Goal: Complete application form

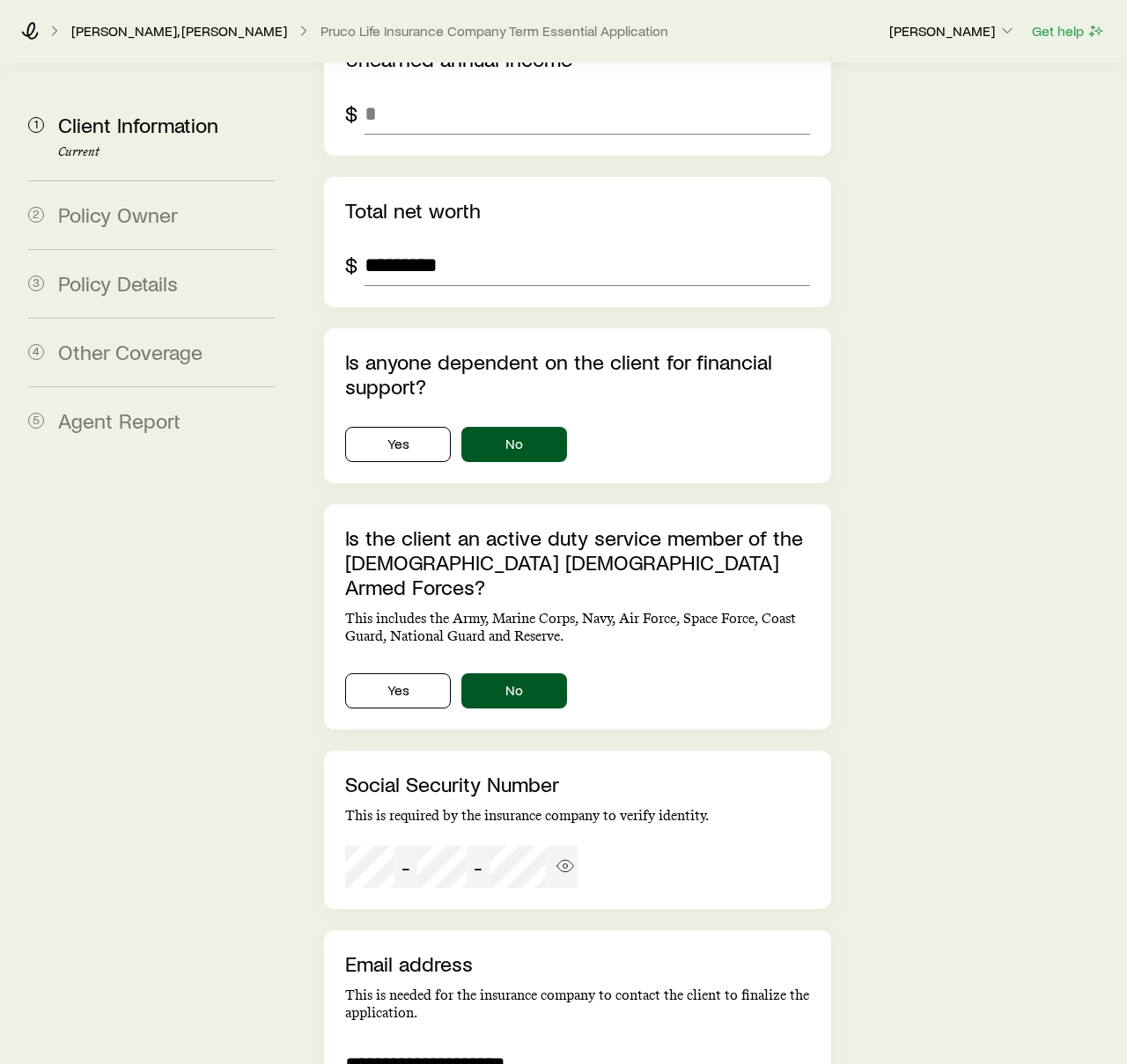
scroll to position [3515, 0]
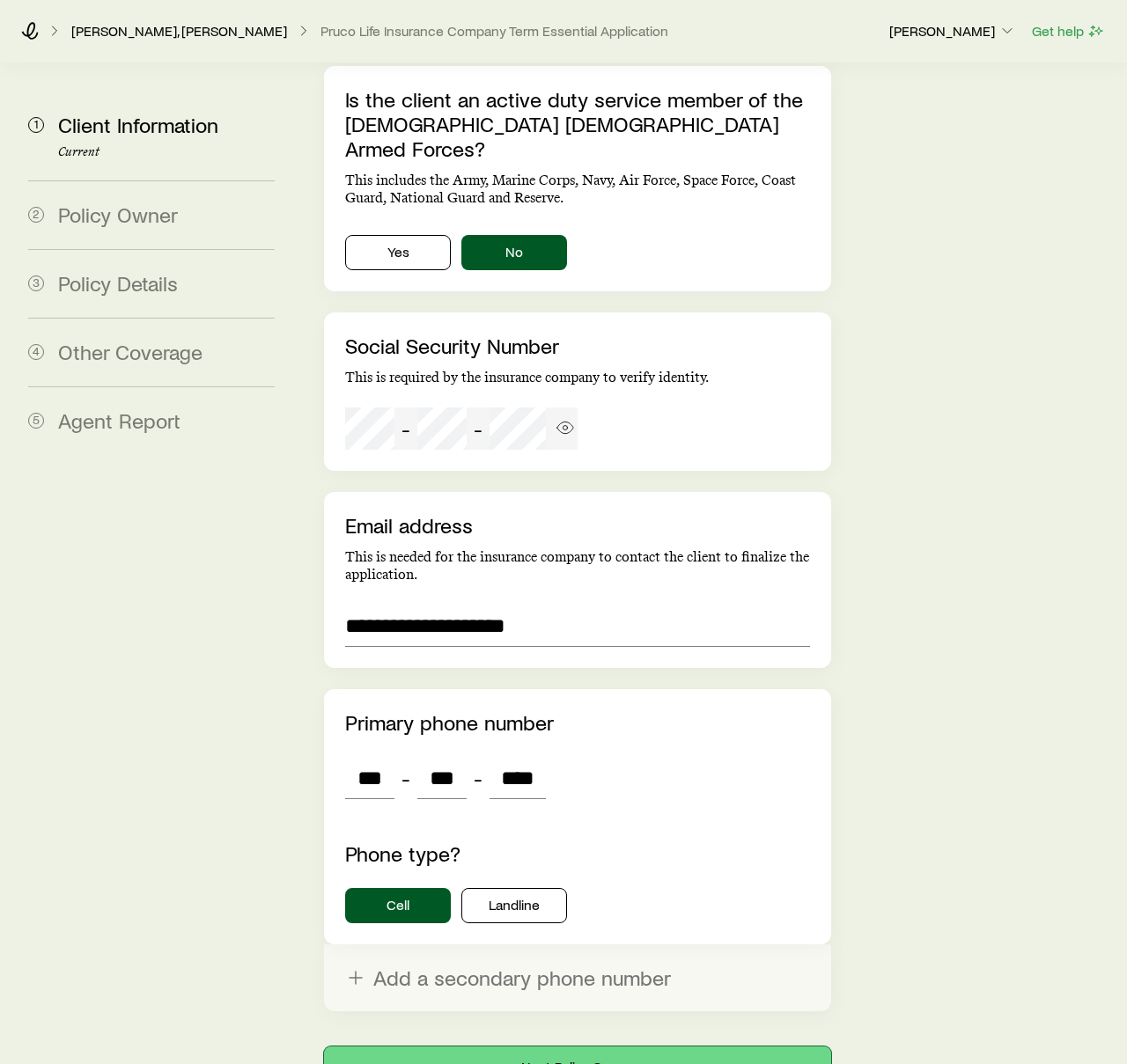
click at [587, 1046] on button "Next: Policy Owner" at bounding box center [577, 1068] width 507 height 42
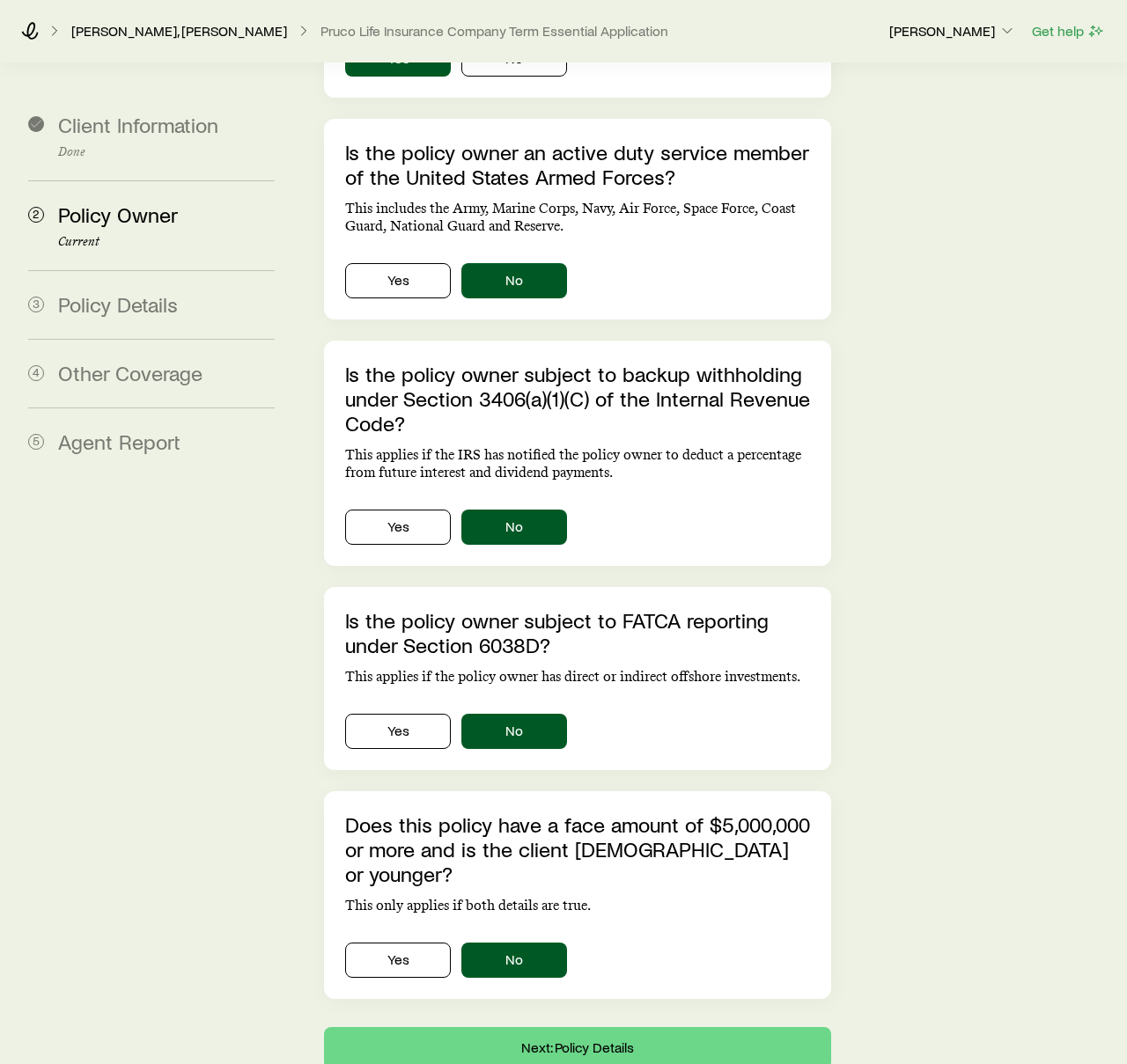
scroll to position [366, 0]
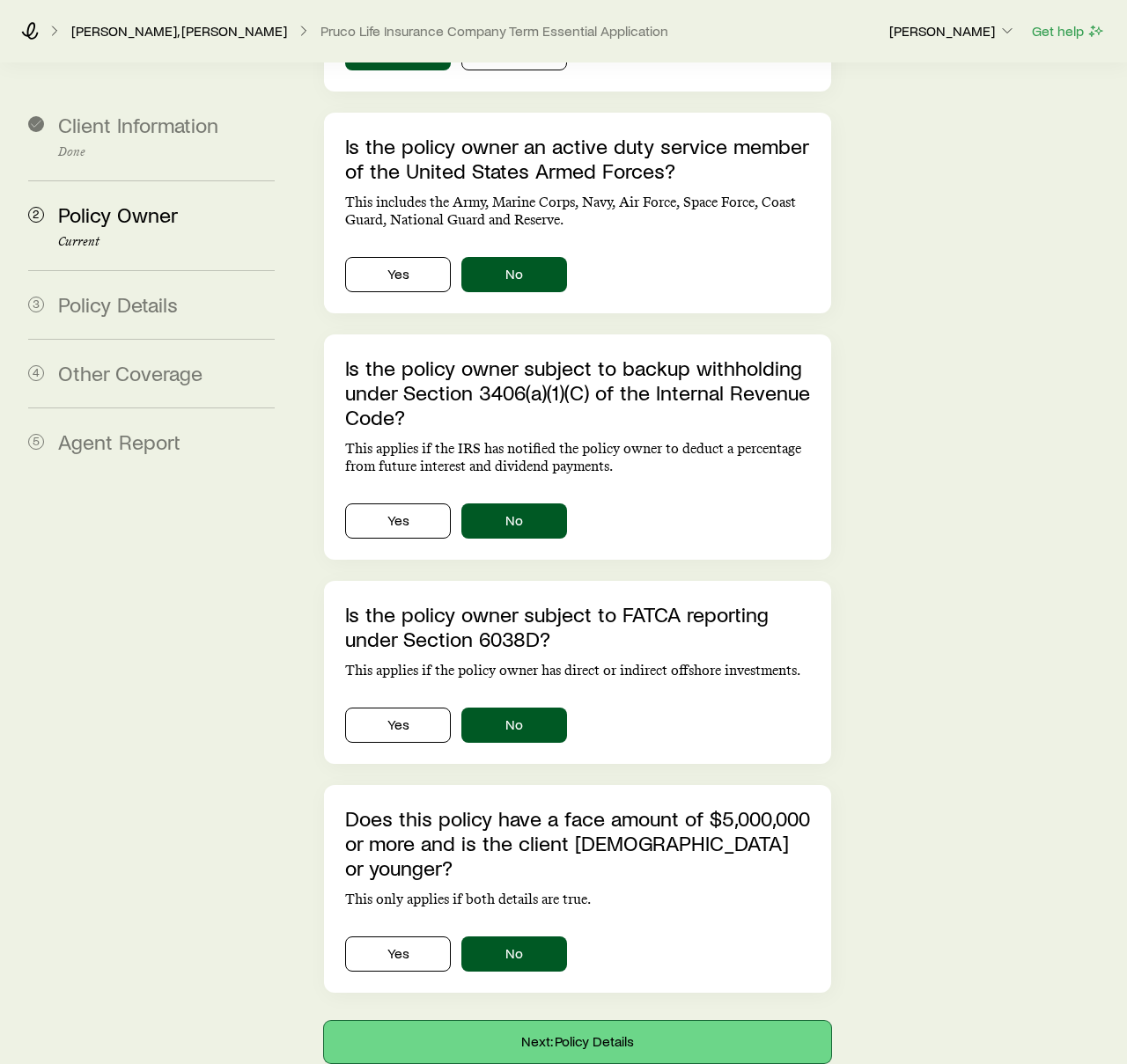
click at [591, 1022] on button "Next: Policy Details" at bounding box center [577, 1043] width 507 height 42
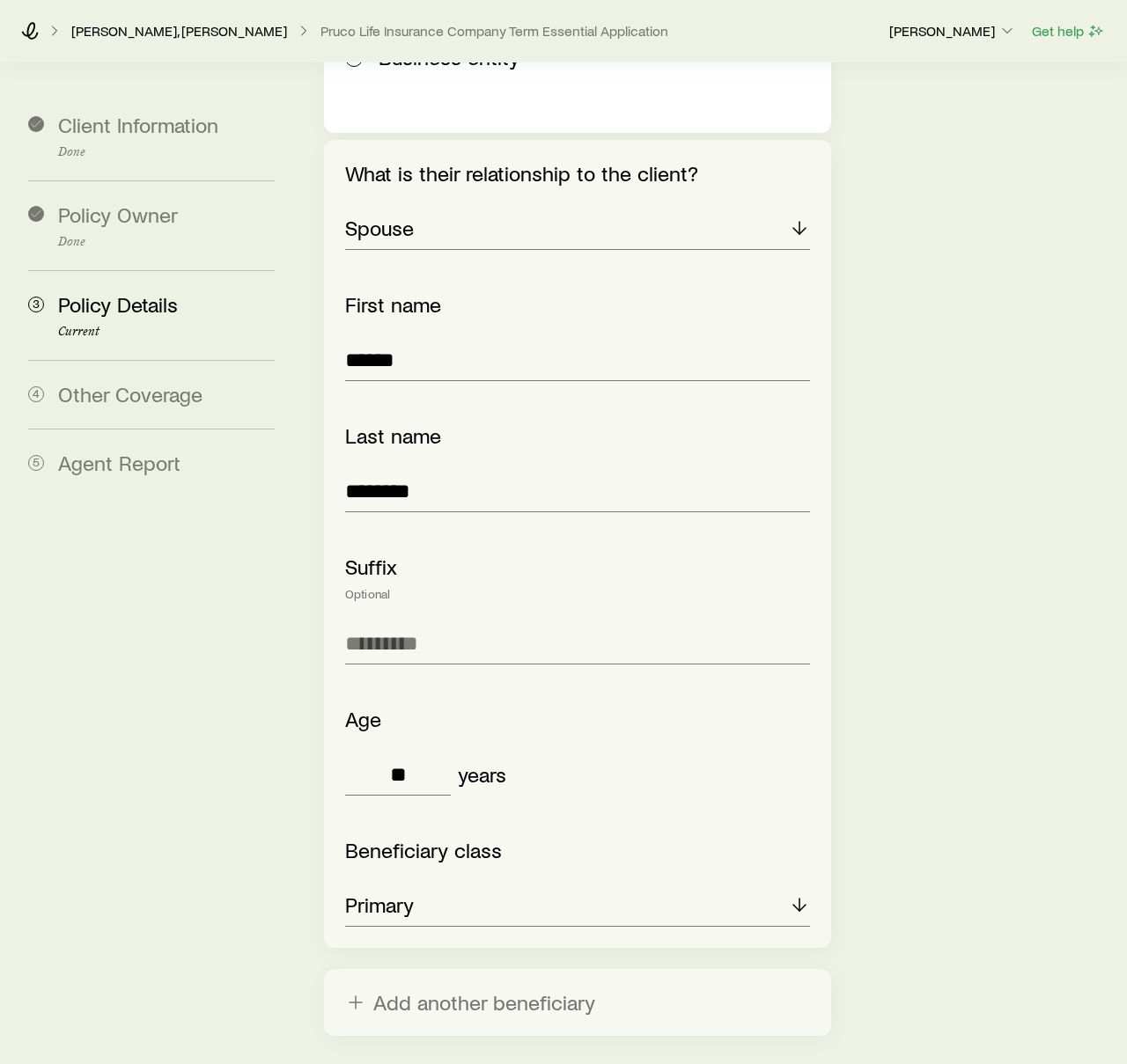
scroll to position [2536, 0]
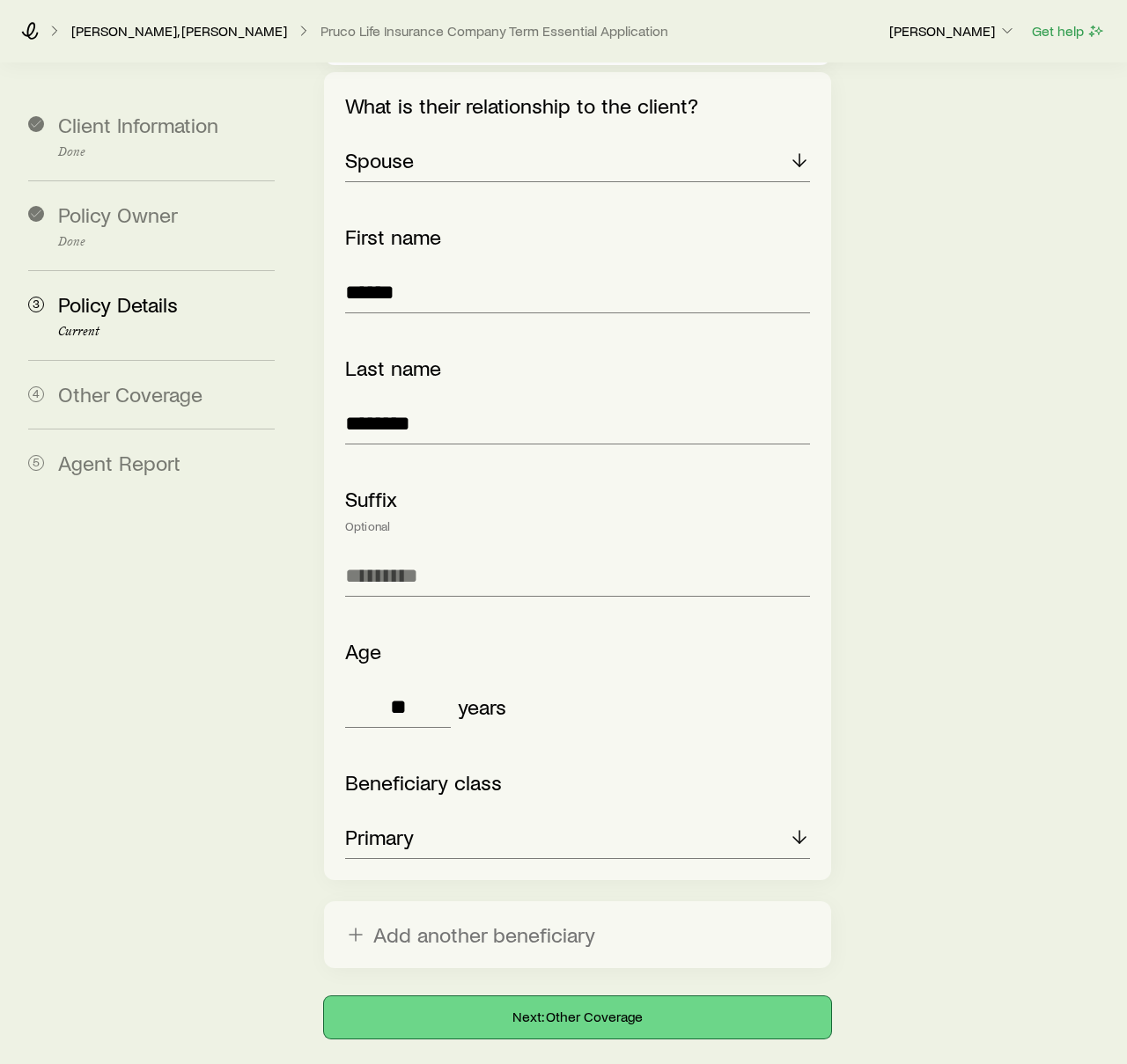
click at [616, 997] on button "Next: Other Coverage" at bounding box center [577, 1018] width 507 height 42
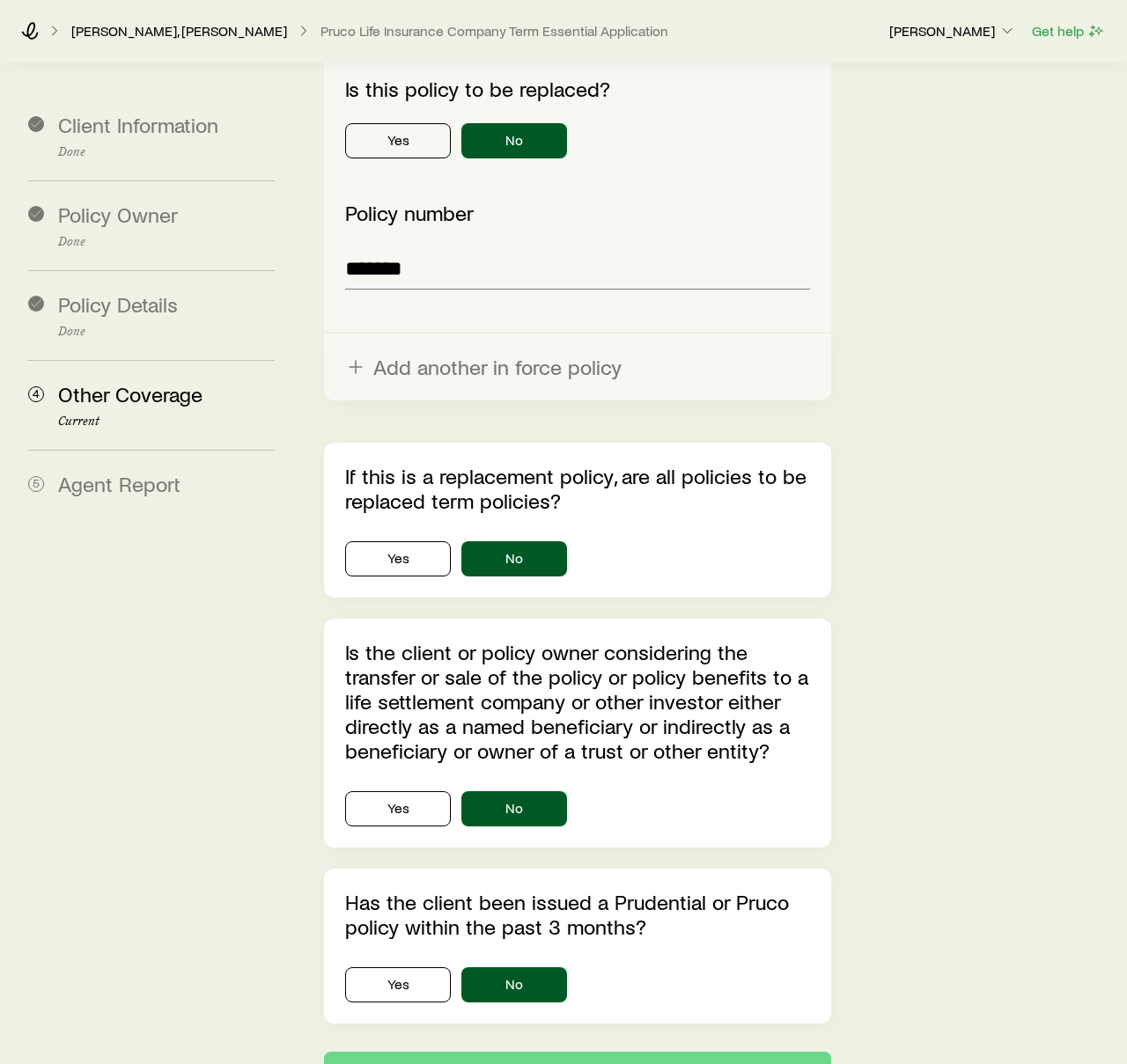
scroll to position [1139, 0]
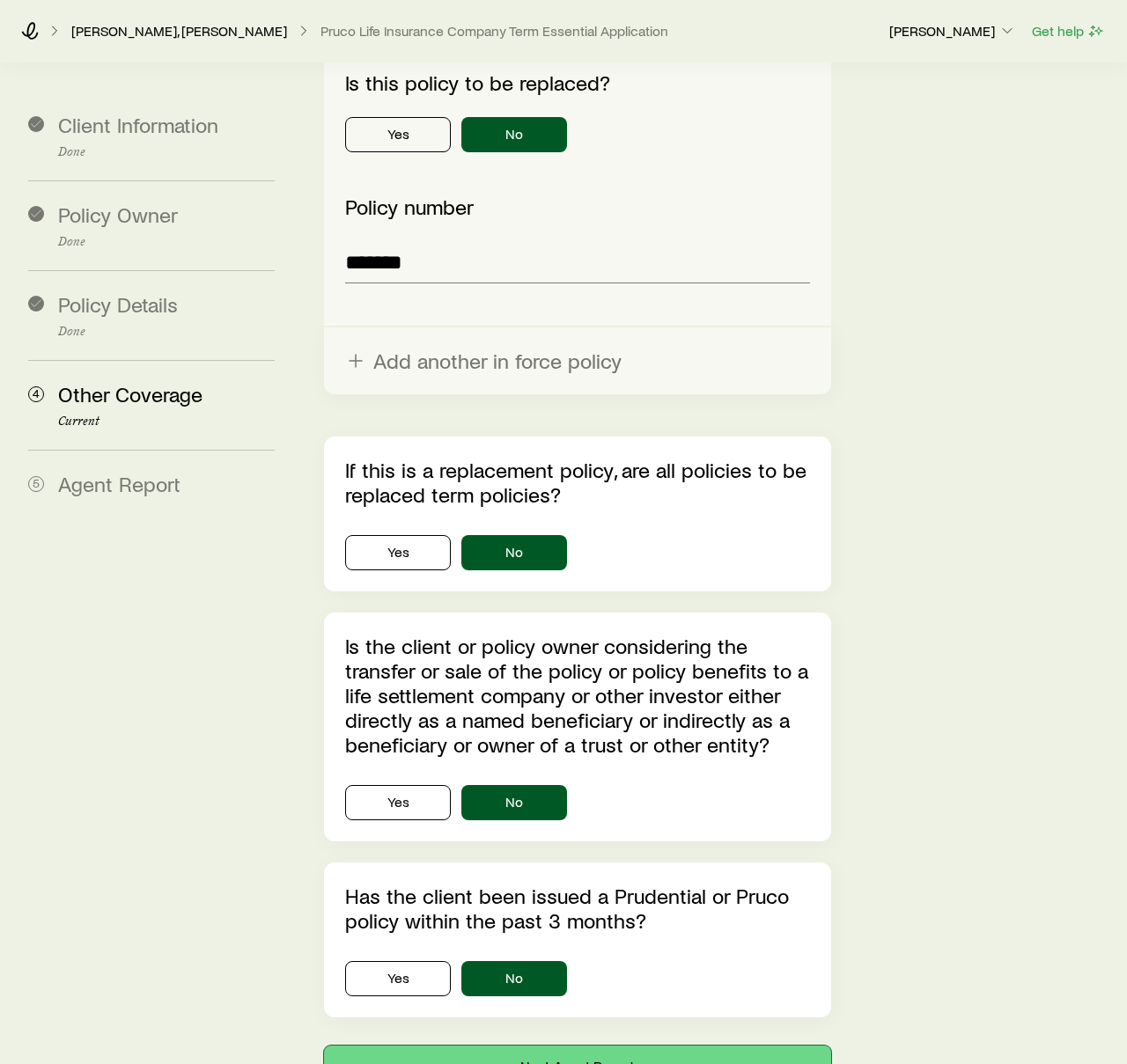
click at [613, 1046] on button "Next: Agent Report" at bounding box center [577, 1067] width 507 height 42
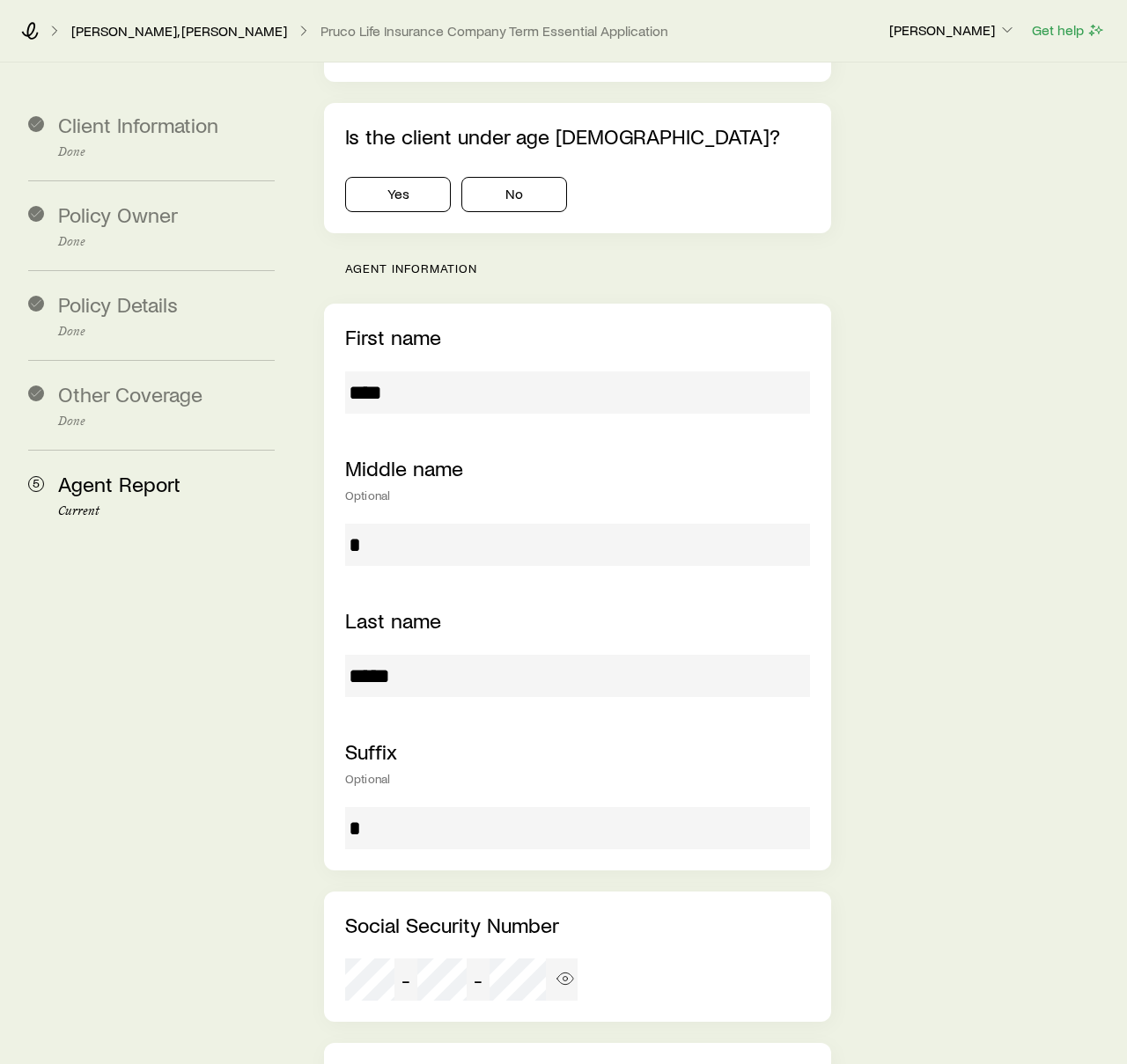
scroll to position [0, 0]
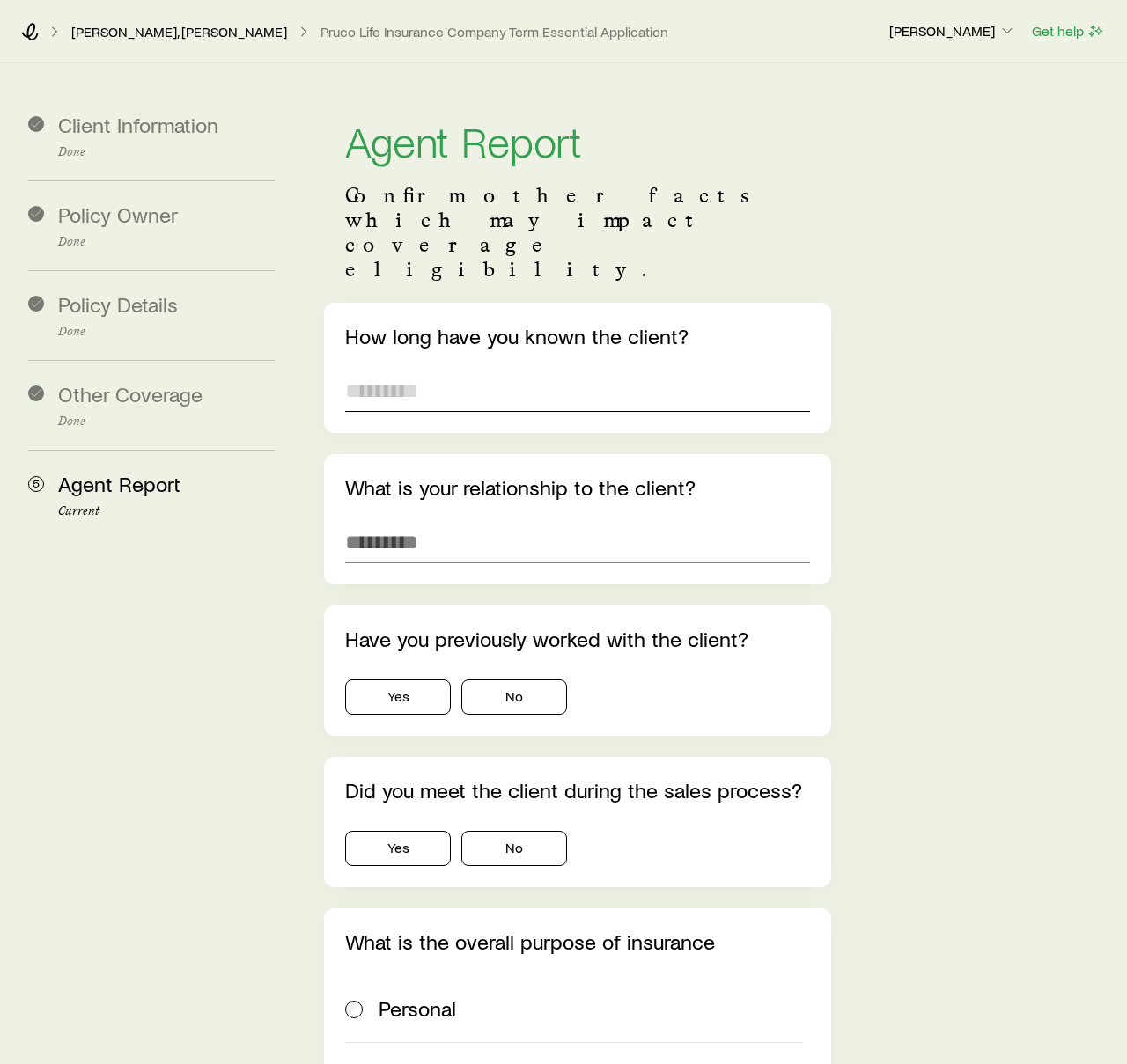
click at [537, 370] on input "text" at bounding box center [577, 391] width 465 height 42
type input "********"
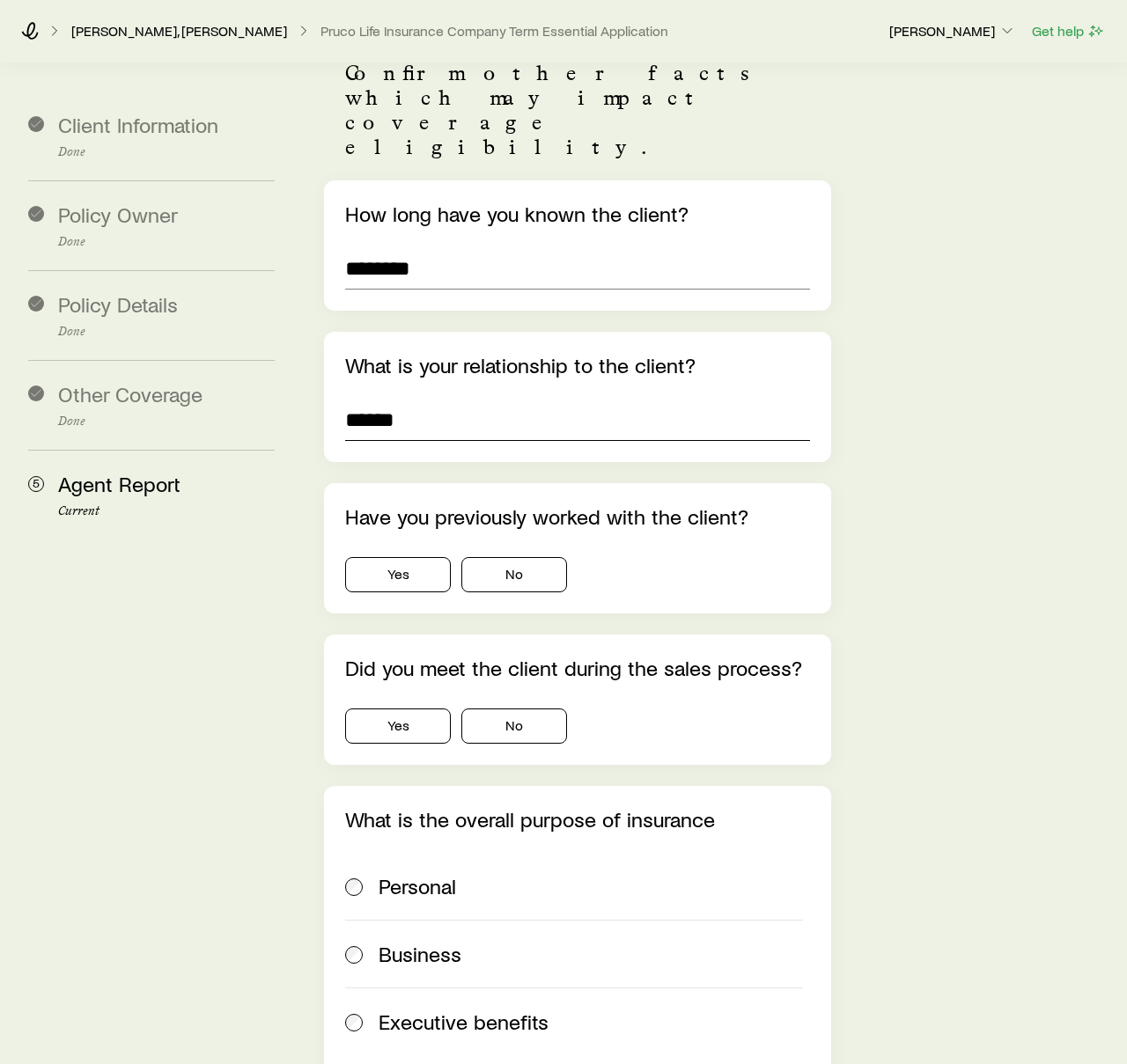
scroll to position [166, 0]
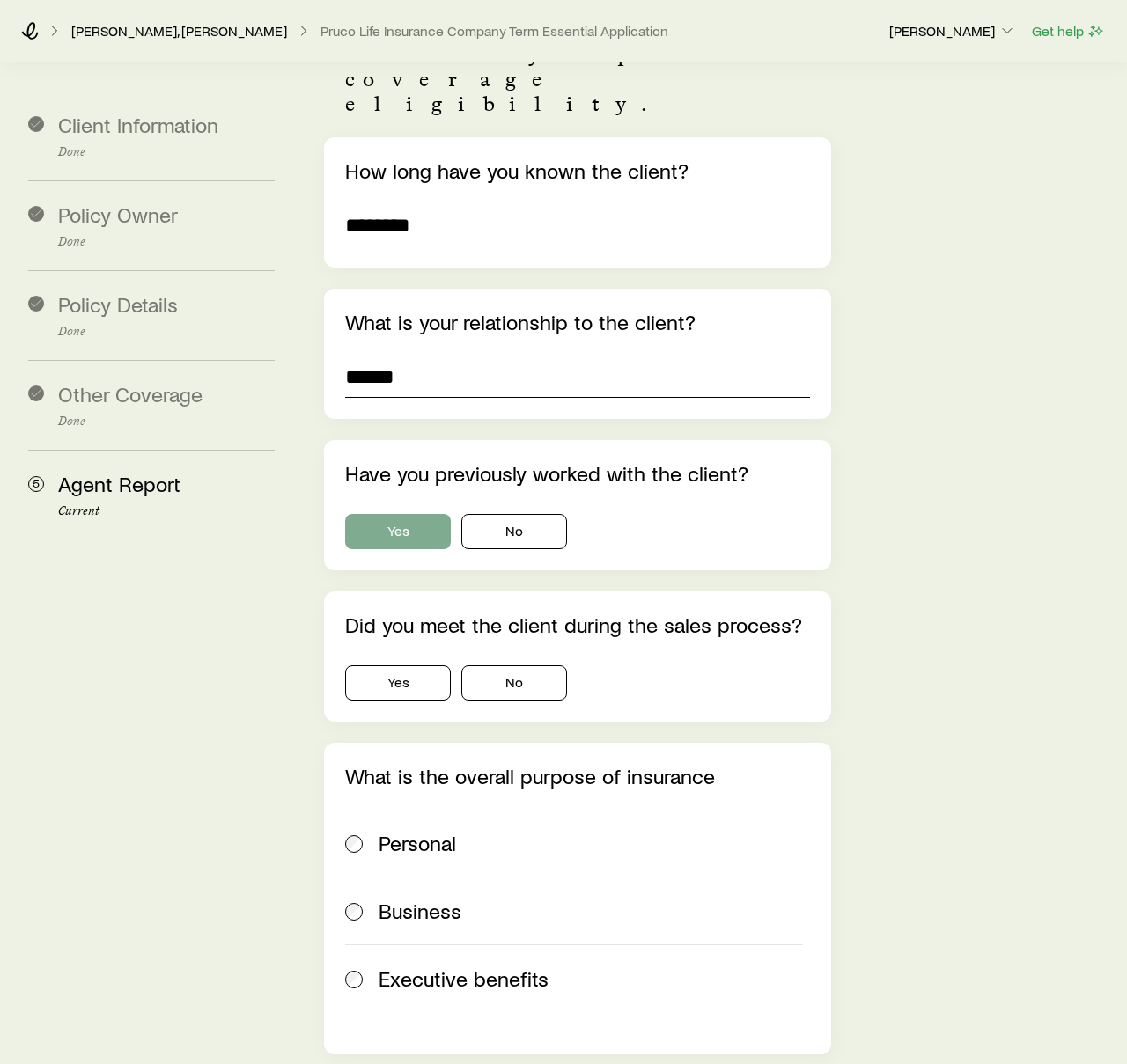
type input "******"
click at [402, 514] on button "Yes" at bounding box center [397, 532] width 106 height 35
click at [517, 666] on button "No" at bounding box center [514, 683] width 106 height 35
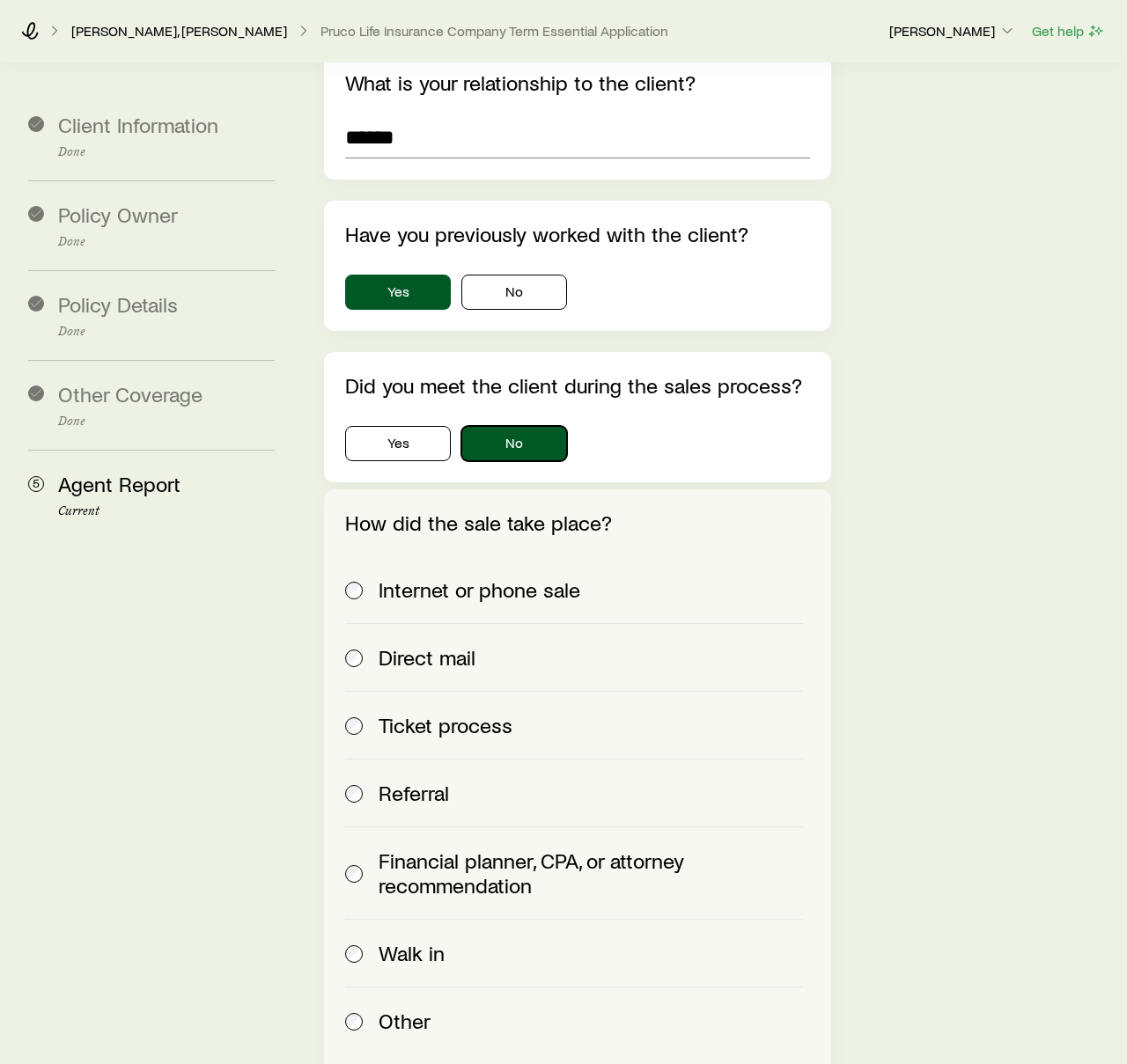
scroll to position [433, 0]
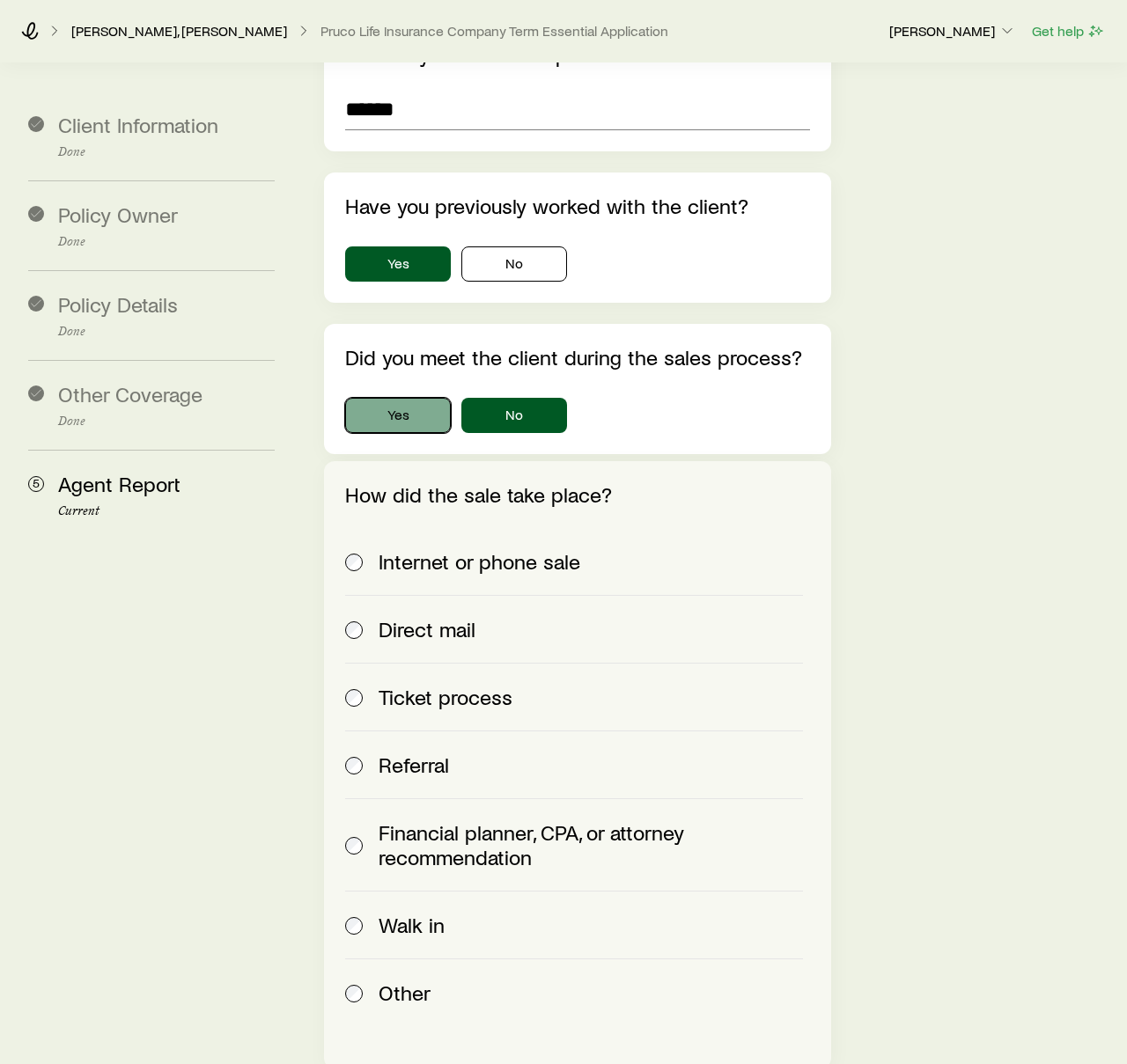
click at [392, 398] on button "Yes" at bounding box center [397, 416] width 106 height 35
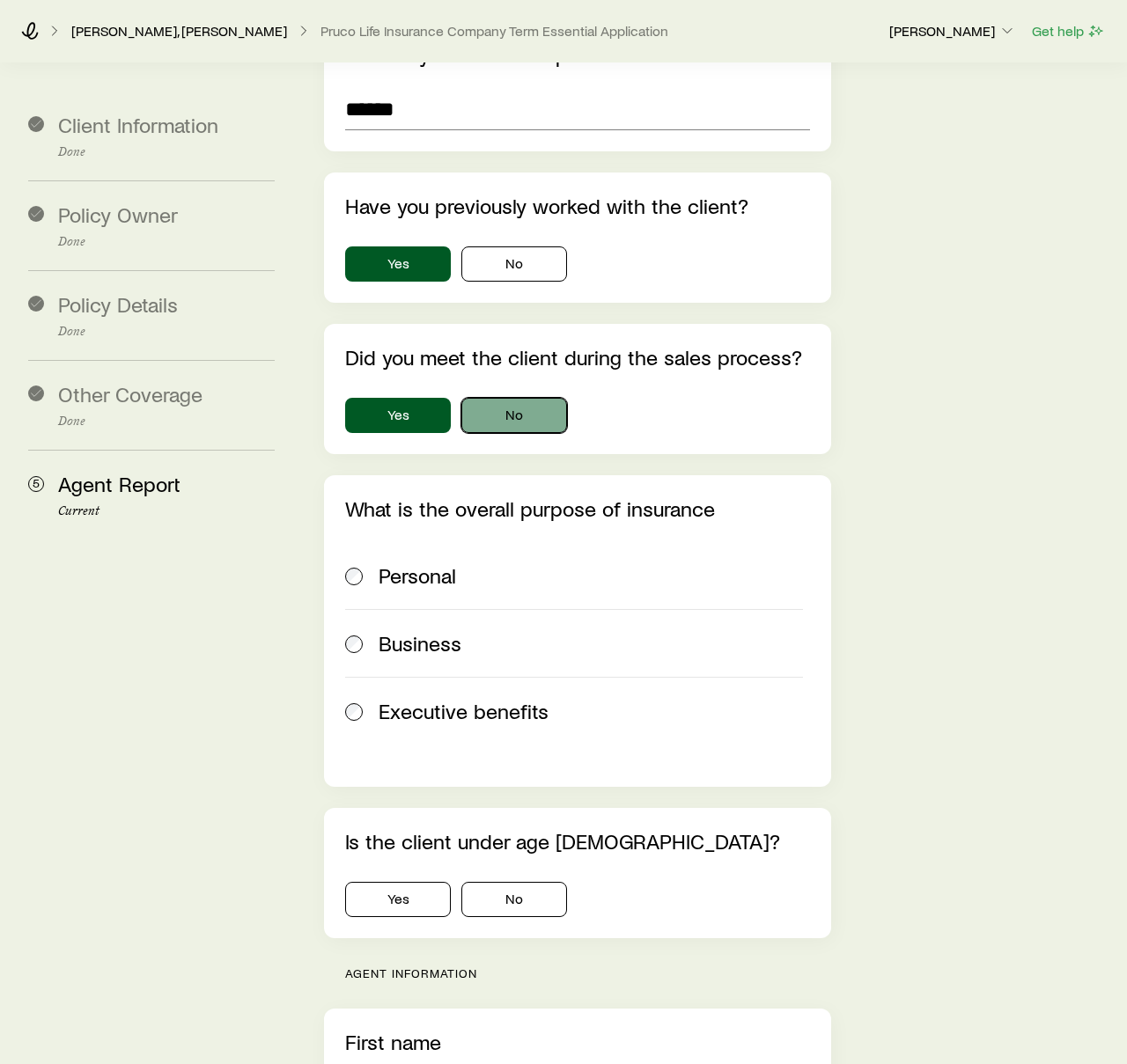
click at [519, 398] on button "No" at bounding box center [514, 416] width 106 height 35
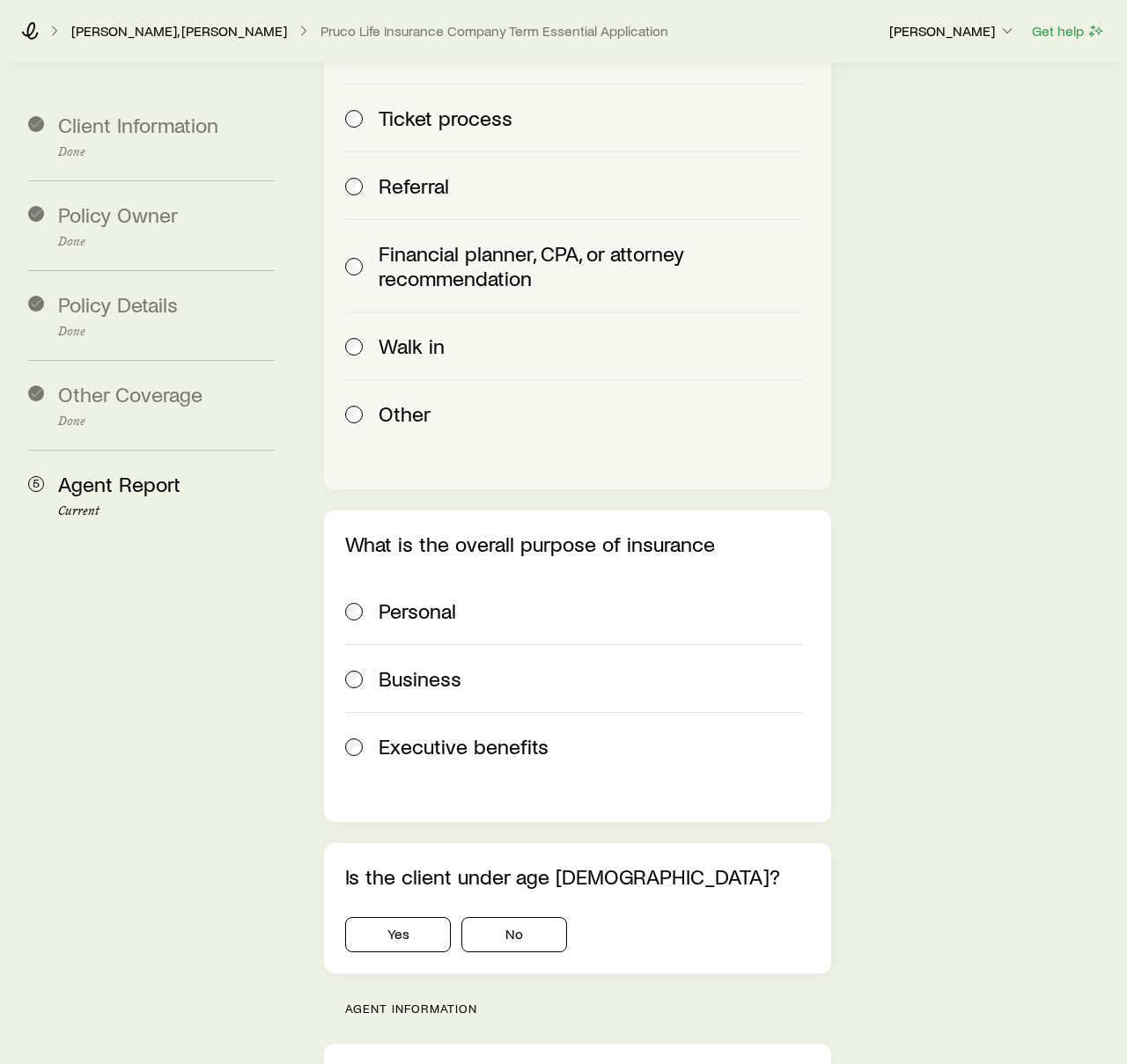
scroll to position [1021, 0]
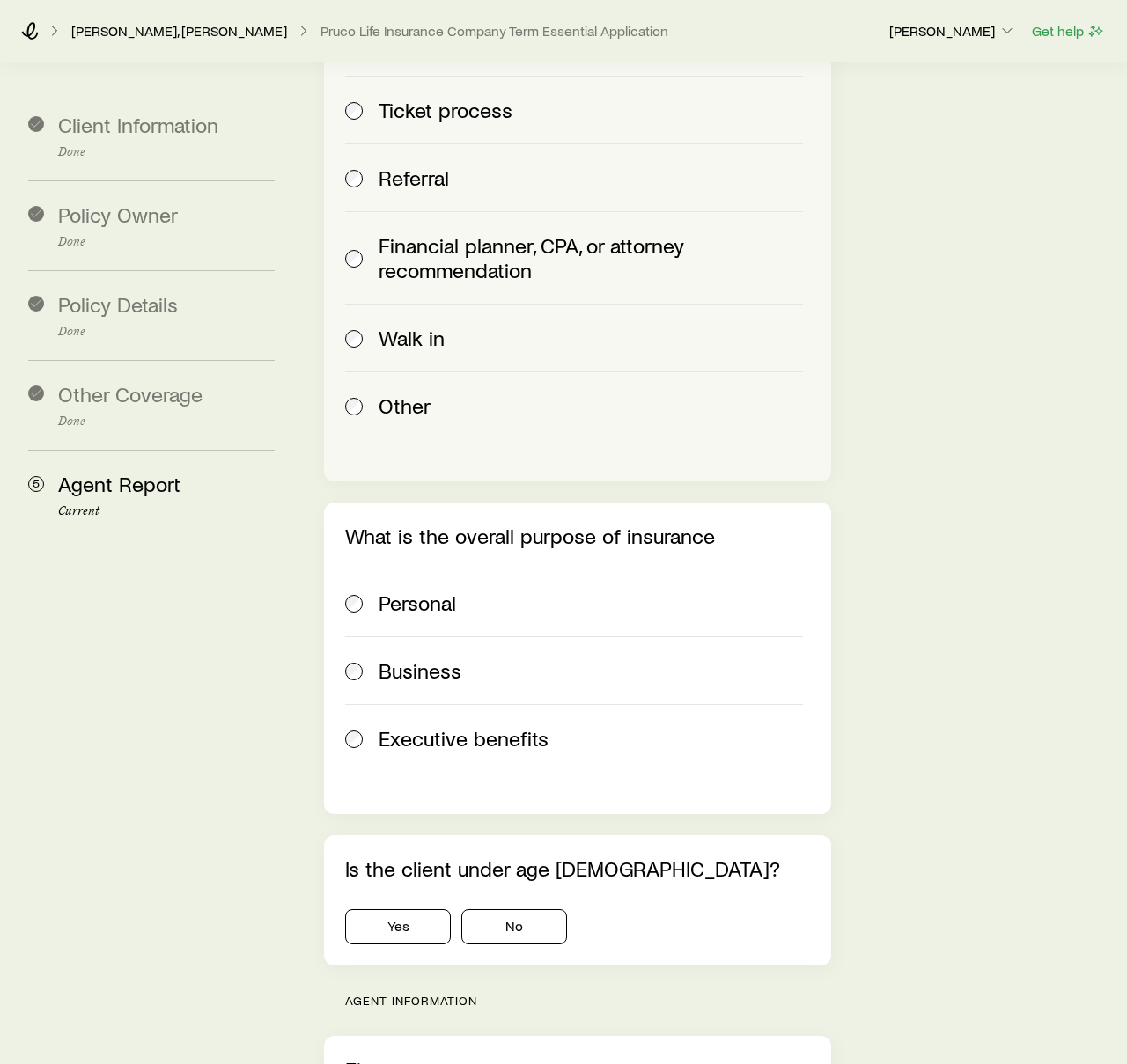
click at [359, 570] on label "Personal" at bounding box center [574, 603] width 458 height 67
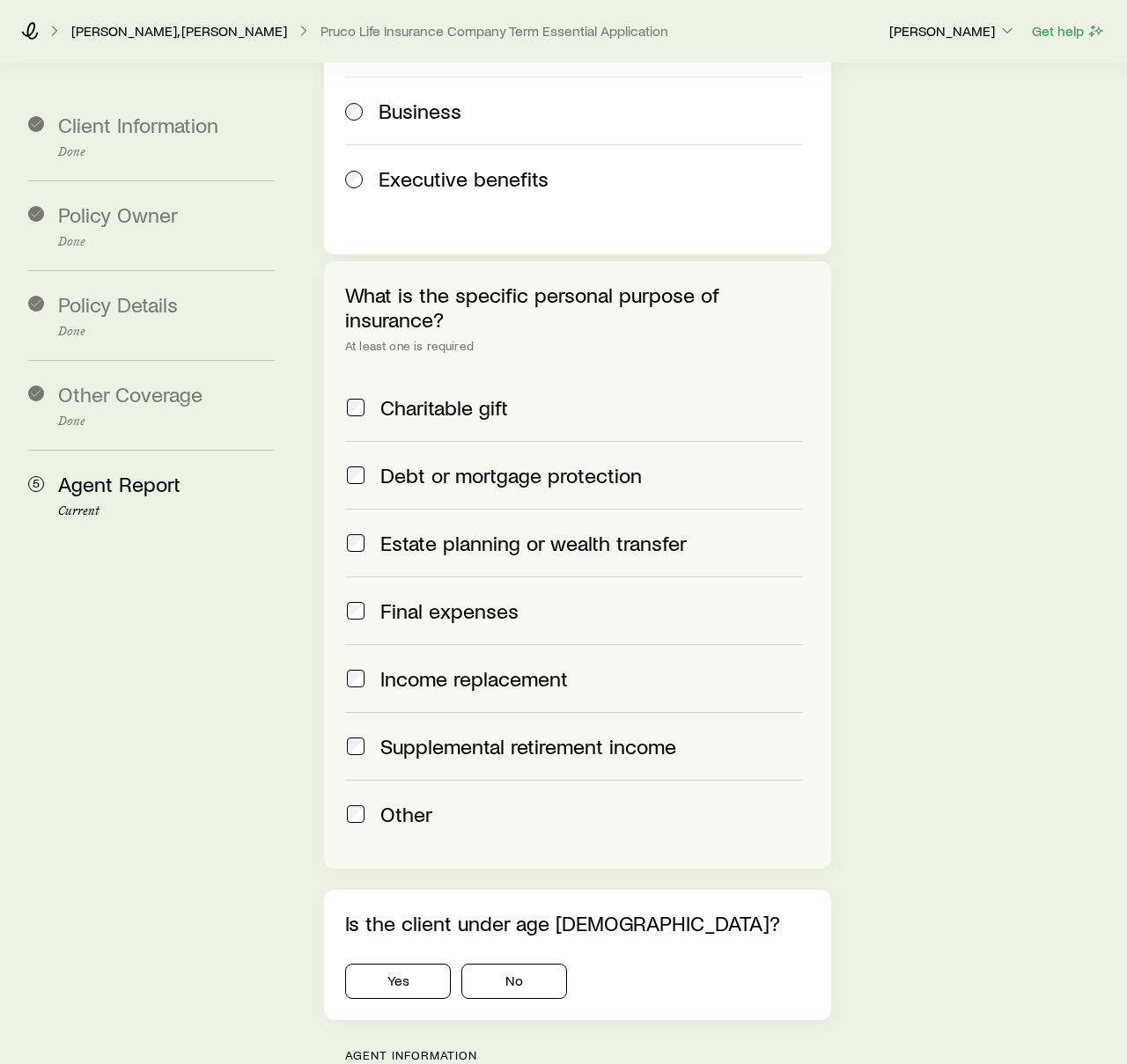
scroll to position [1655, 0]
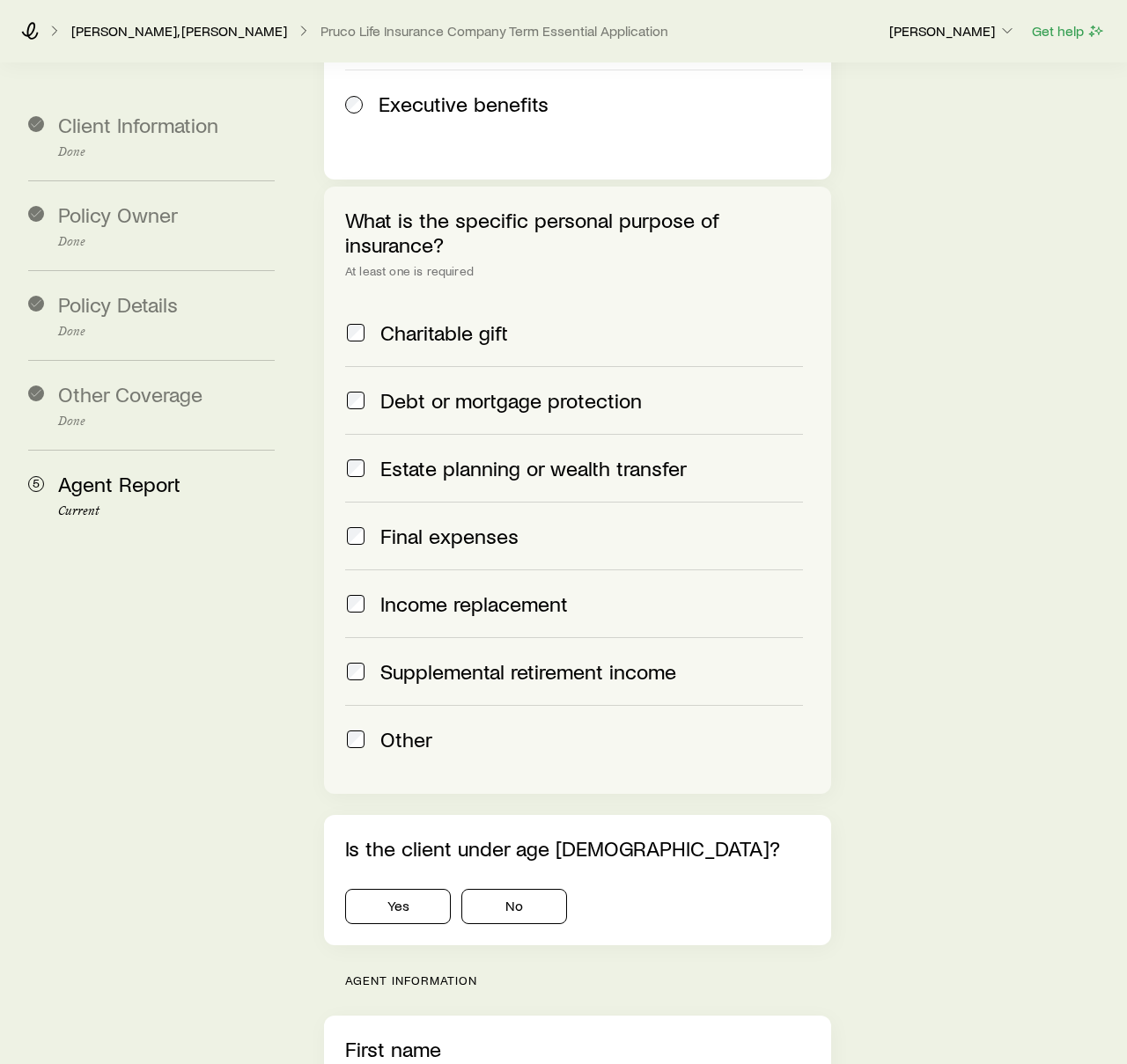
click at [358, 456] on span at bounding box center [355, 468] width 21 height 25
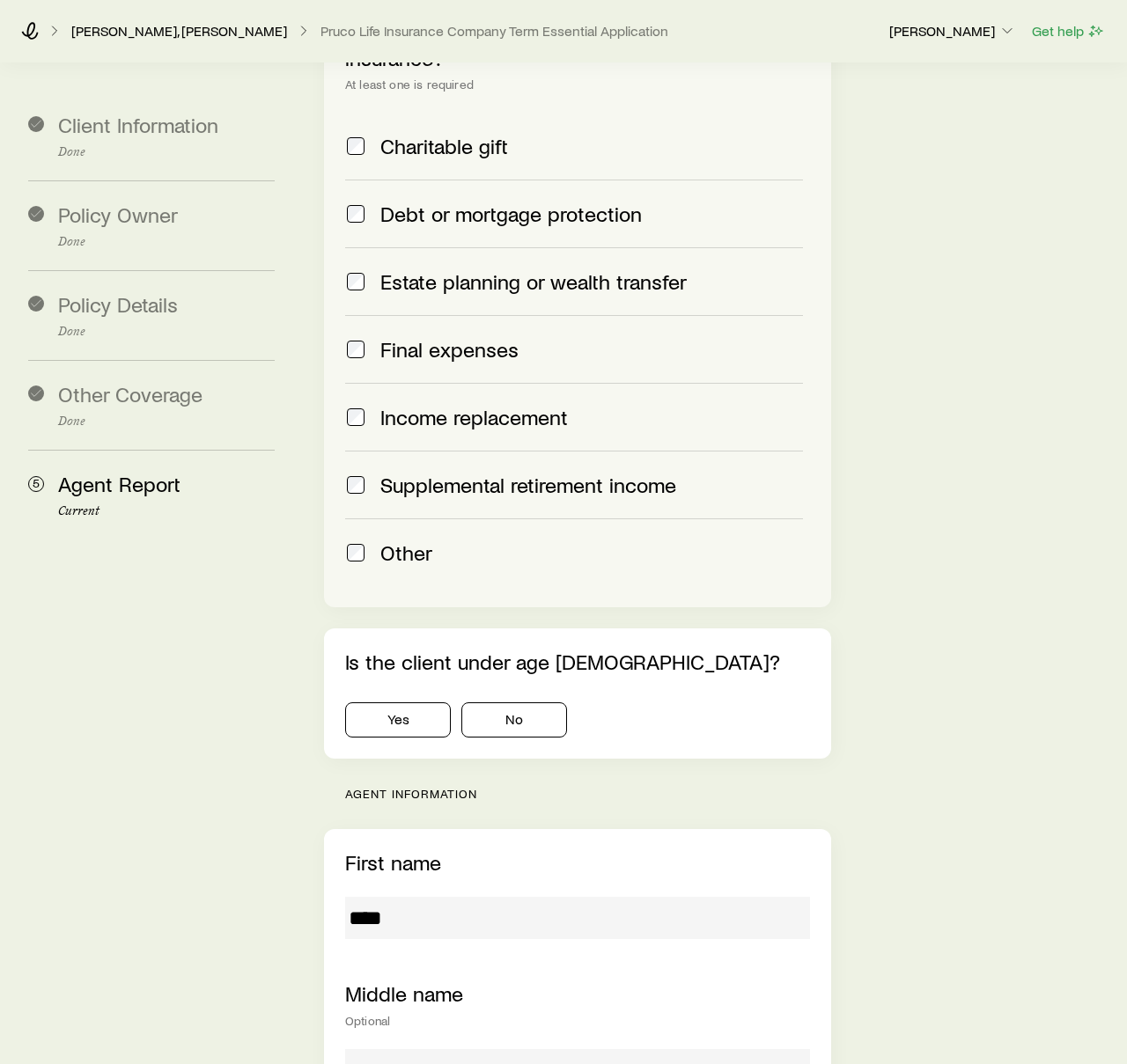
scroll to position [1917, 0]
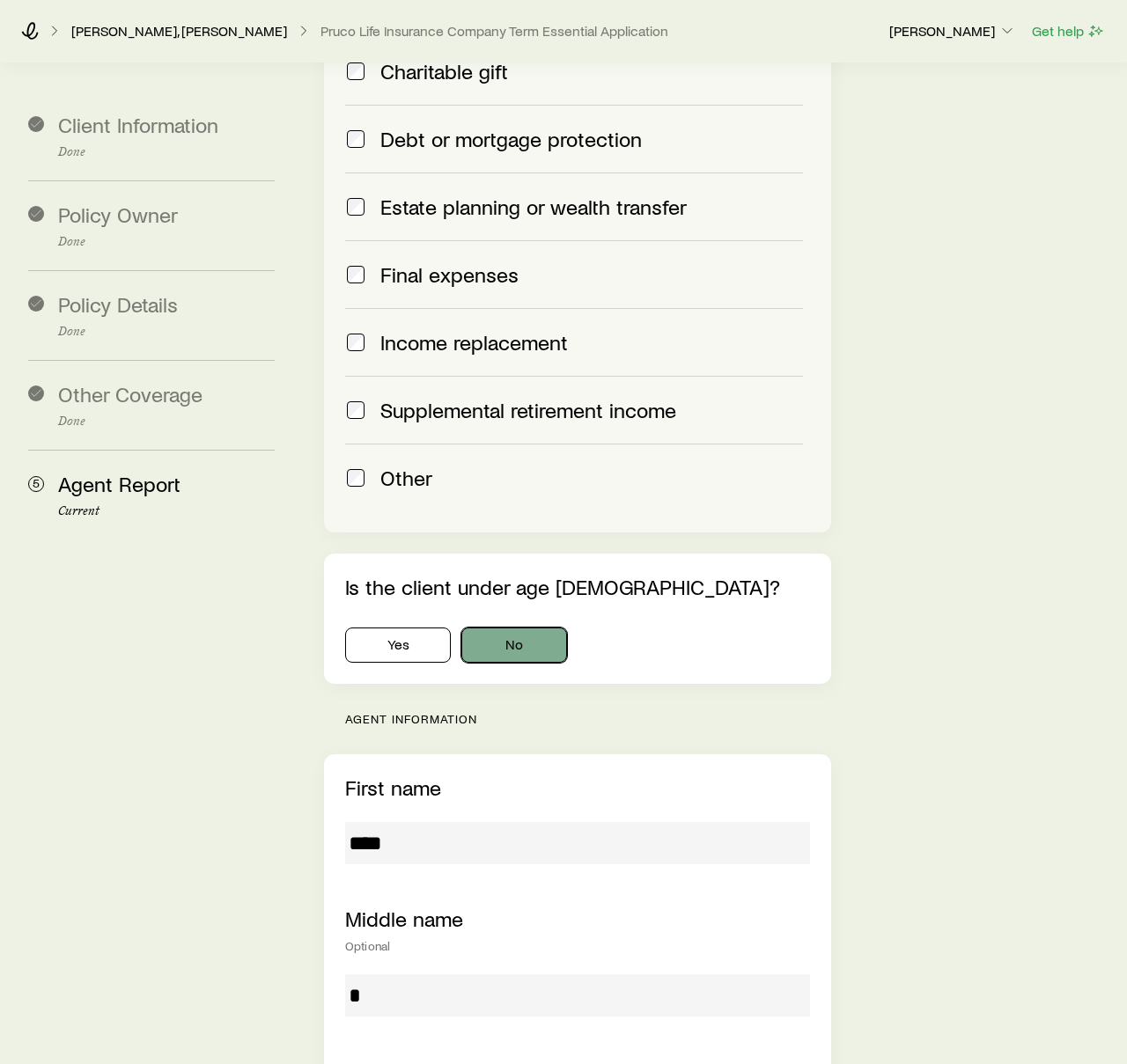
click at [528, 628] on button "No" at bounding box center [514, 645] width 106 height 35
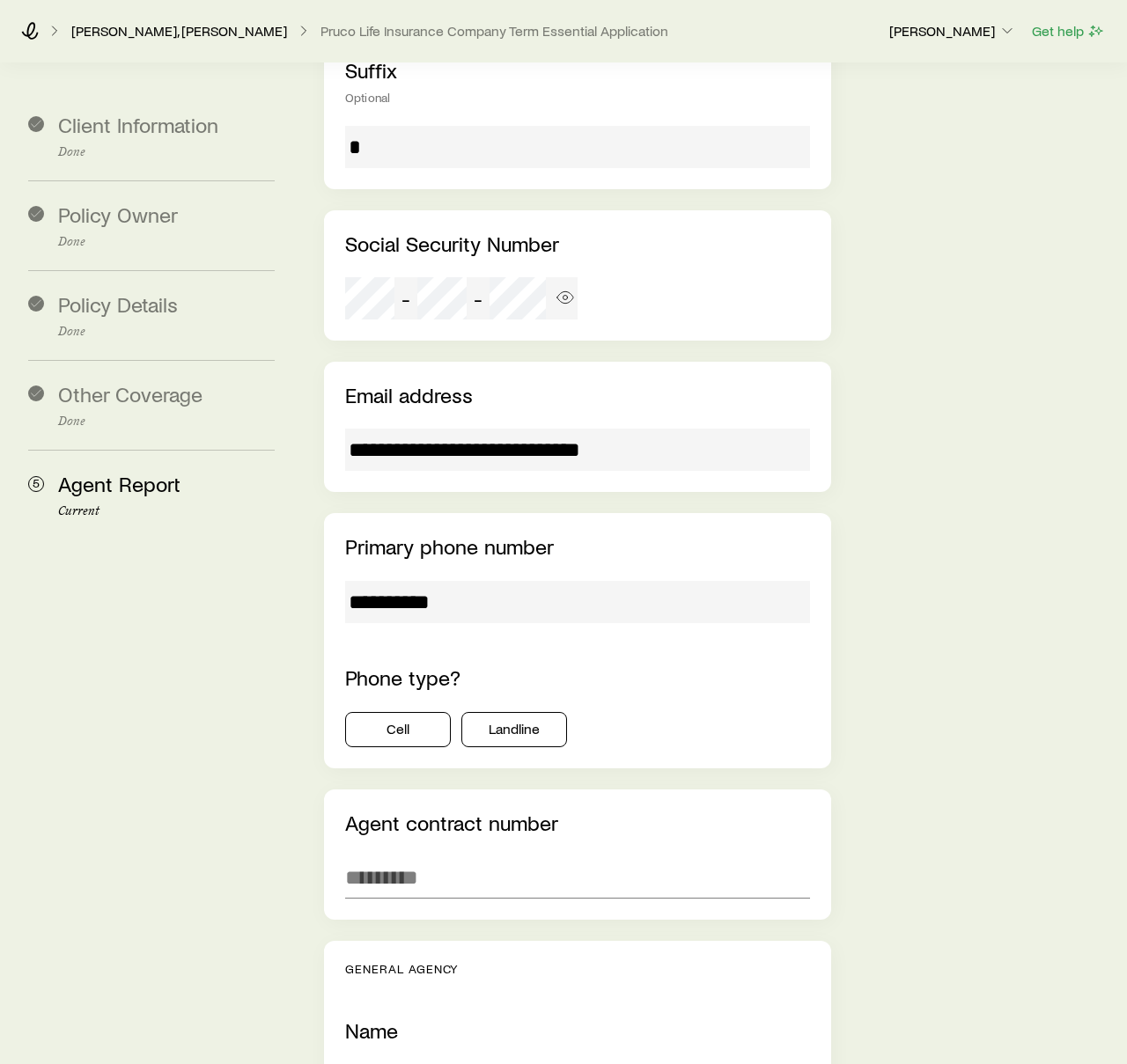
scroll to position [3251, 0]
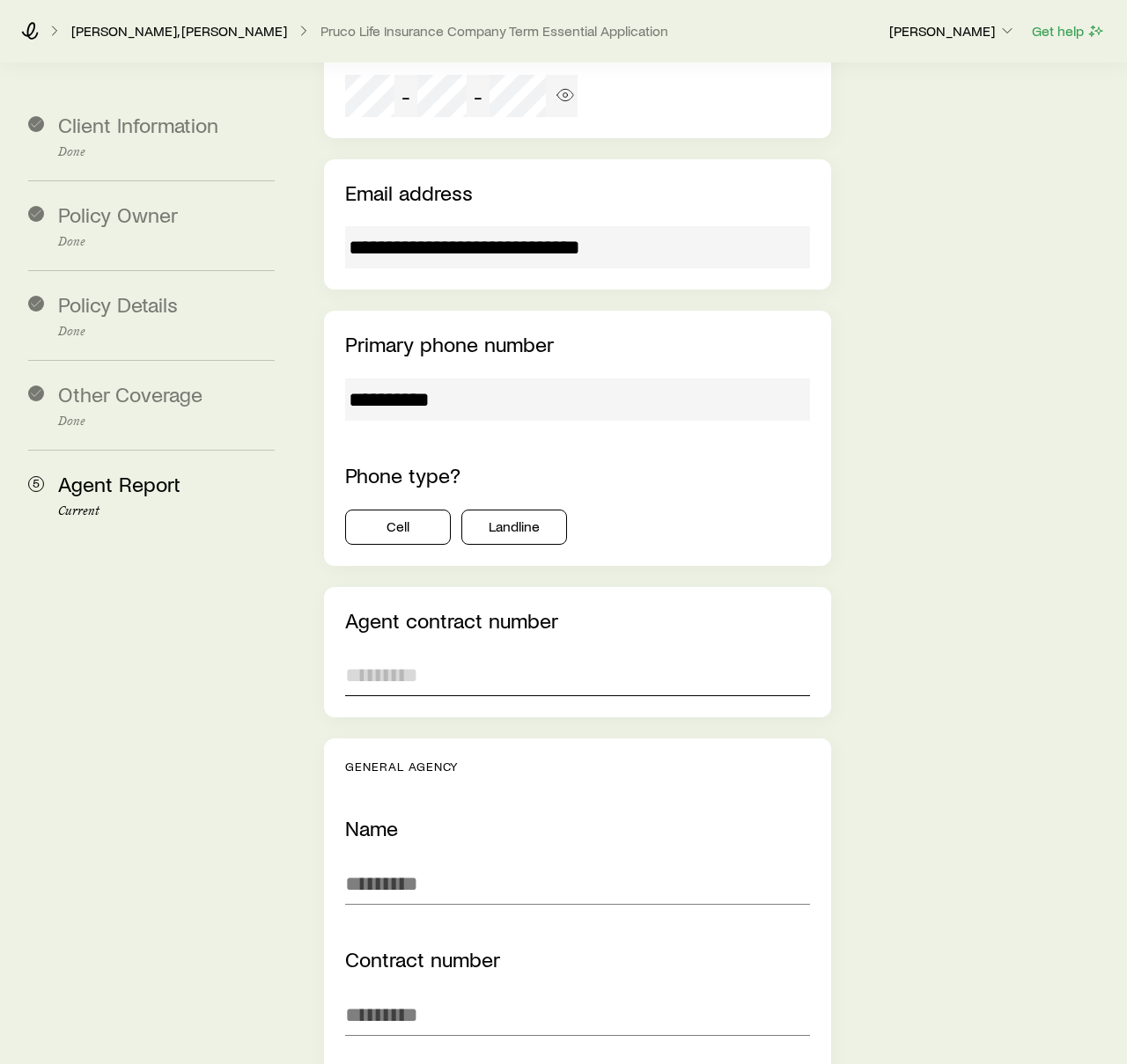
click at [431, 654] on input "text" at bounding box center [577, 675] width 465 height 42
paste input "******"
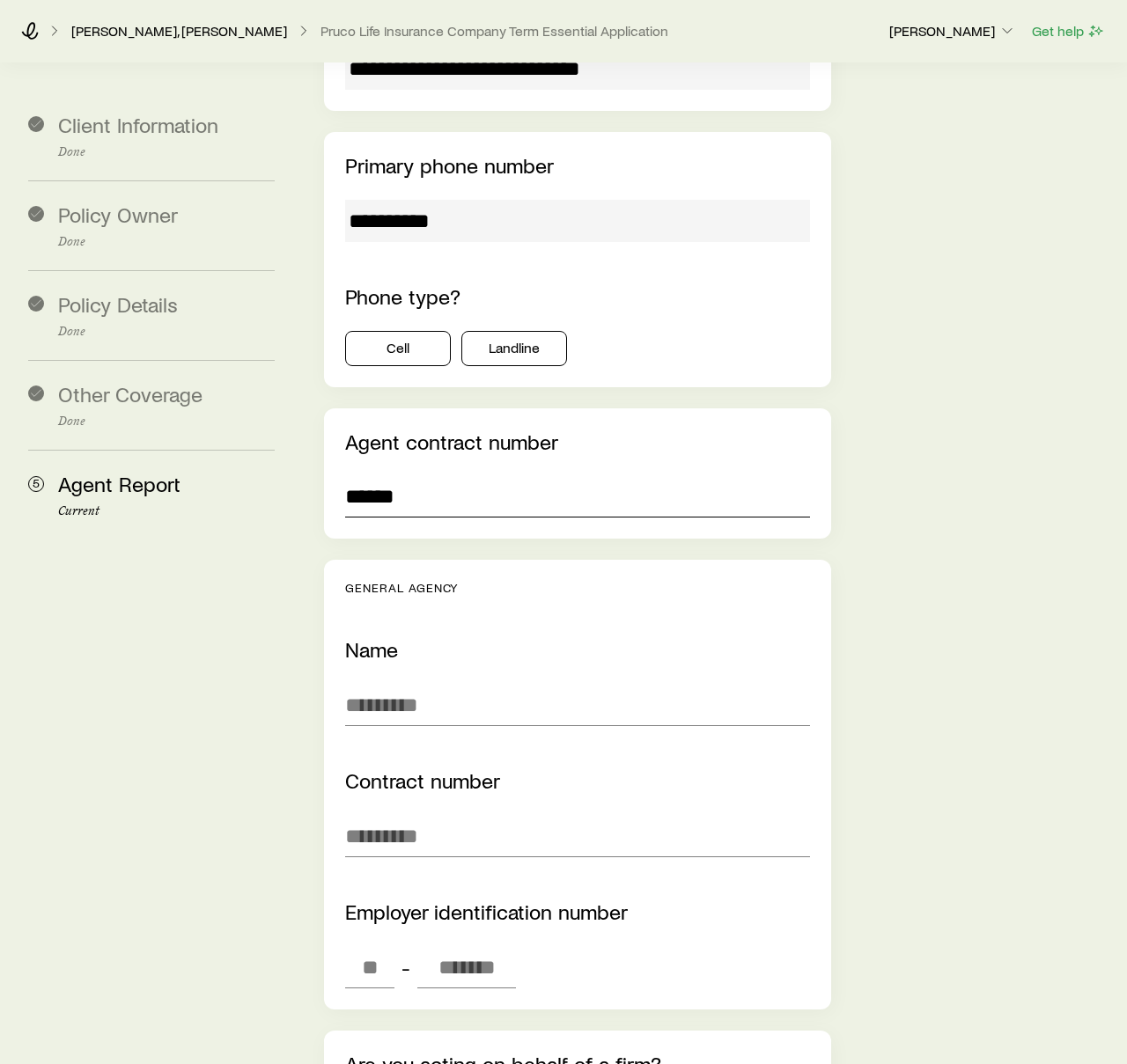
scroll to position [3435, 0]
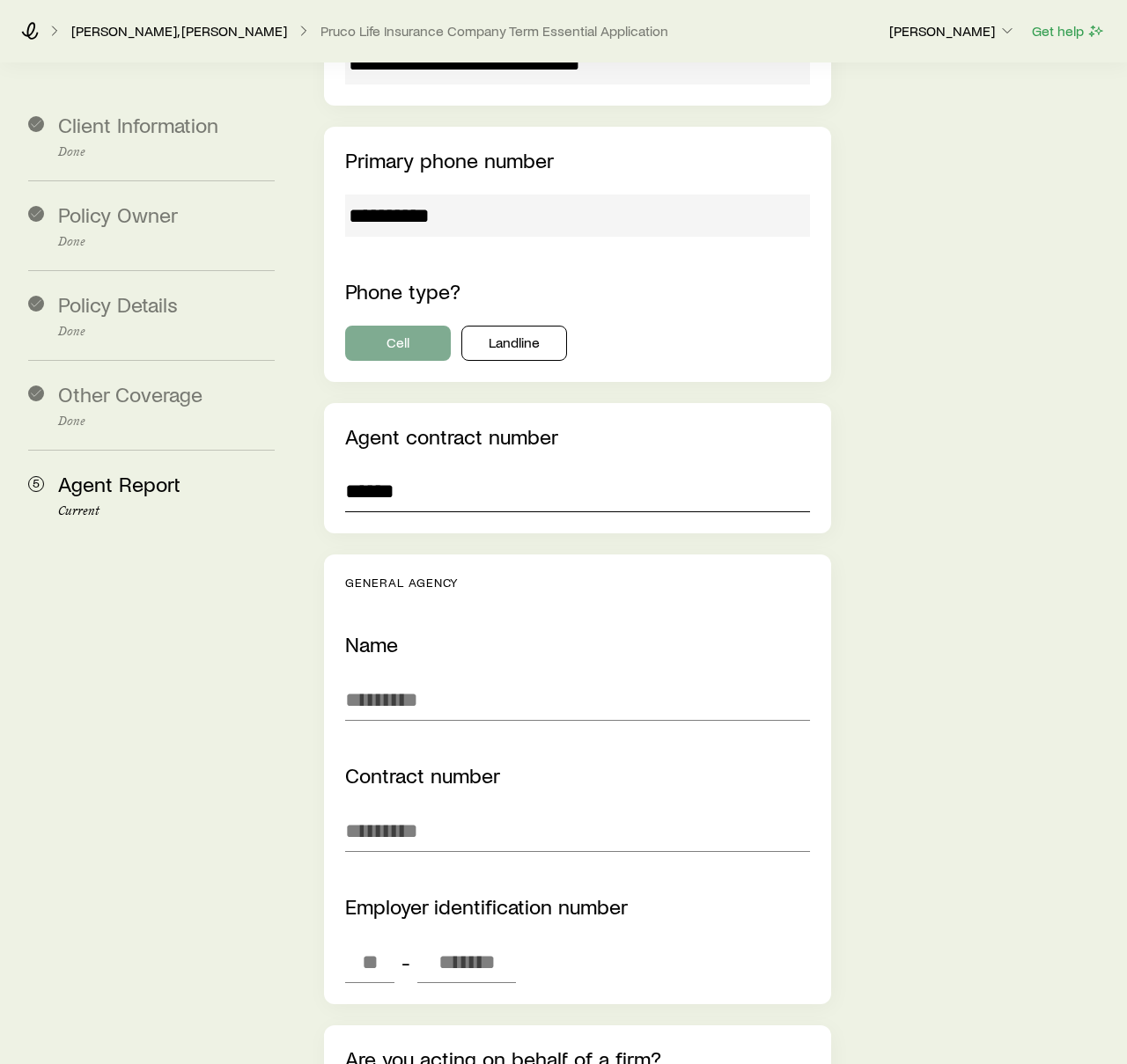
type input "******"
click at [392, 325] on button "Cell" at bounding box center [397, 343] width 106 height 35
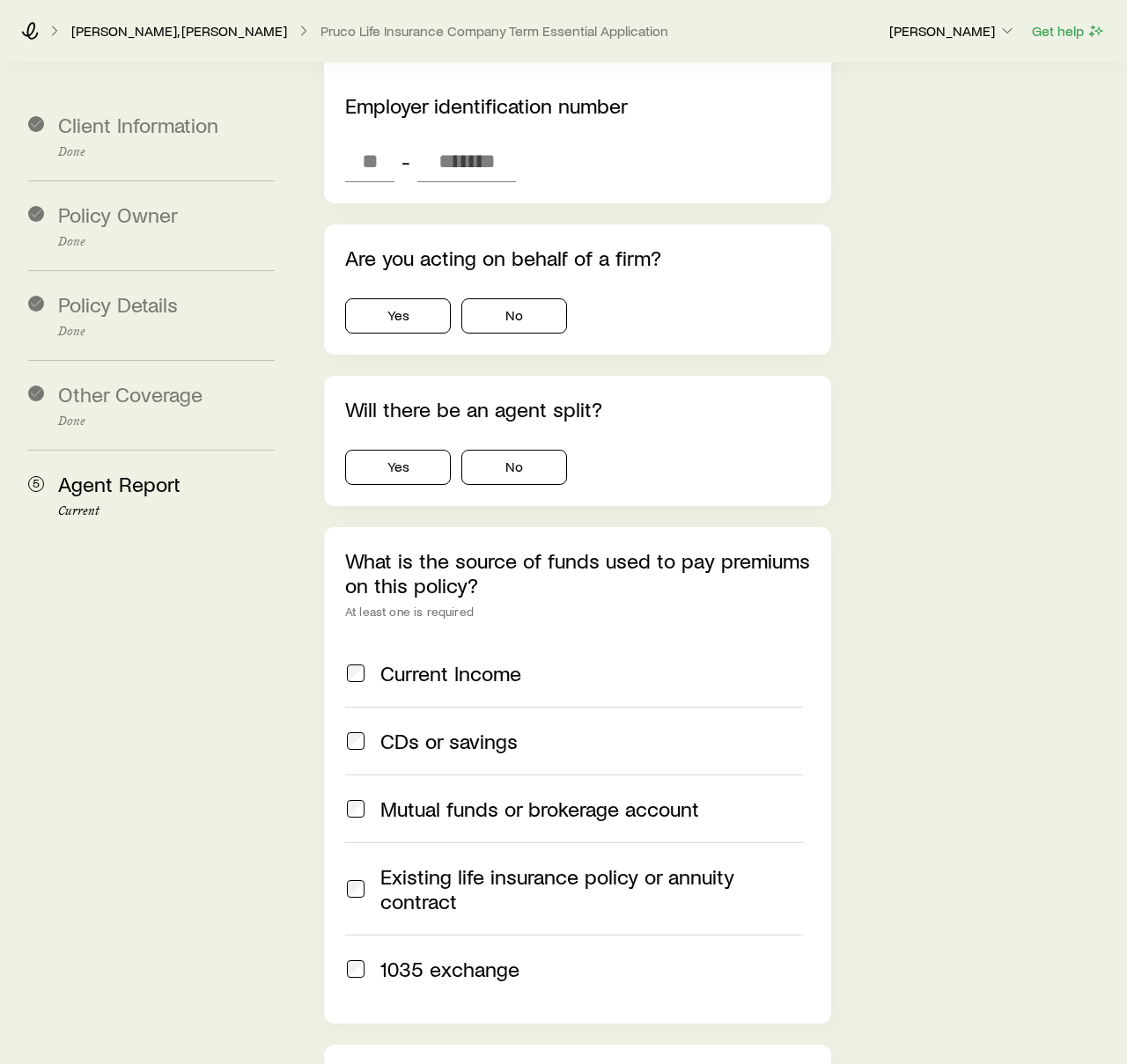
scroll to position [4277, 0]
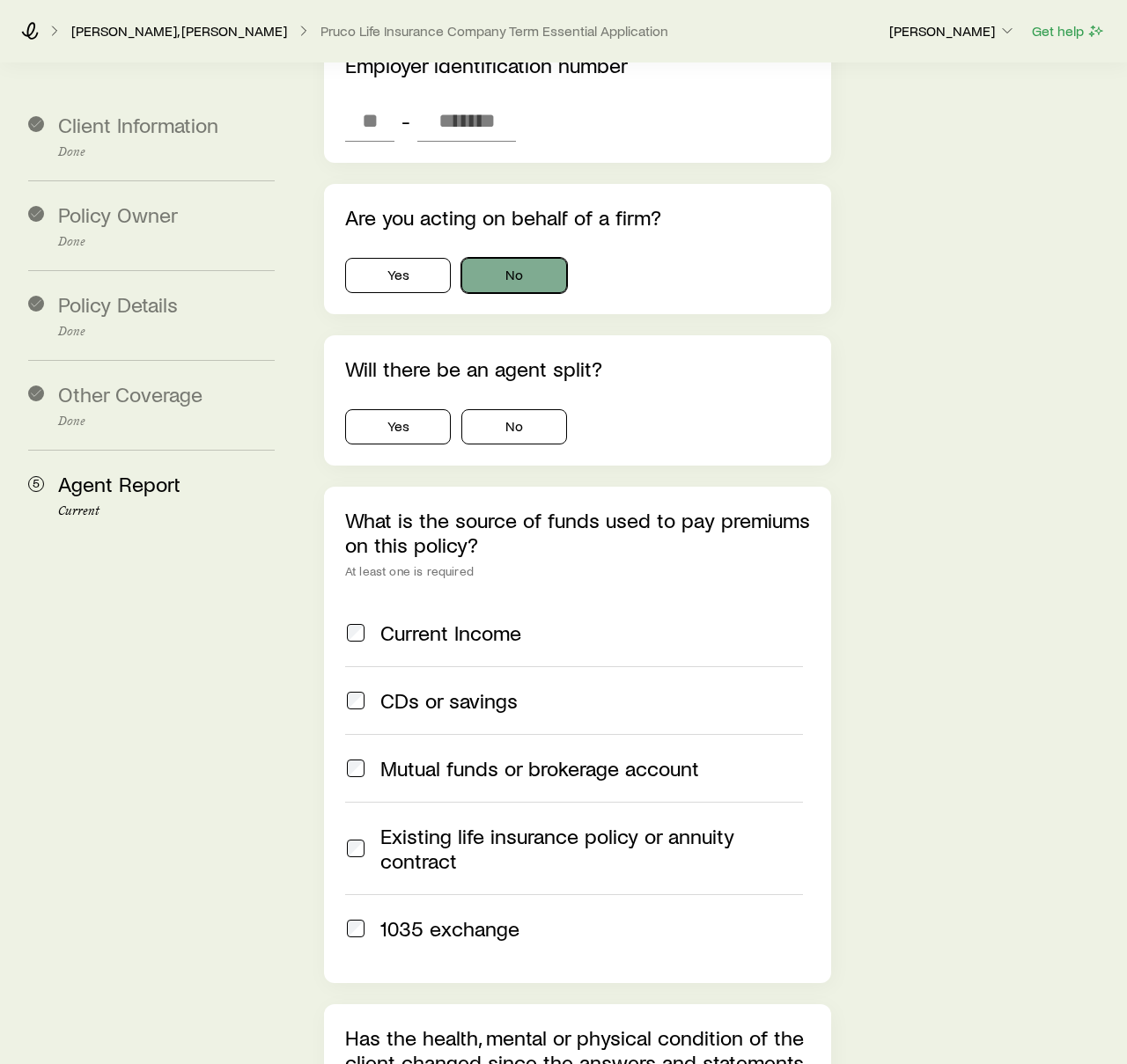
click at [528, 258] on button "No" at bounding box center [514, 276] width 106 height 35
click at [512, 409] on button "No" at bounding box center [514, 427] width 106 height 35
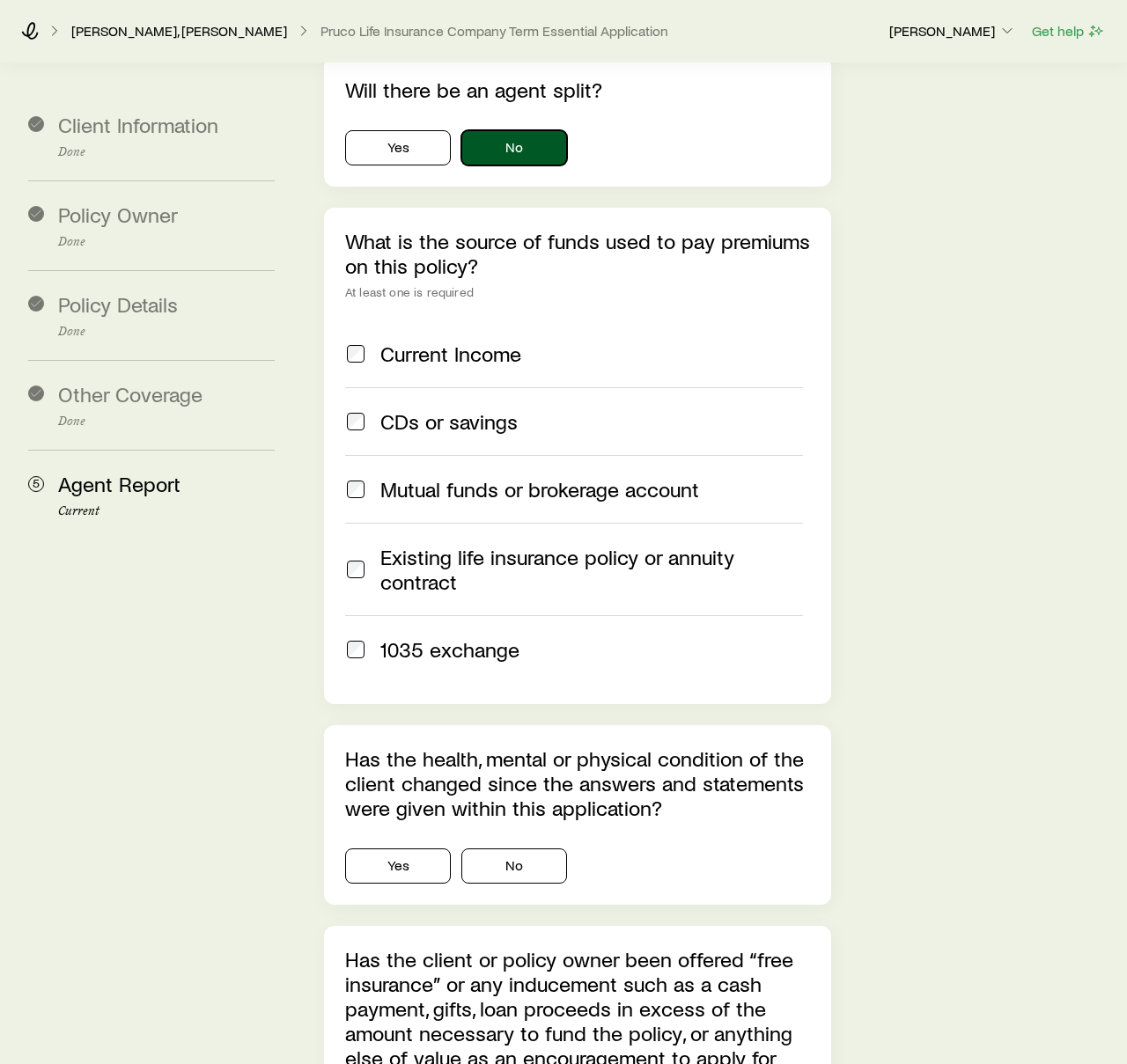
scroll to position [4562, 0]
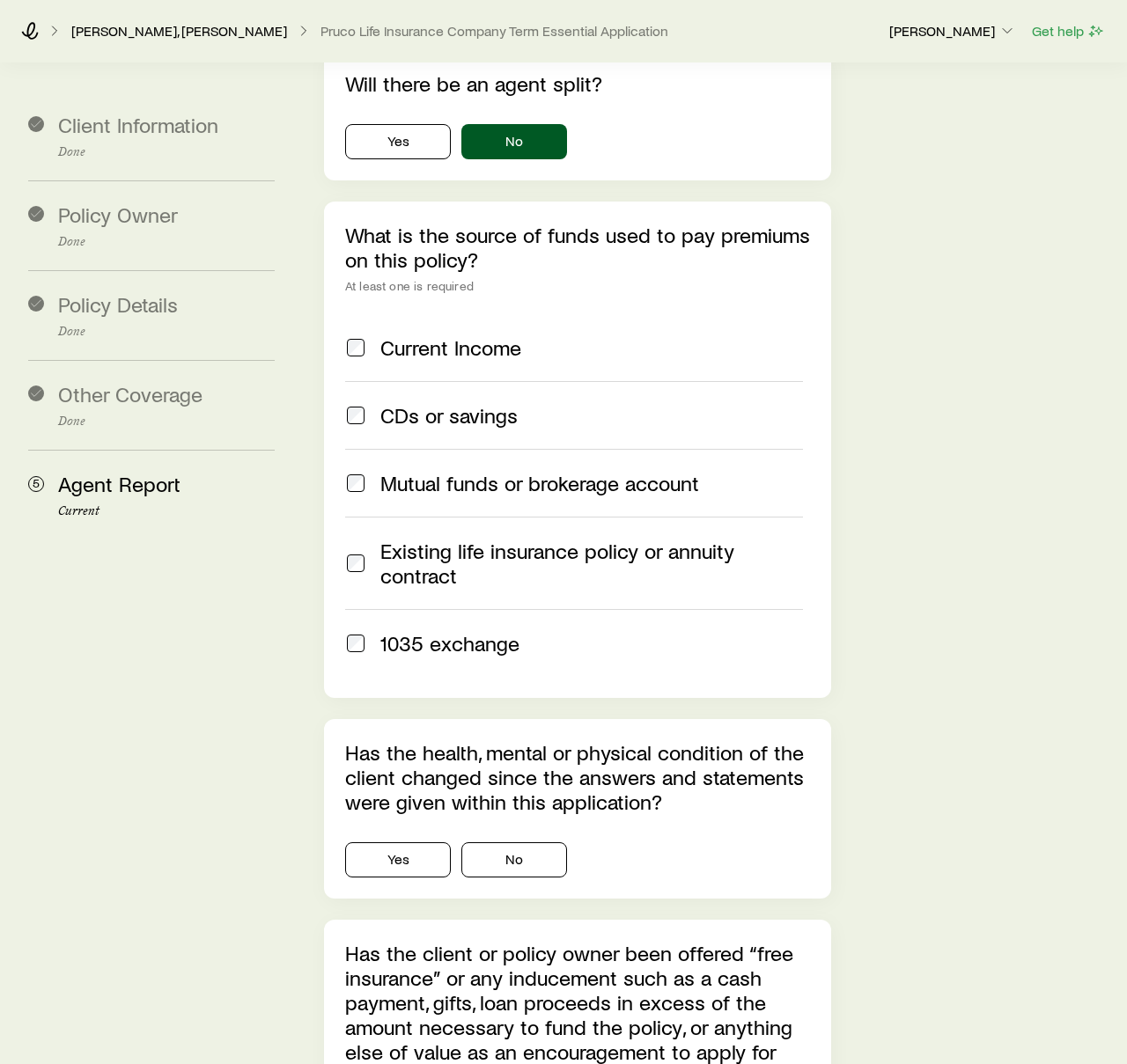
click at [359, 336] on span at bounding box center [355, 348] width 21 height 25
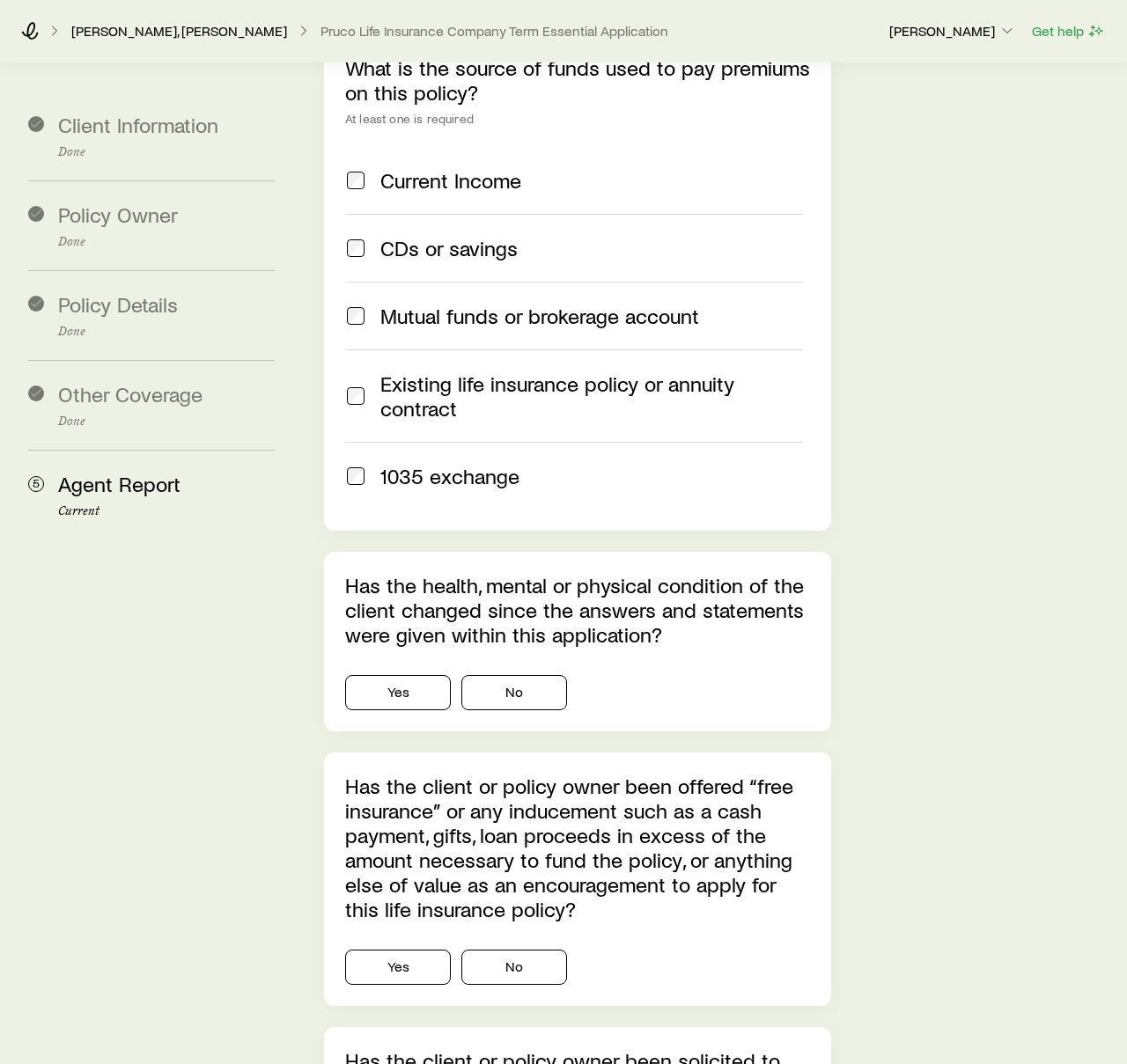
scroll to position [4851, 0]
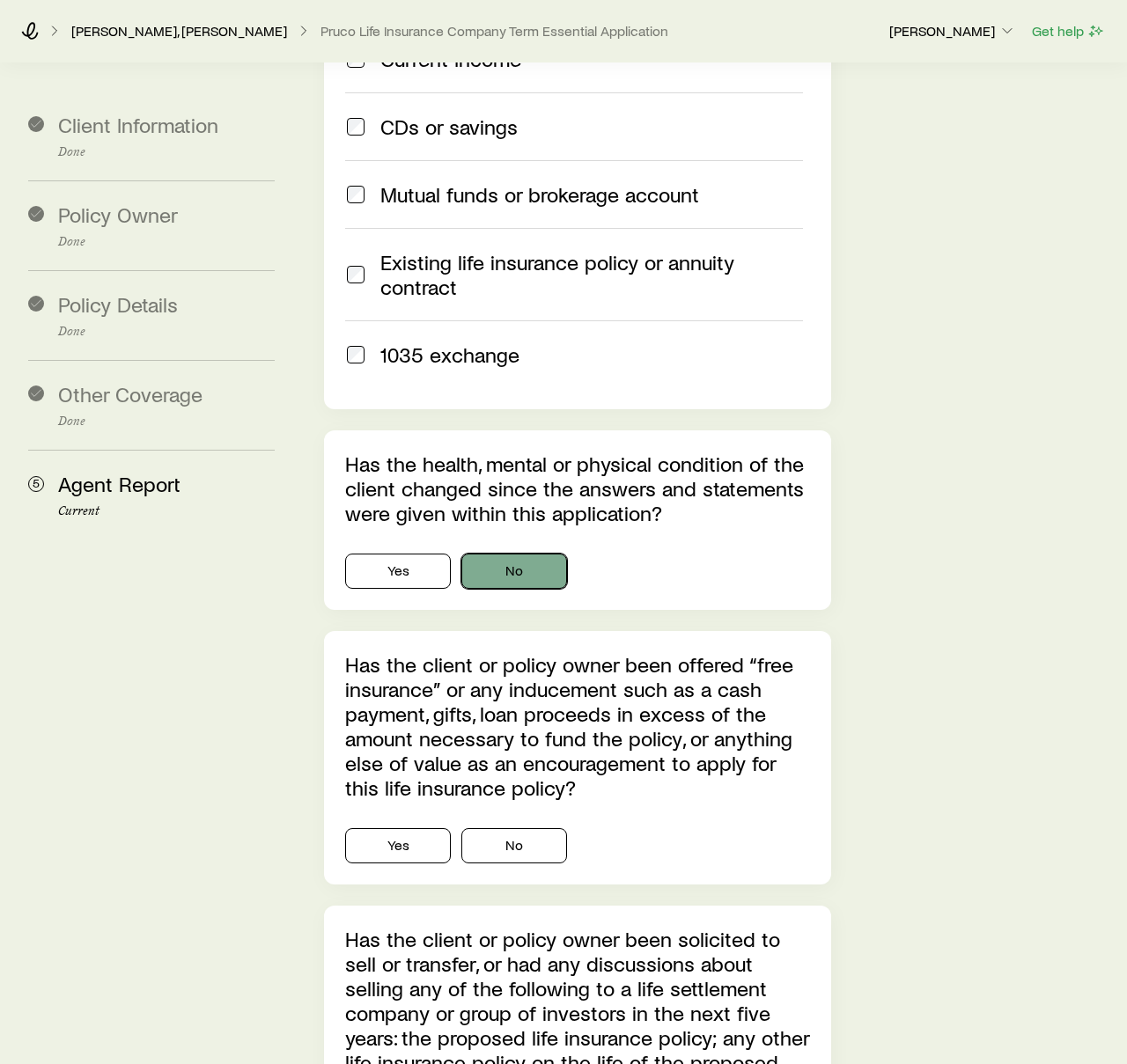
click at [535, 554] on button "No" at bounding box center [514, 572] width 106 height 35
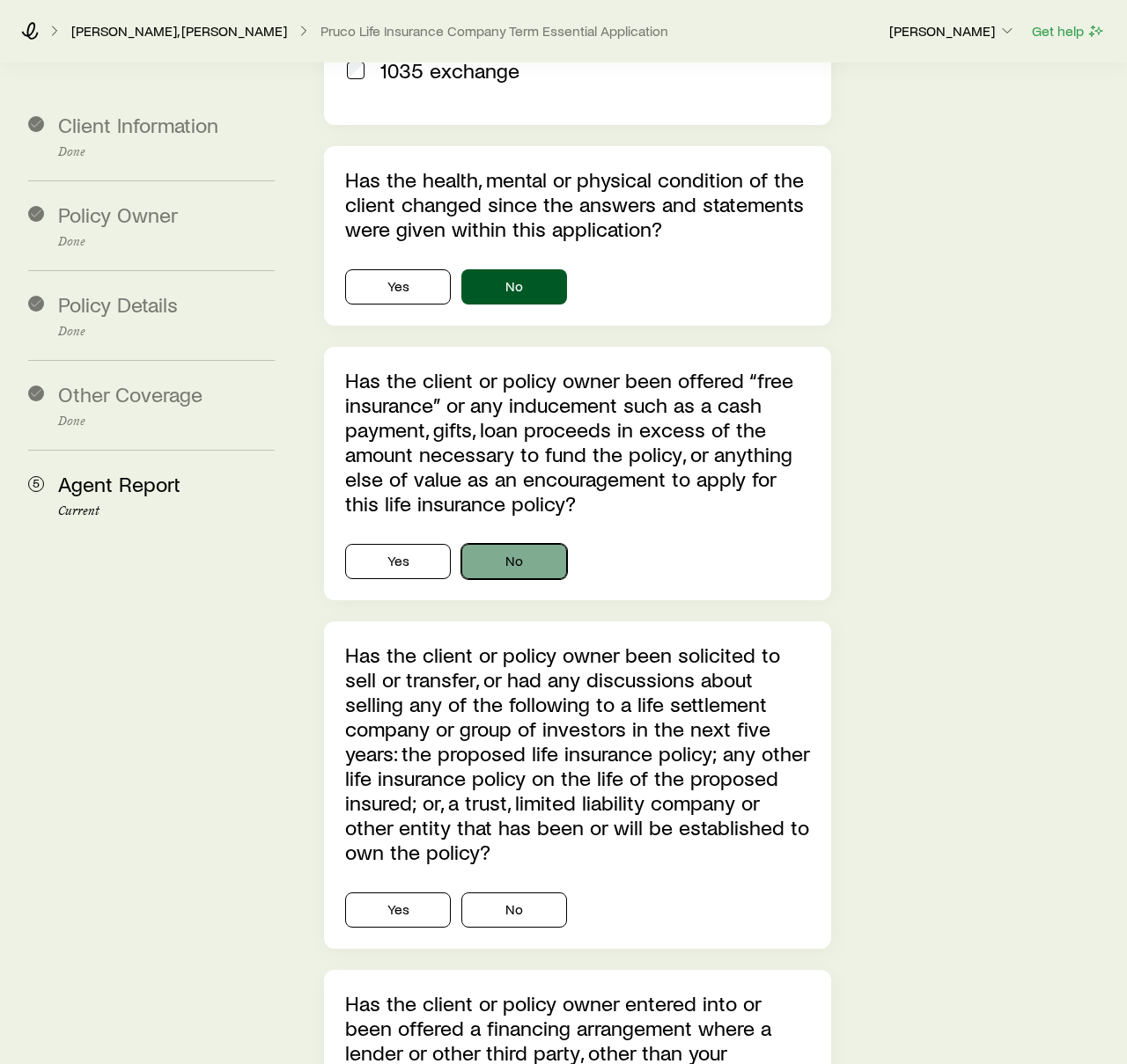
click at [535, 544] on button "No" at bounding box center [514, 562] width 106 height 35
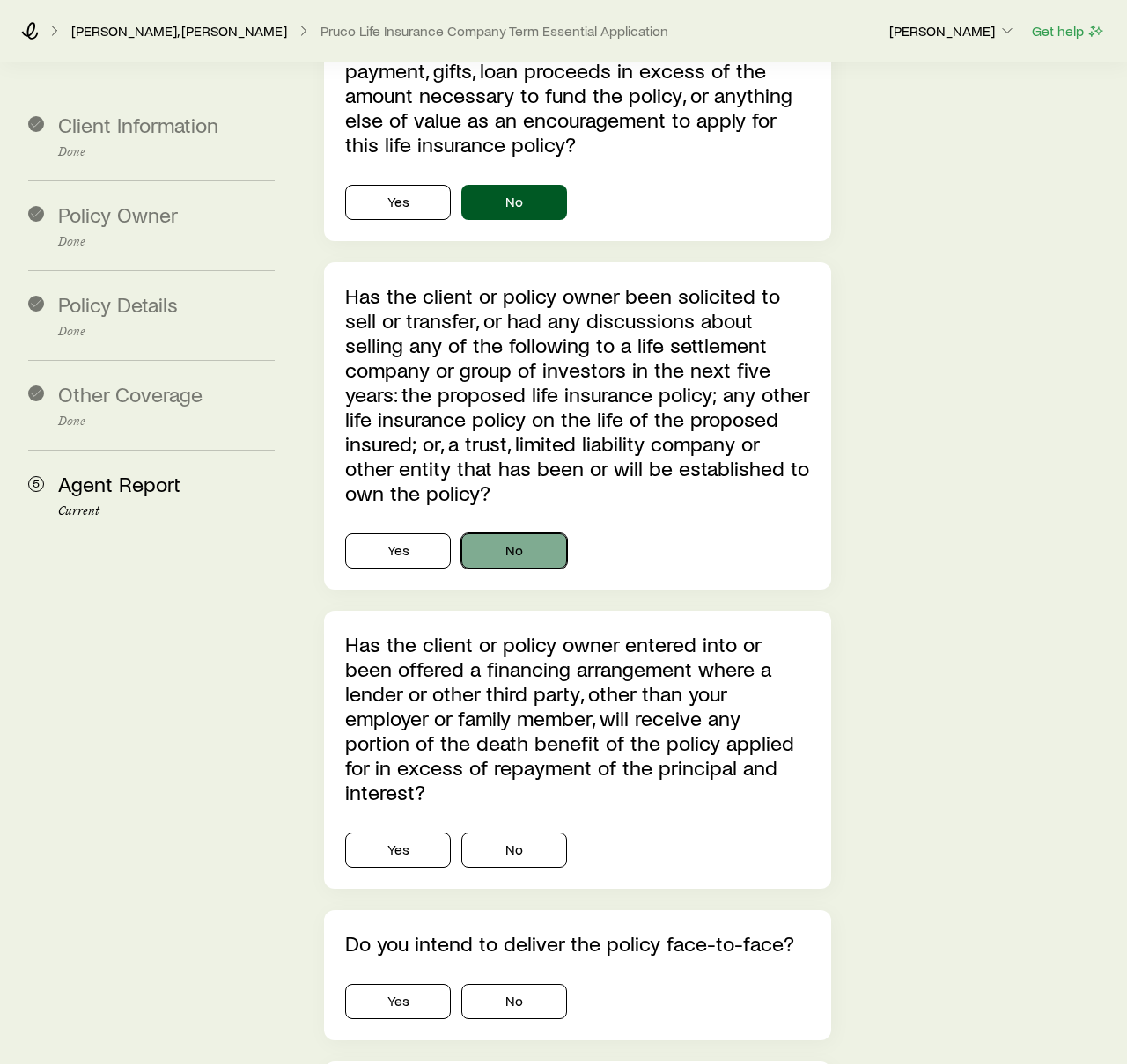
click at [526, 534] on button "No" at bounding box center [514, 551] width 106 height 35
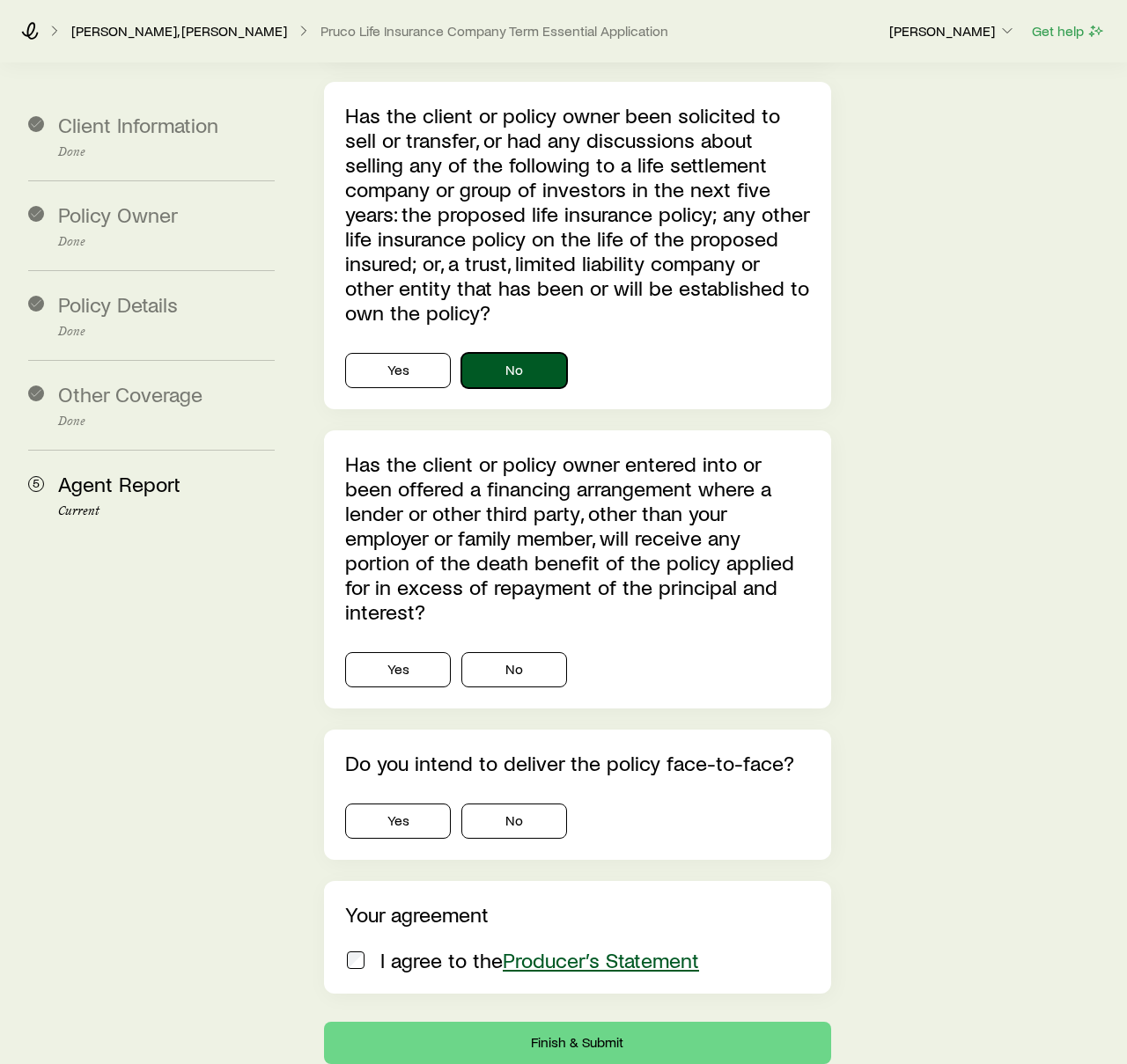
scroll to position [5721, 0]
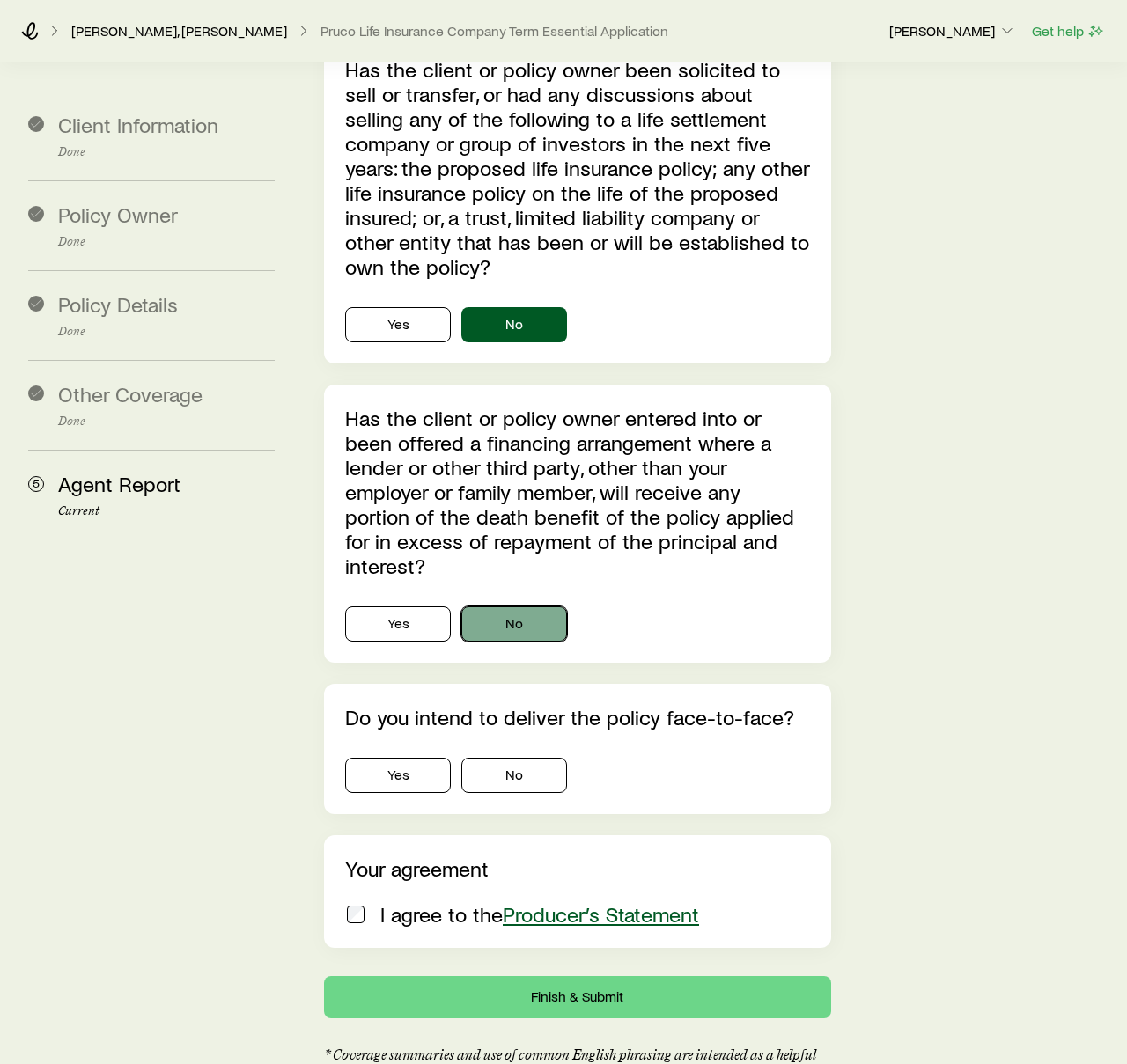
click at [517, 607] on button "No" at bounding box center [514, 624] width 106 height 35
click at [514, 758] on button "No" at bounding box center [514, 775] width 106 height 35
click at [343, 838] on div "Your agreement I agree to the Producer’s Statement" at bounding box center [577, 892] width 507 height 112
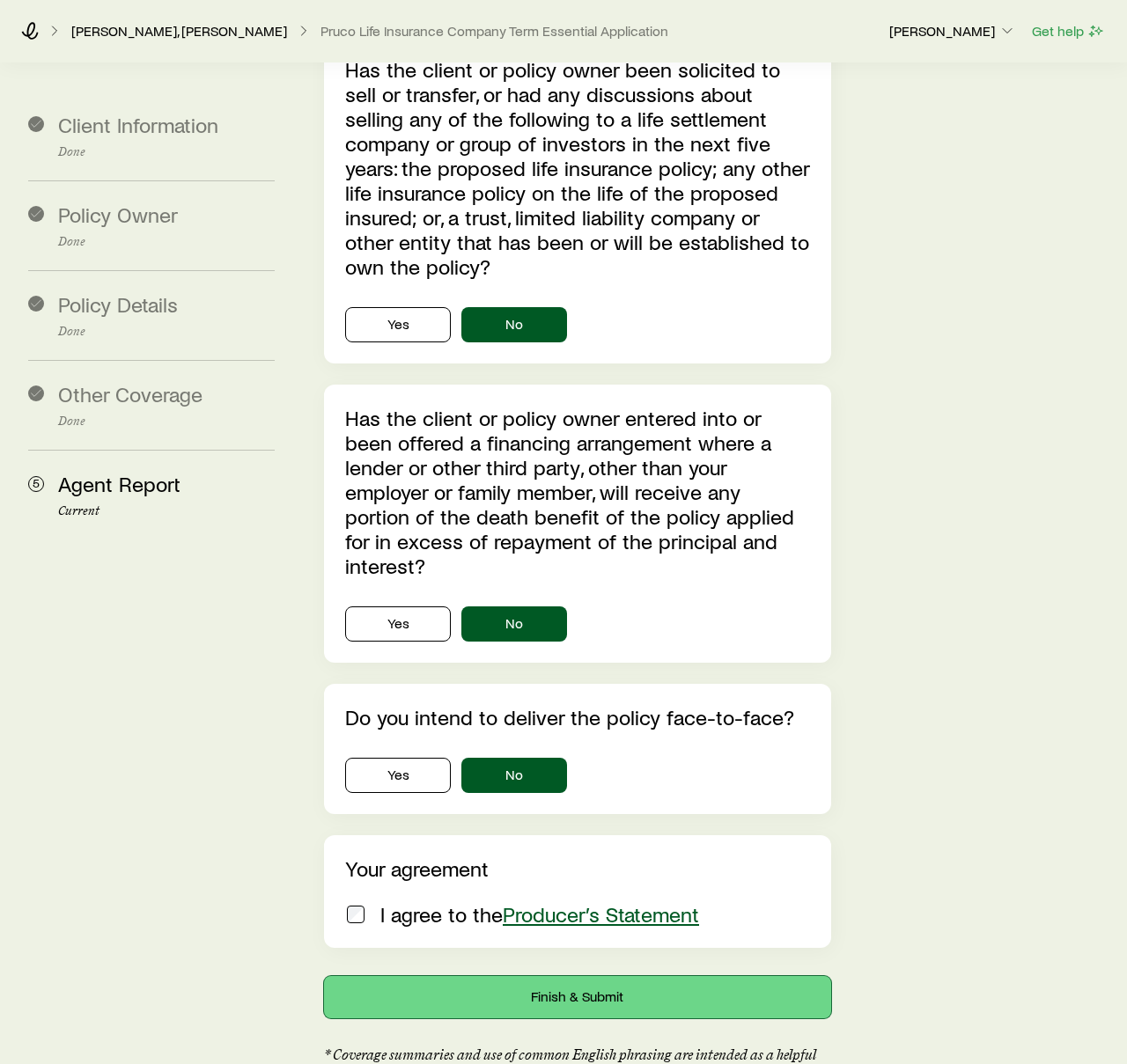
click at [560, 976] on button "Finish & Submit" at bounding box center [577, 998] width 507 height 42
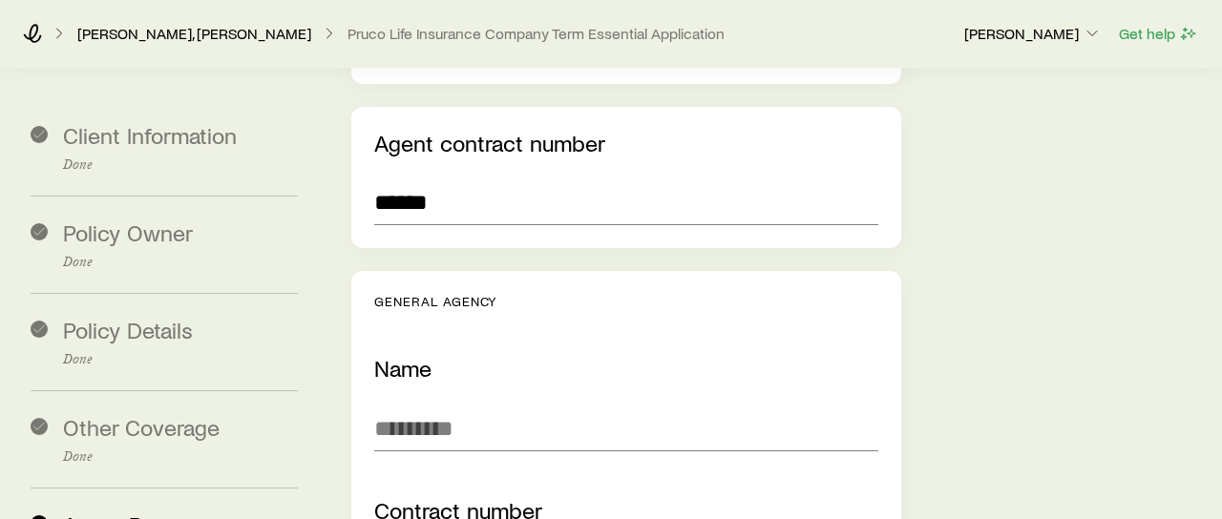
scroll to position [4123, 0]
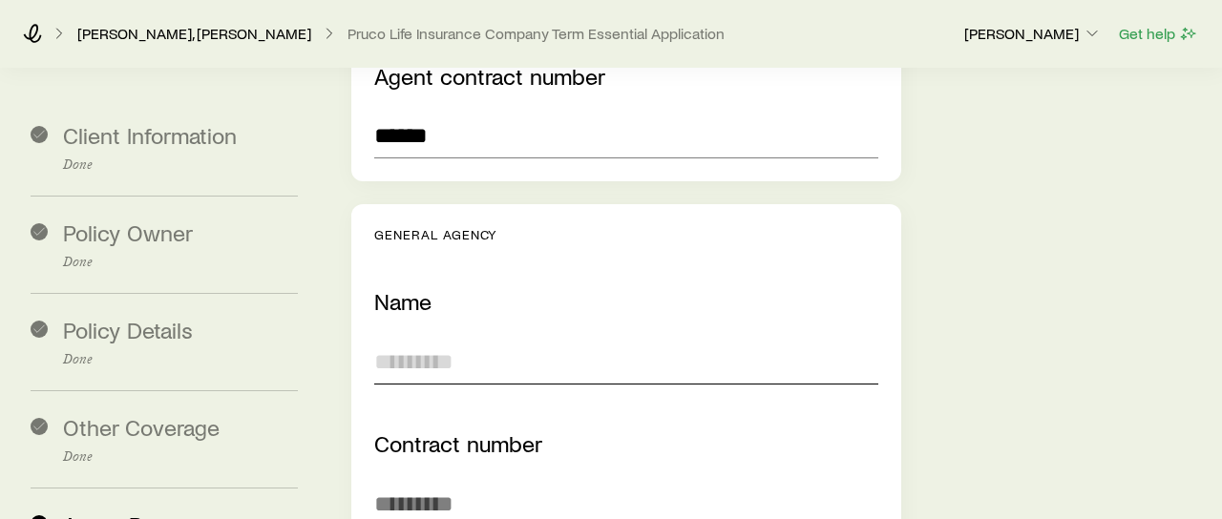
click at [537, 339] on input "text" at bounding box center [626, 362] width 504 height 46
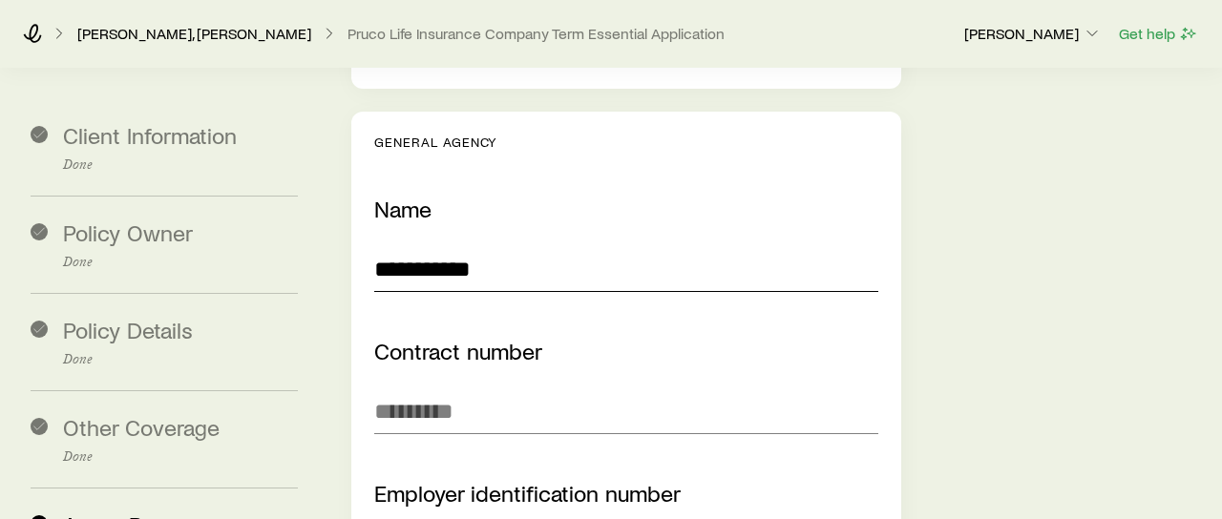
scroll to position [4221, 0]
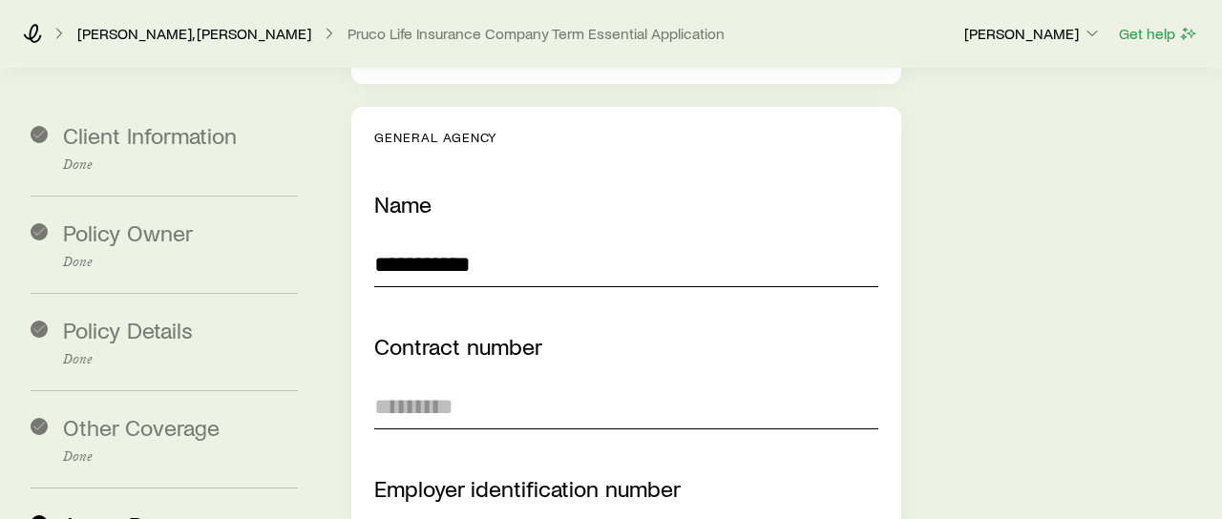
type input "**********"
click at [480, 384] on input "text" at bounding box center [626, 407] width 504 height 46
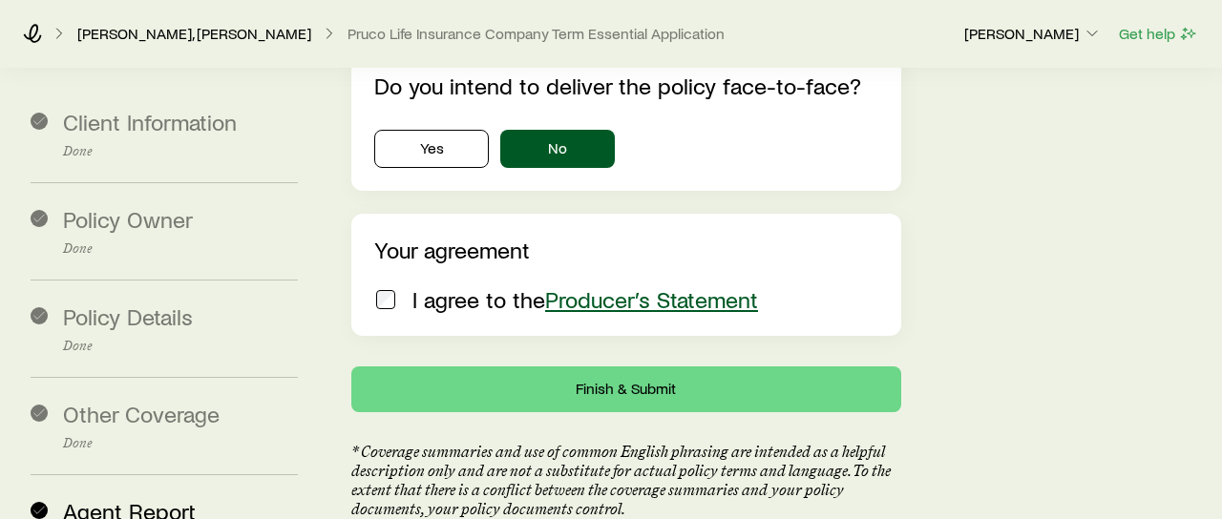
scroll to position [6978, 0]
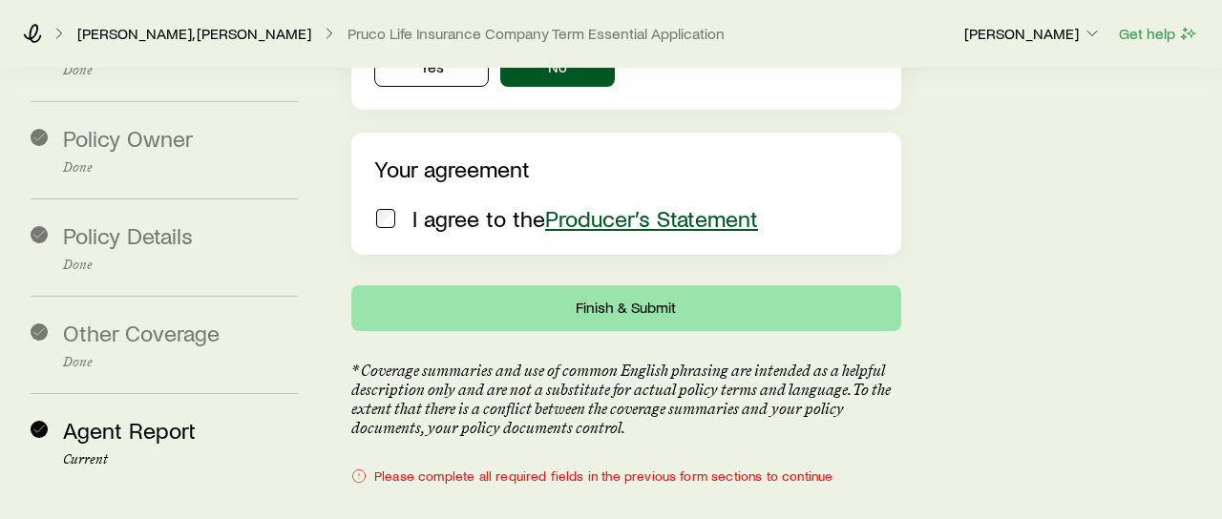
type input "******"
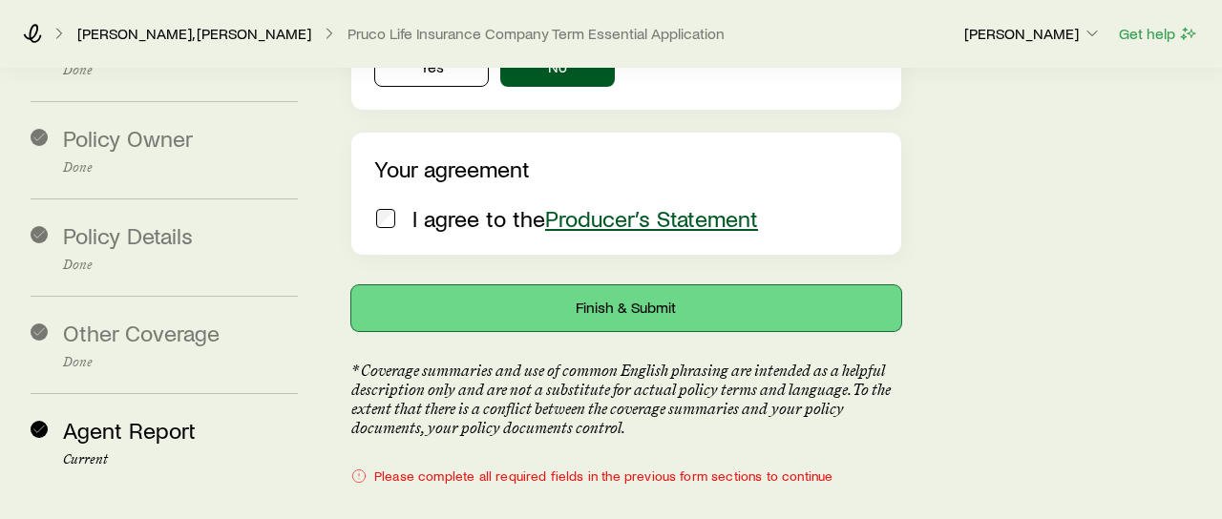
click at [593, 286] on button "Finish & Submit" at bounding box center [626, 309] width 550 height 46
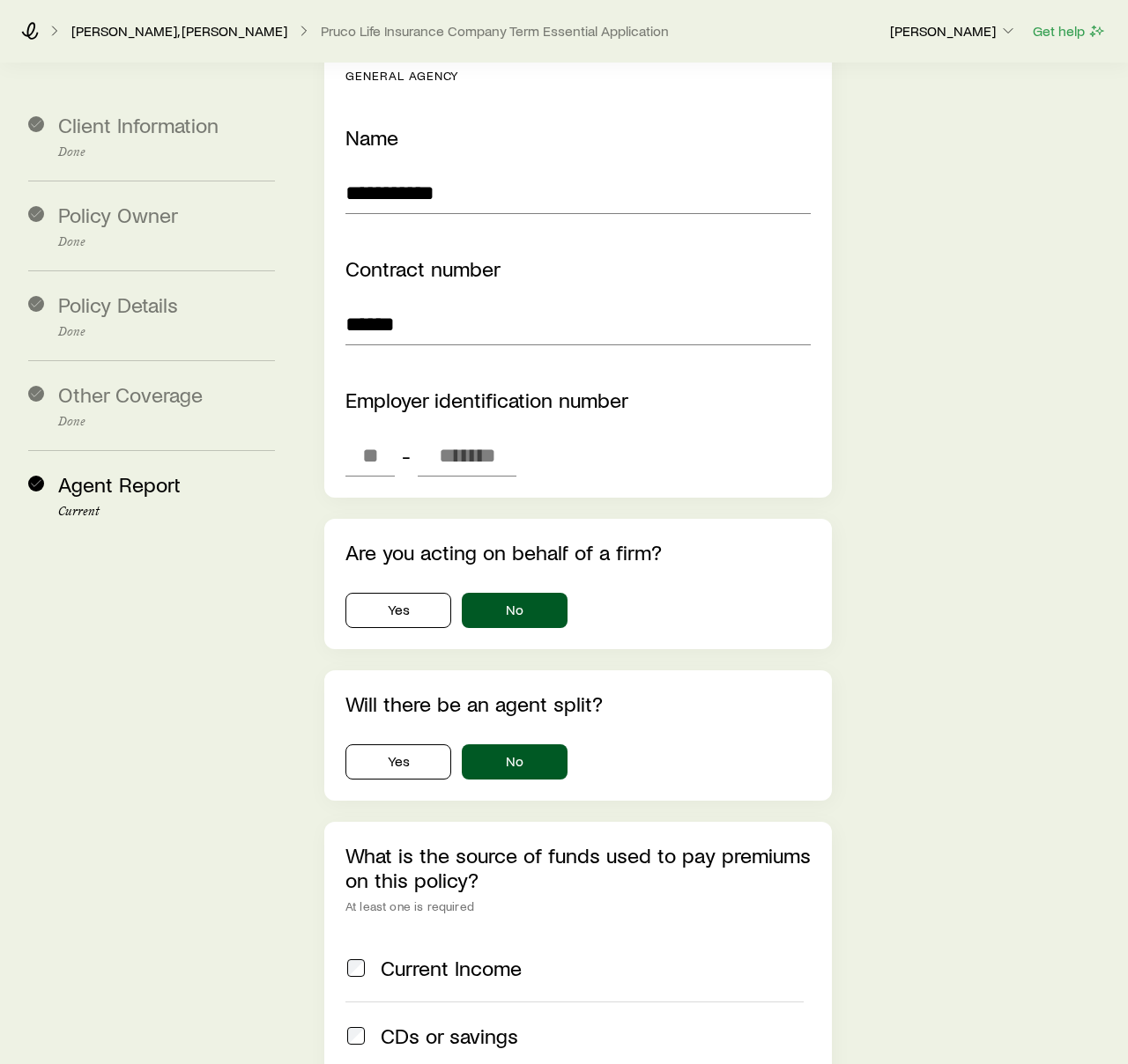
scroll to position [3761, 0]
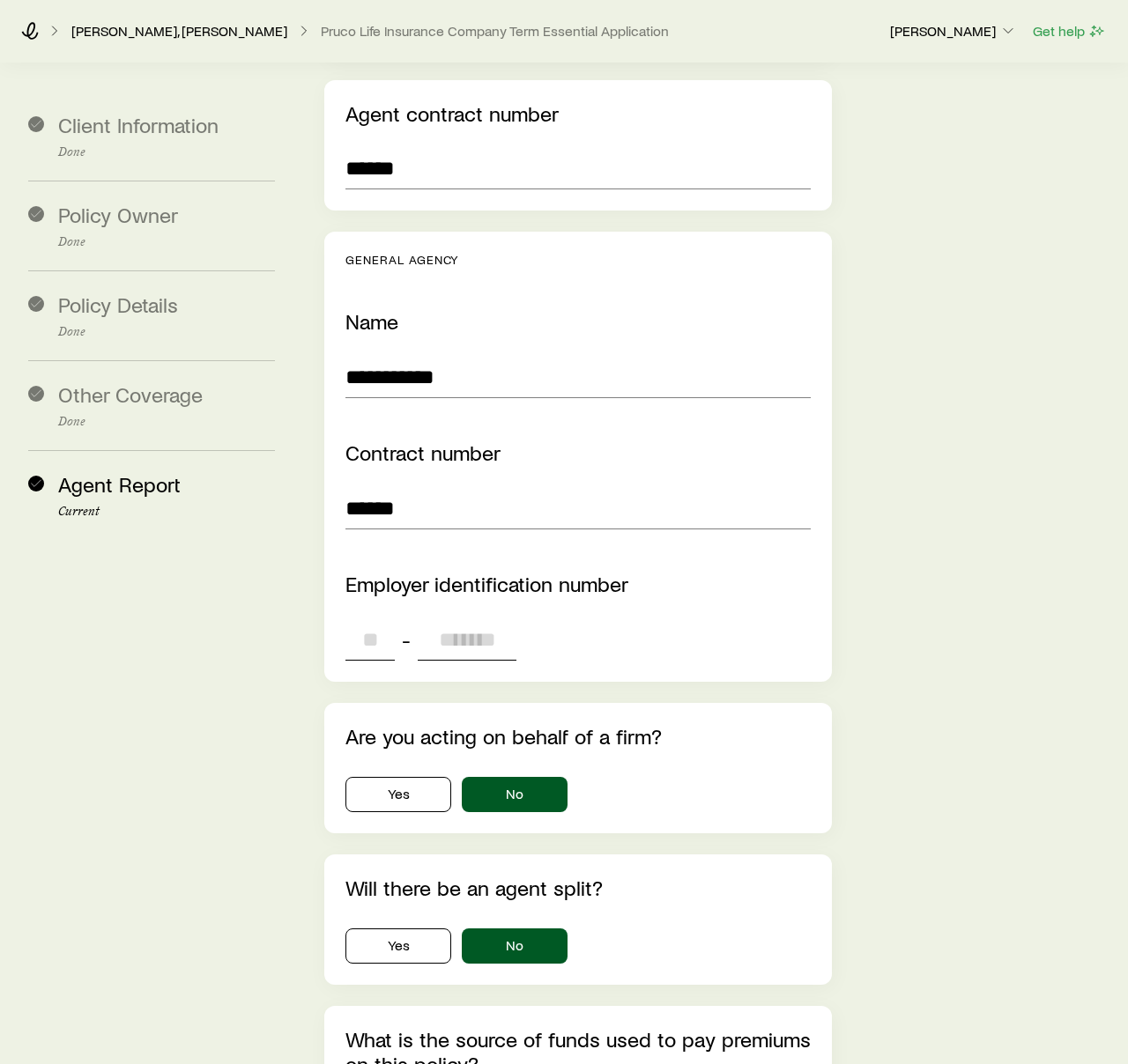
click at [382, 618] on input "tel" at bounding box center [369, 640] width 49 height 42
type input "**"
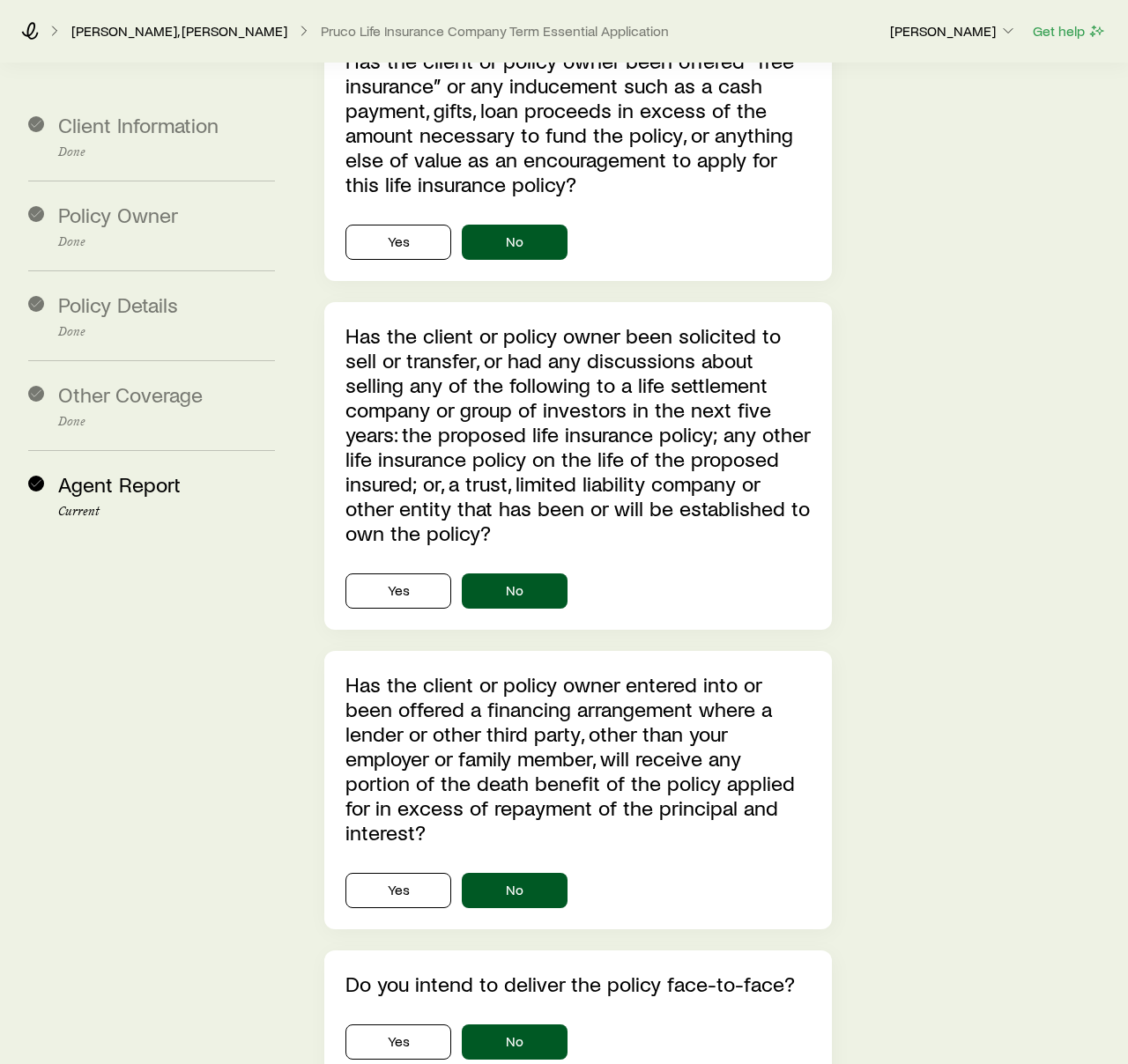
scroll to position [5854, 0]
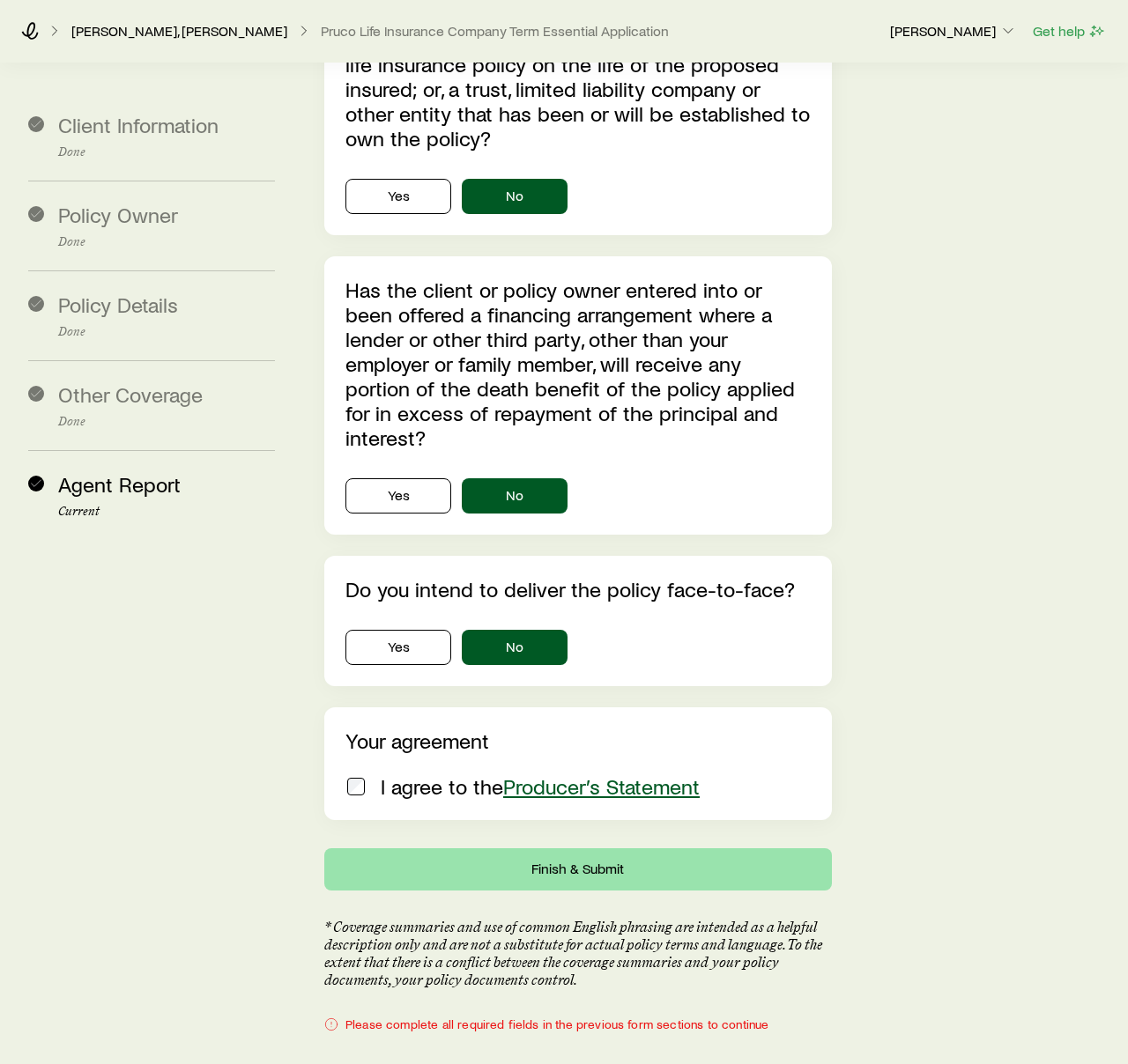
type input "*******"
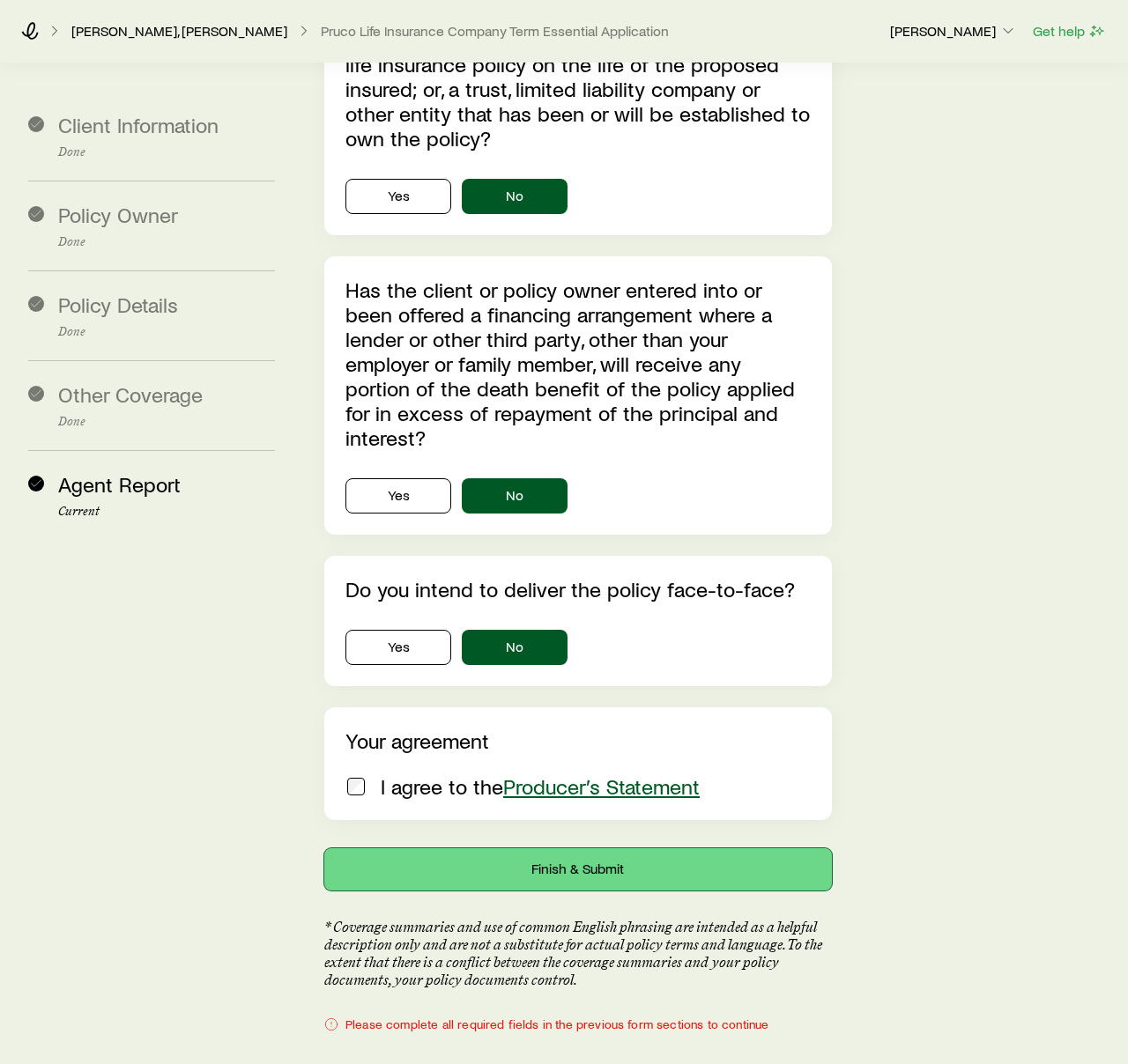
click at [538, 849] on button "Finish & Submit" at bounding box center [578, 870] width 508 height 42
click at [645, 849] on button "Finish & Submit" at bounding box center [578, 870] width 508 height 42
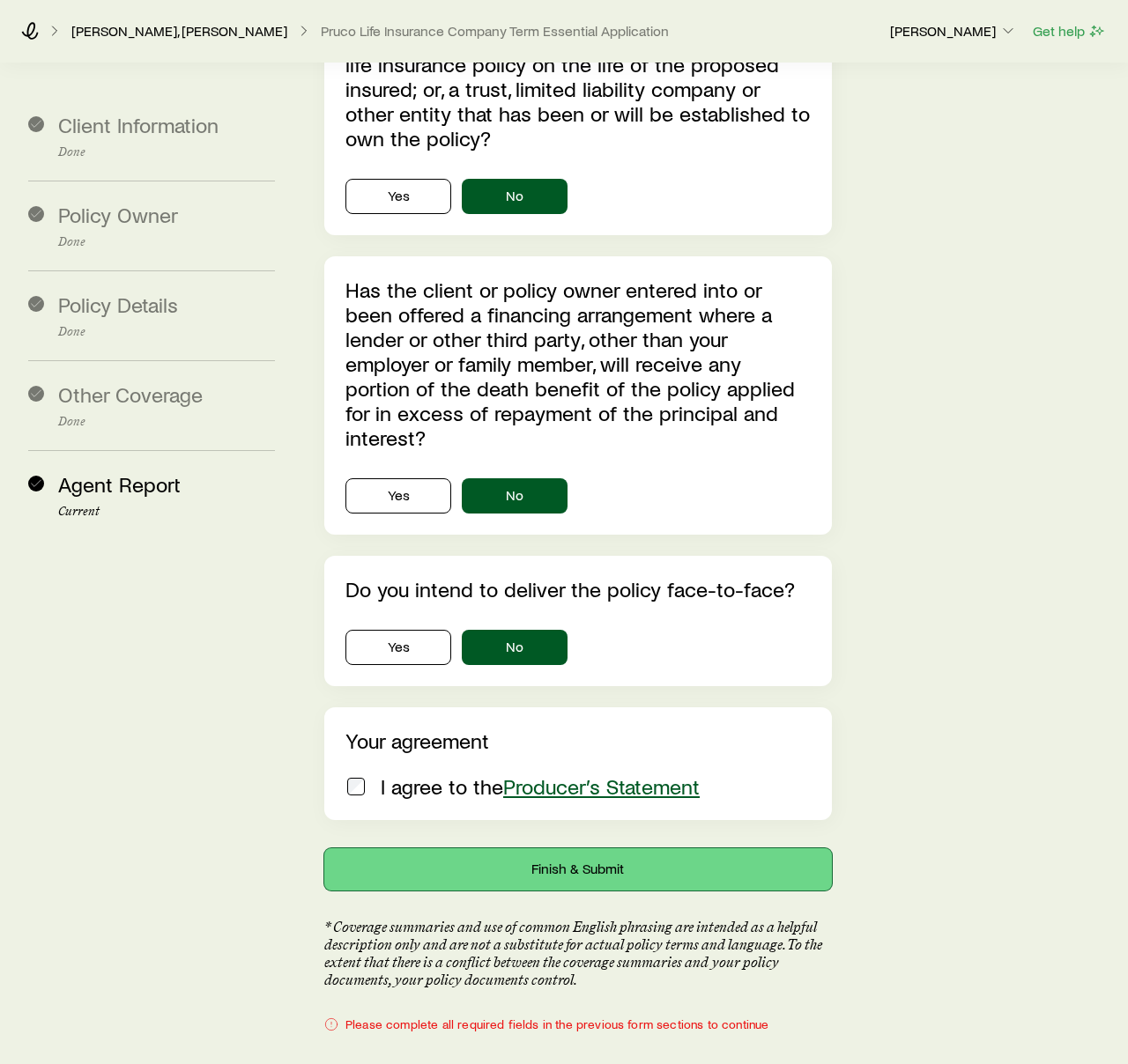
click at [645, 849] on button "Finish & Submit" at bounding box center [578, 870] width 508 height 42
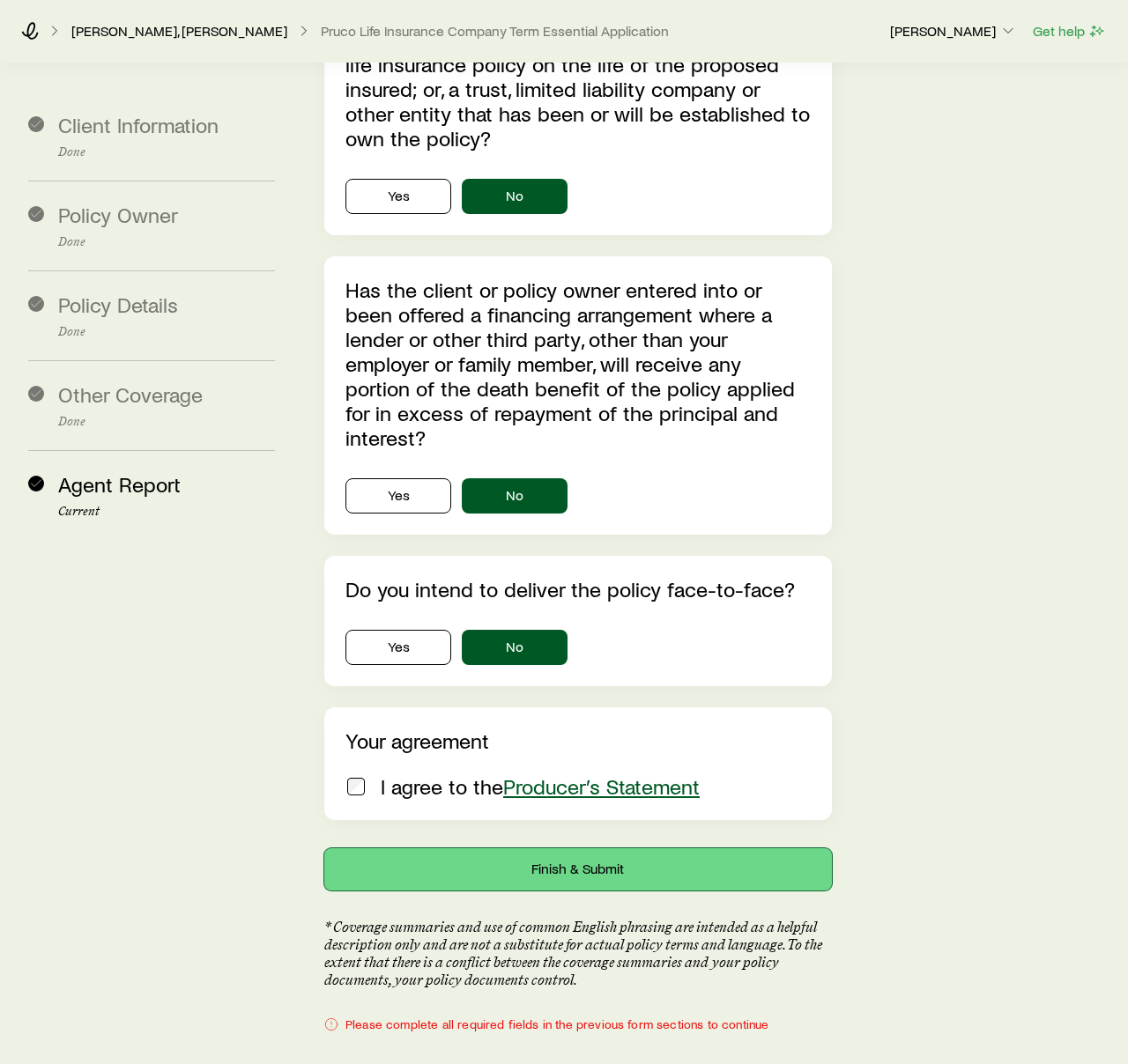
click at [645, 849] on button "Finish & Submit" at bounding box center [578, 870] width 508 height 42
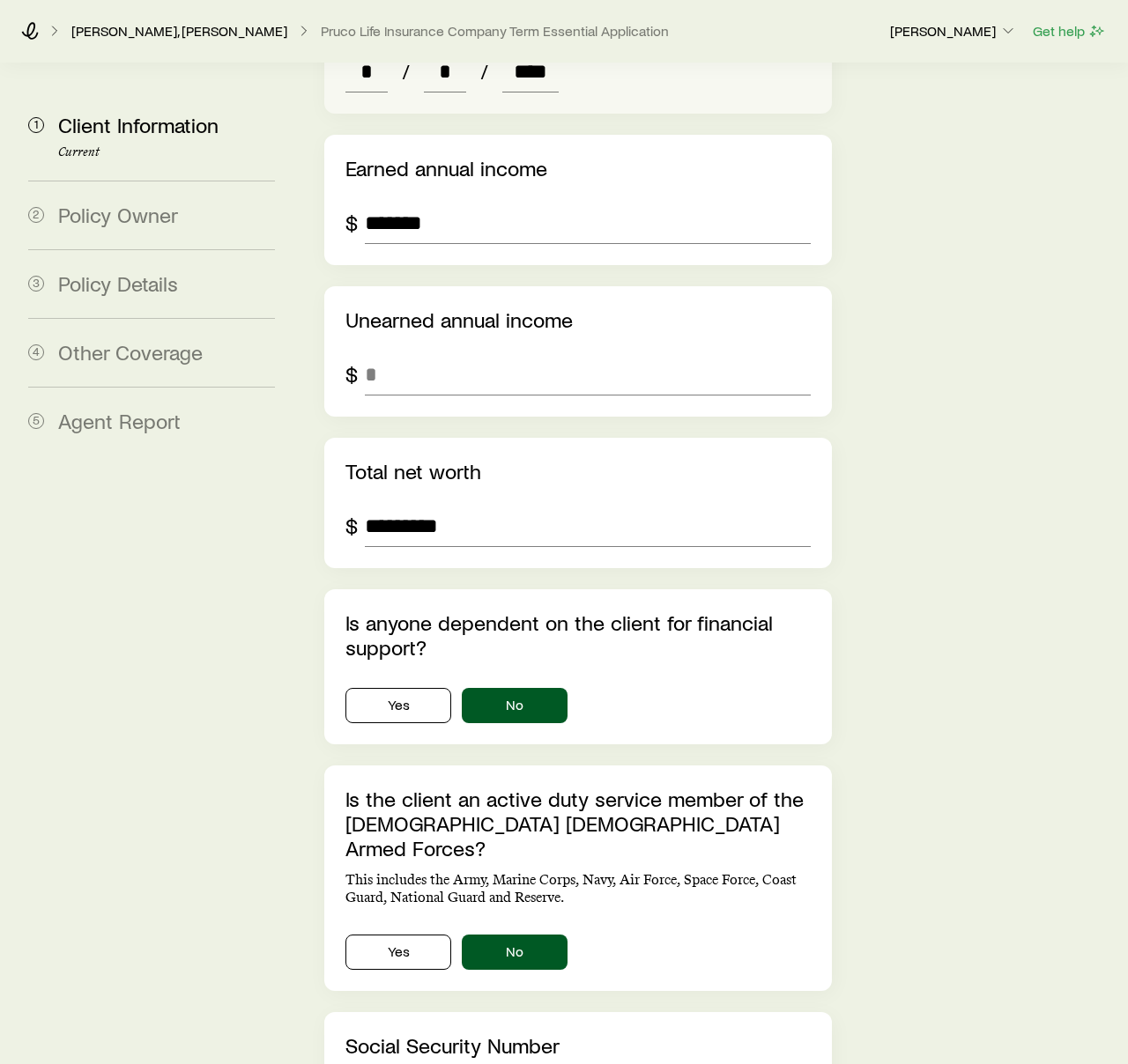
scroll to position [3519, 0]
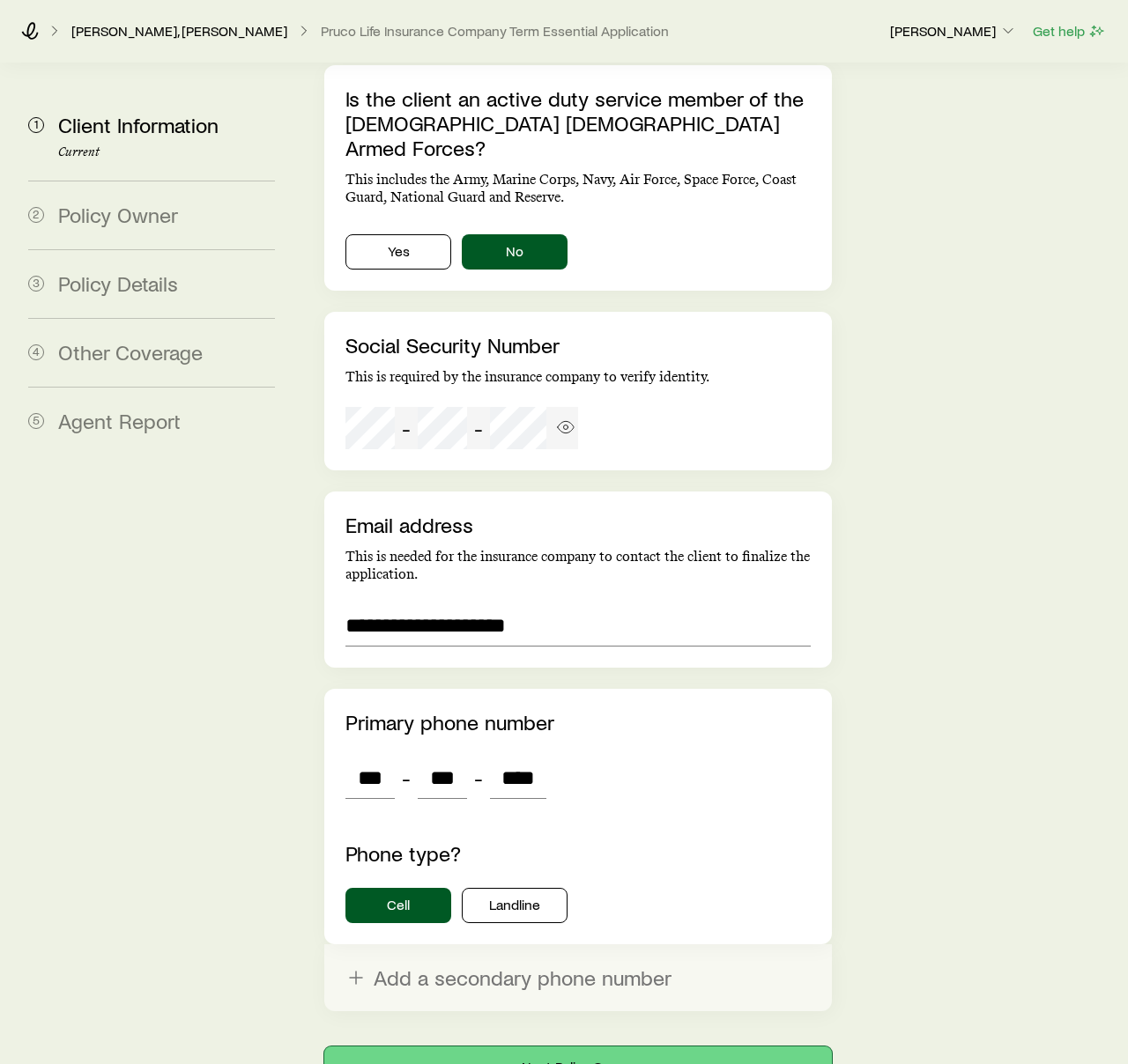
click at [563, 1046] on button "Next: Policy Owner" at bounding box center [578, 1068] width 508 height 42
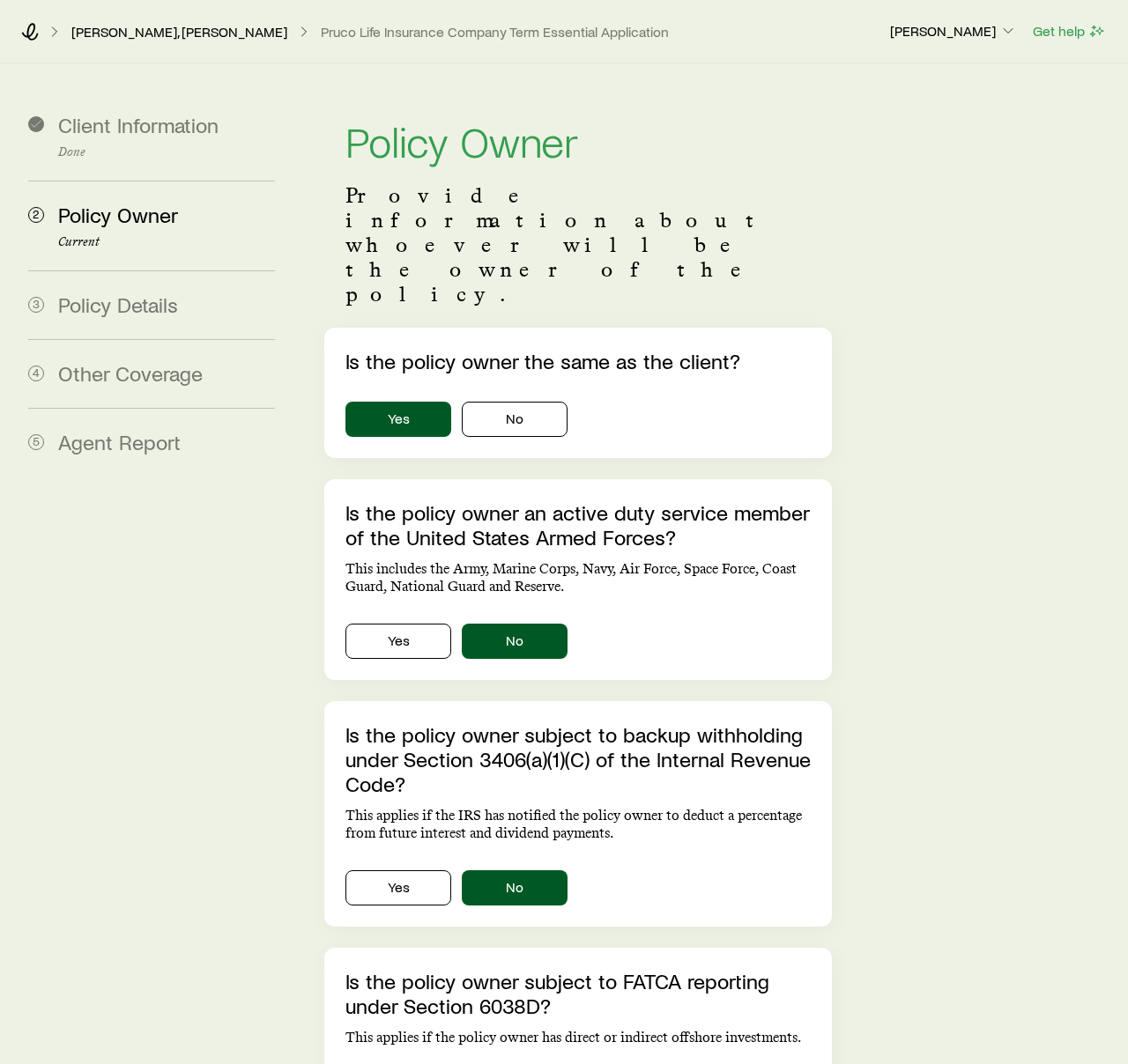
scroll to position [367, 0]
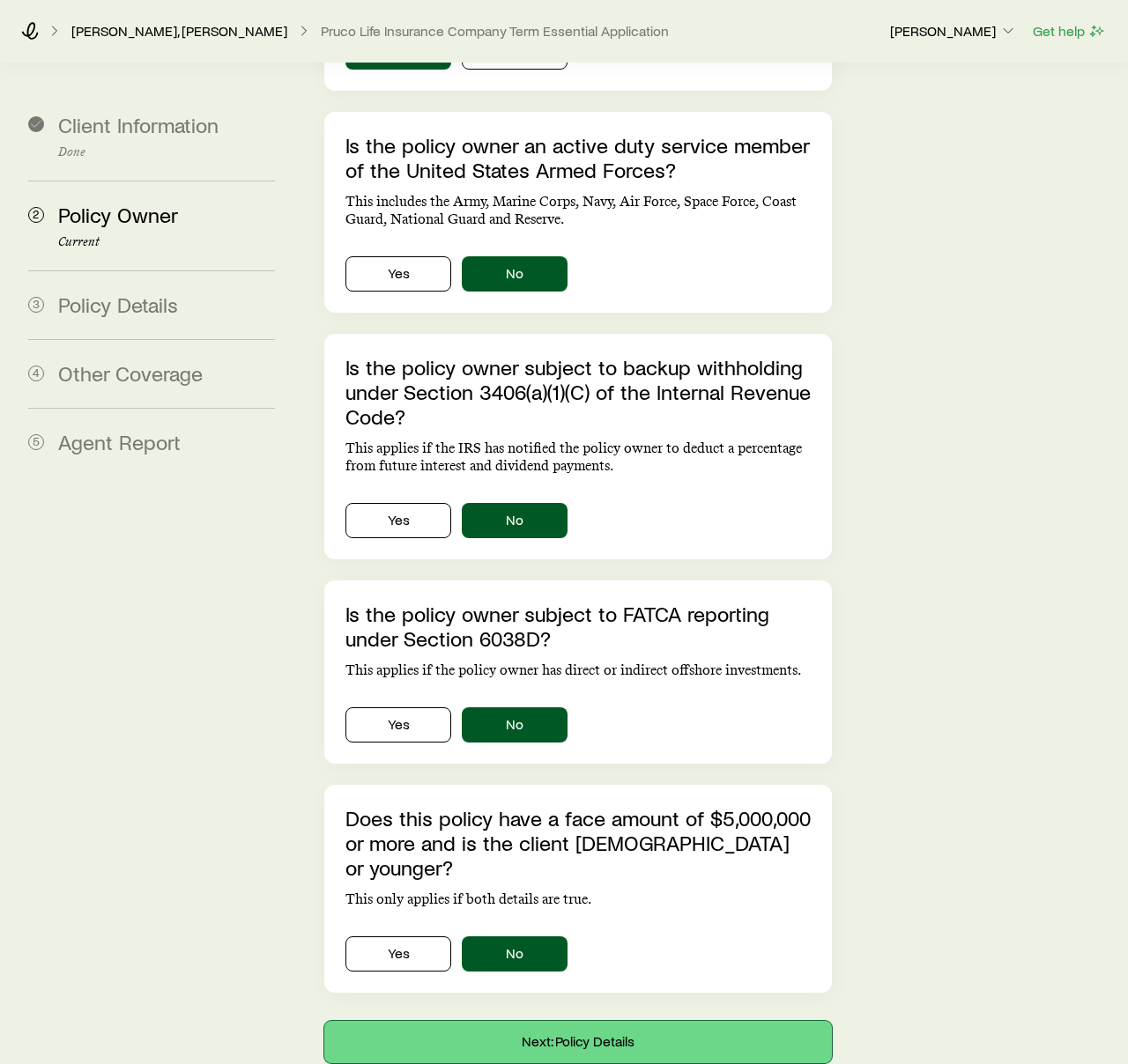
click at [576, 1022] on button "Next: Policy Details" at bounding box center [578, 1043] width 508 height 42
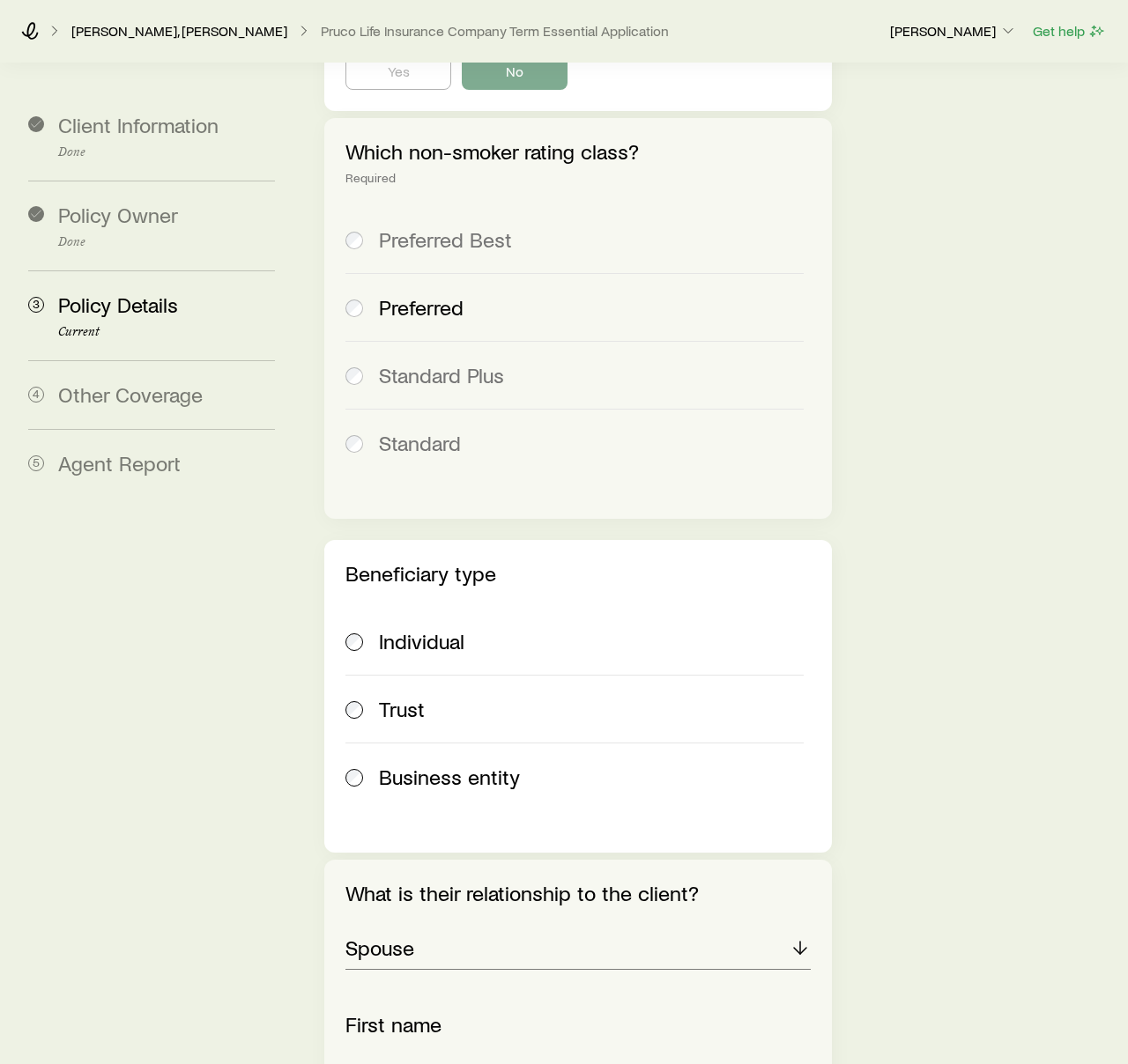
scroll to position [2539, 0]
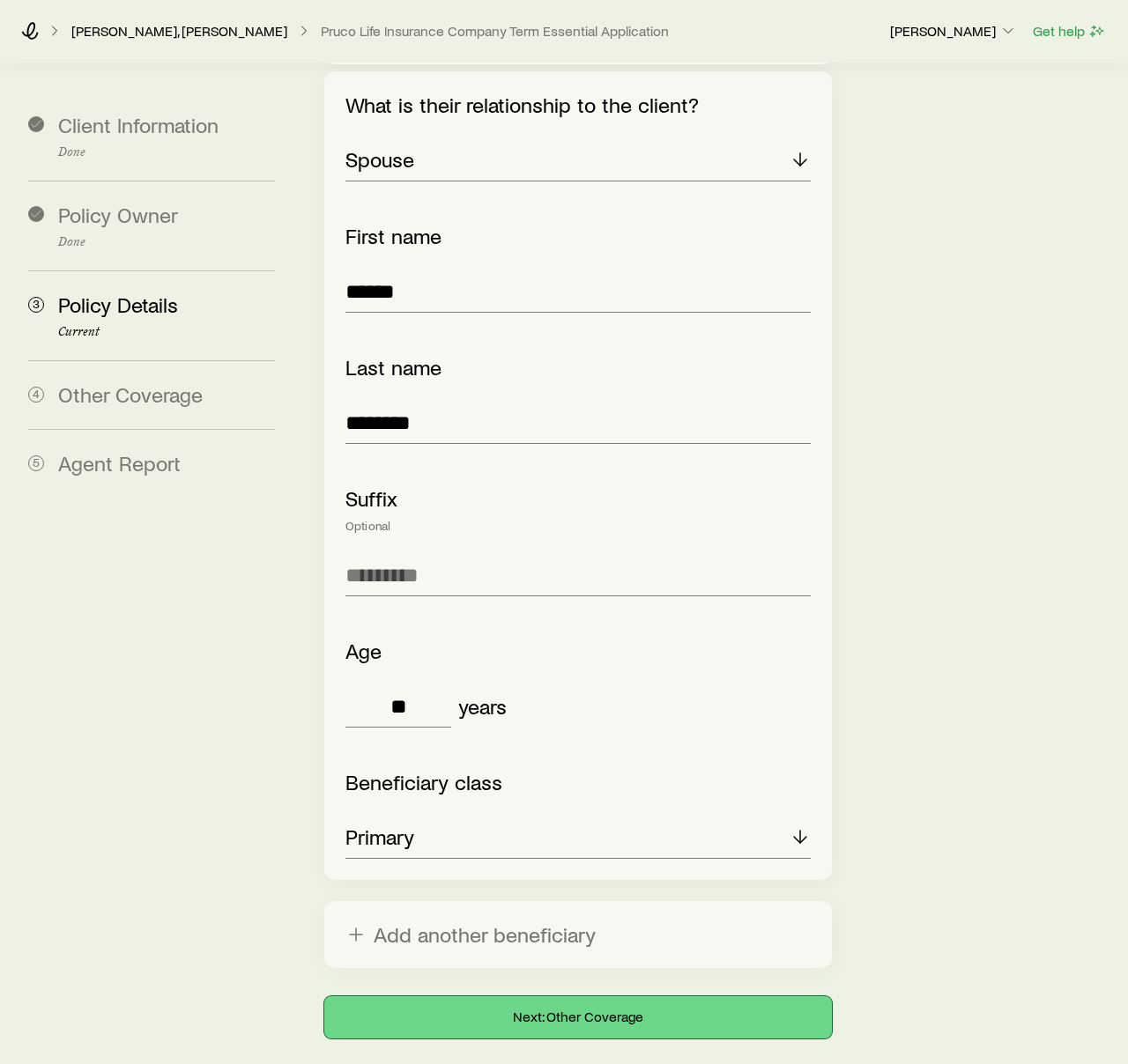
click at [569, 997] on button "Next: Other Coverage" at bounding box center [578, 1018] width 508 height 42
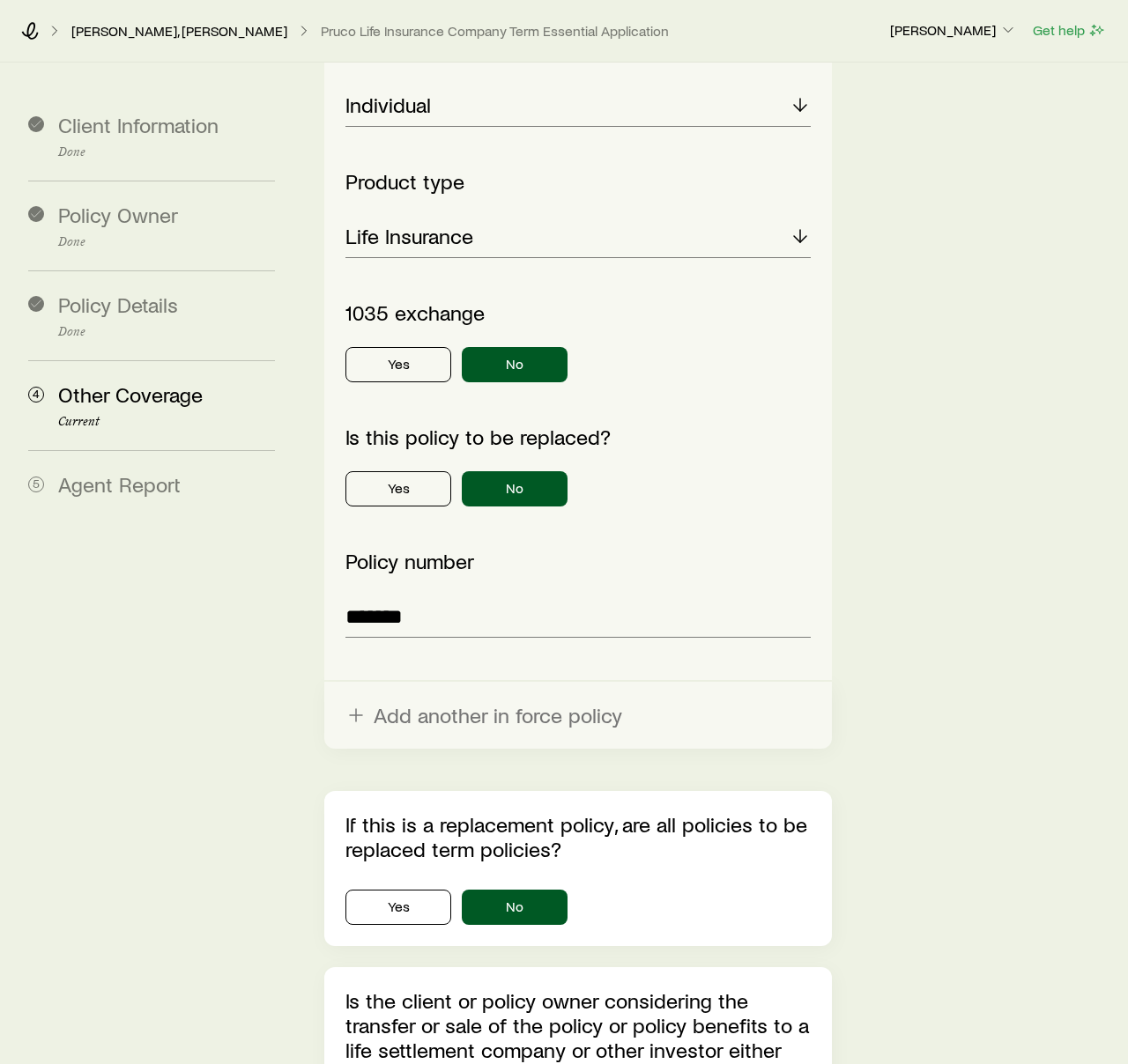
scroll to position [1141, 0]
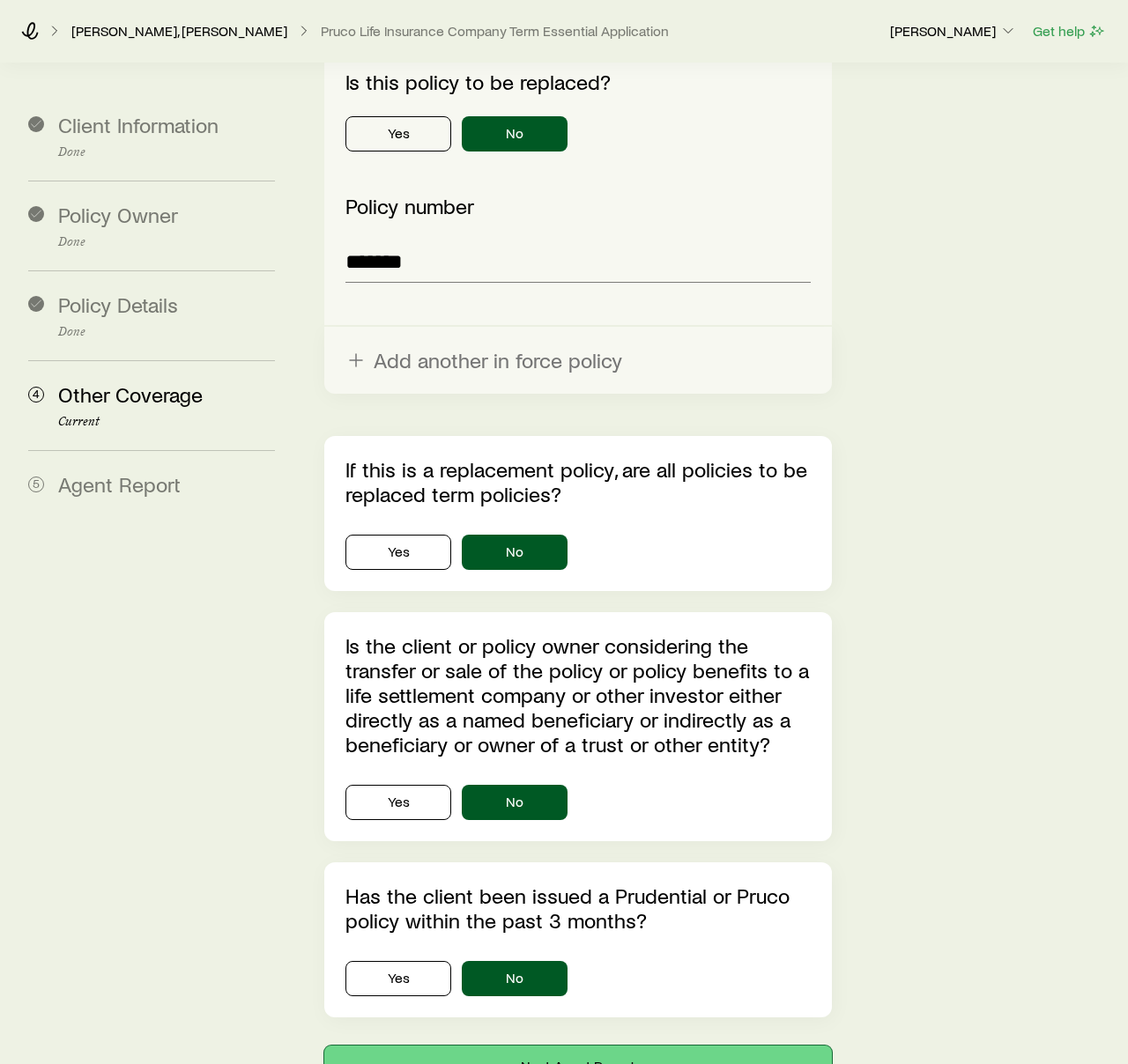
click at [554, 1046] on button "Next: Agent Report" at bounding box center [578, 1067] width 508 height 42
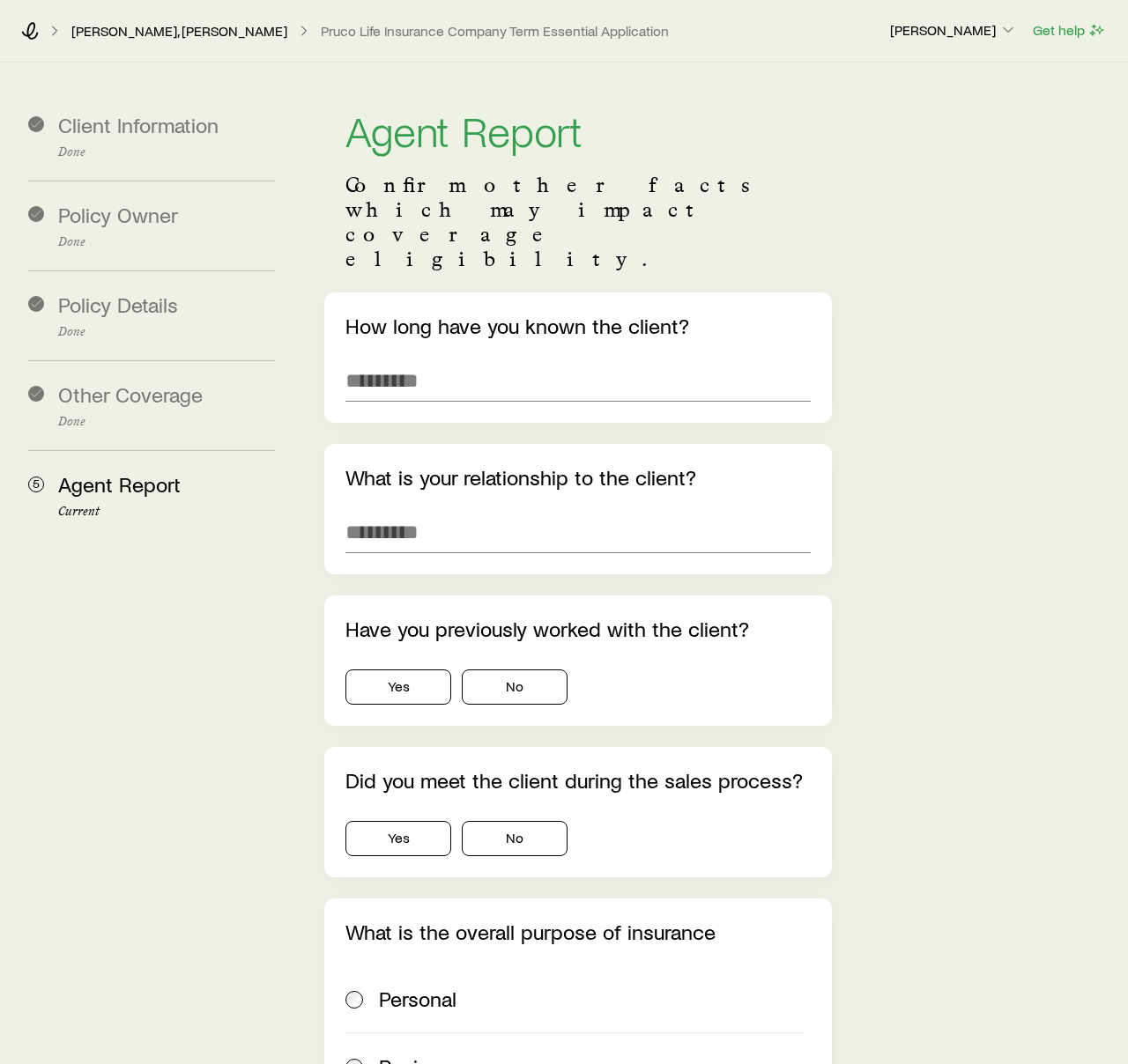
scroll to position [0, 0]
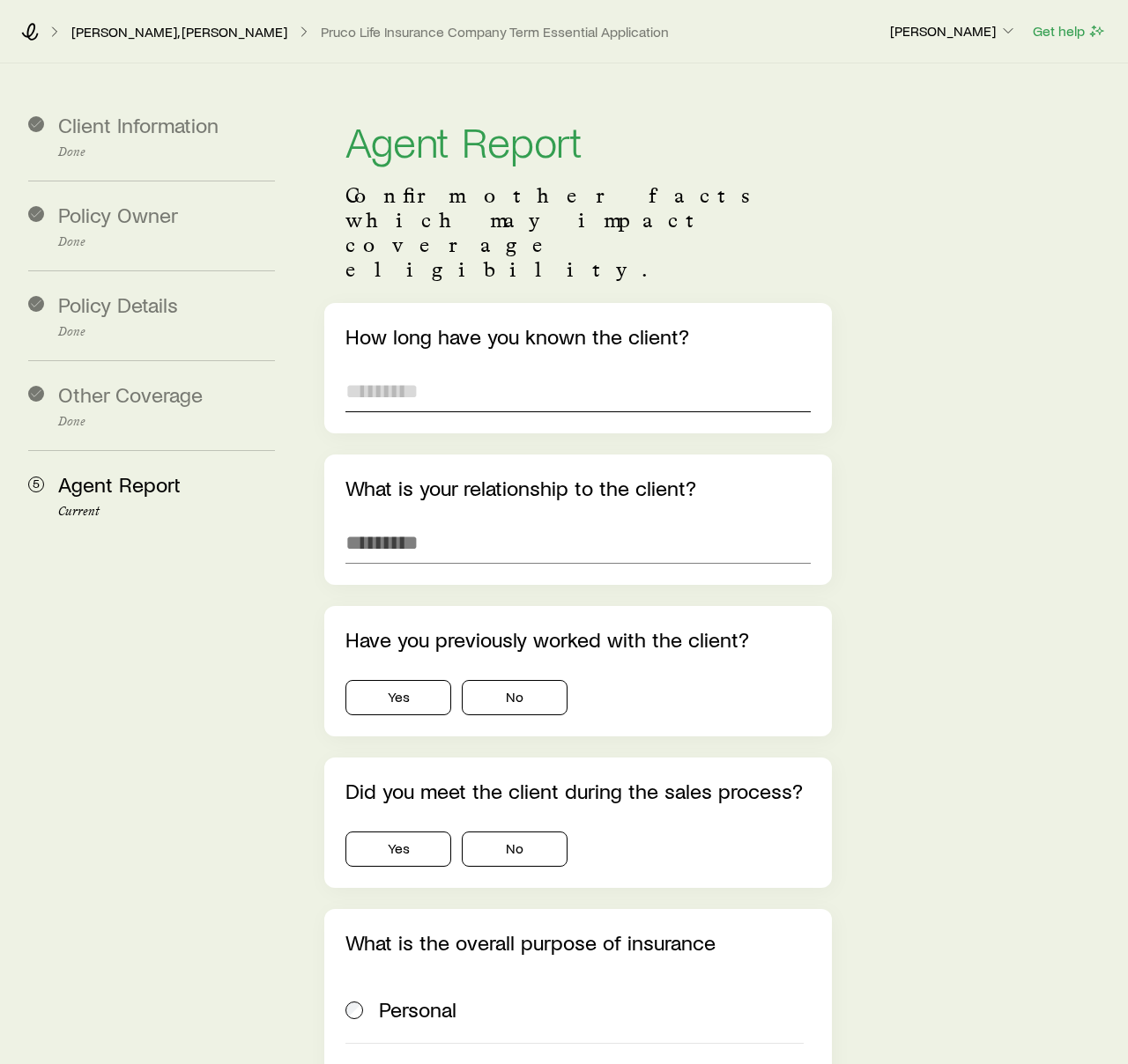
click at [558, 370] on input "text" at bounding box center [578, 391] width 465 height 42
type input "********"
click at [439, 521] on input "text" at bounding box center [578, 543] width 465 height 42
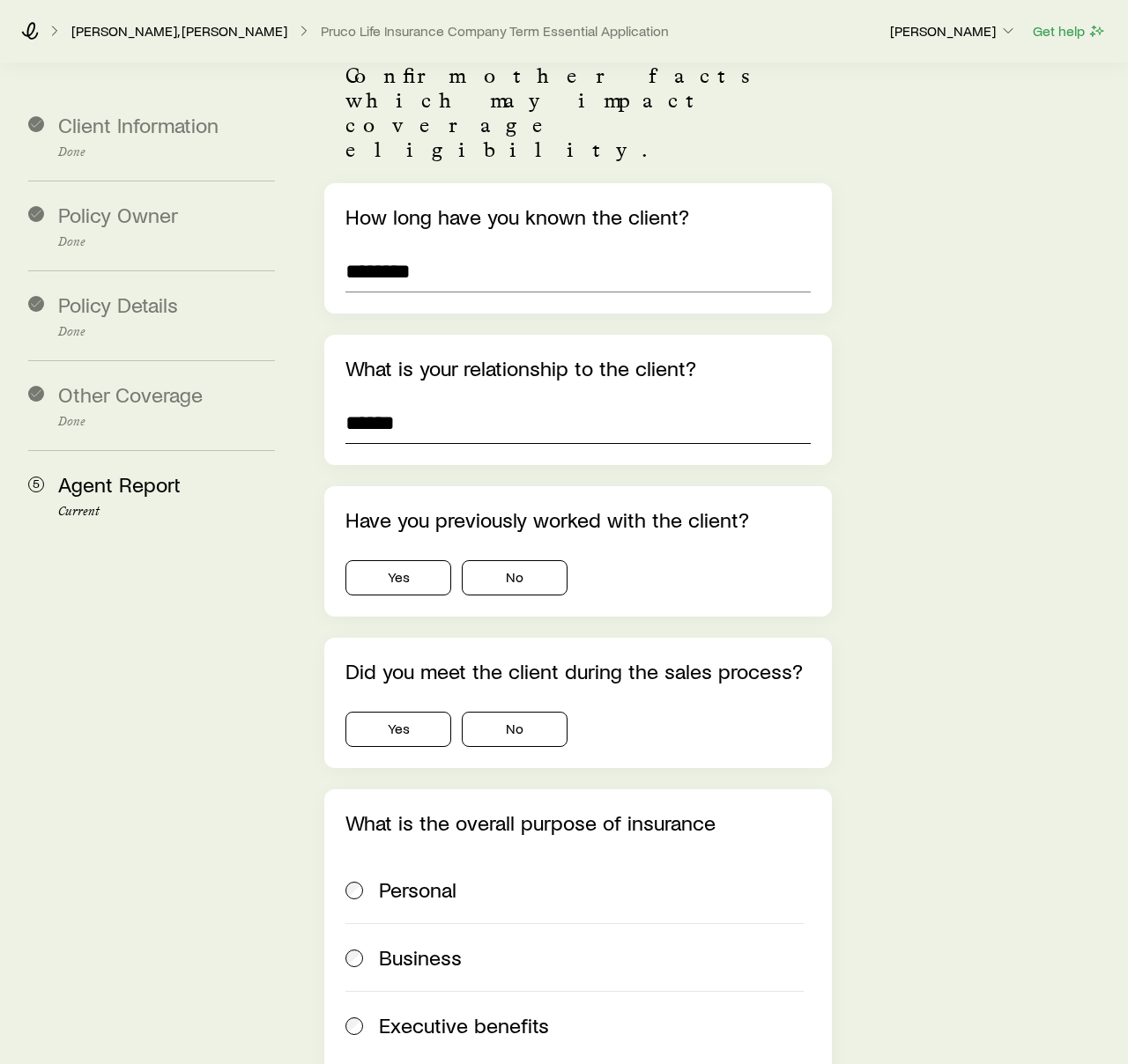
scroll to position [145, 0]
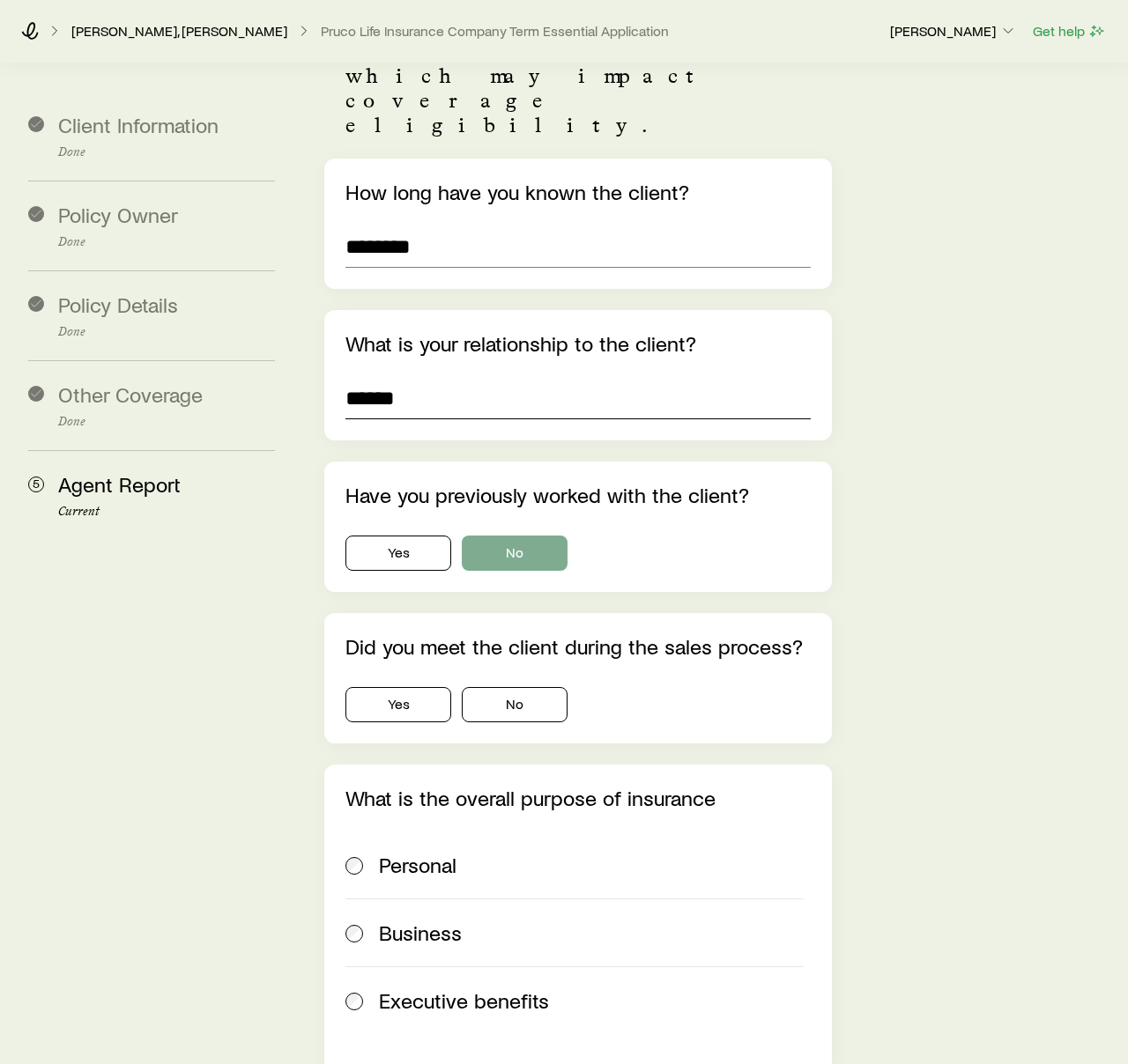
type input "******"
click at [517, 536] on button "No" at bounding box center [514, 554] width 106 height 35
click at [498, 687] on button "No" at bounding box center [514, 705] width 106 height 35
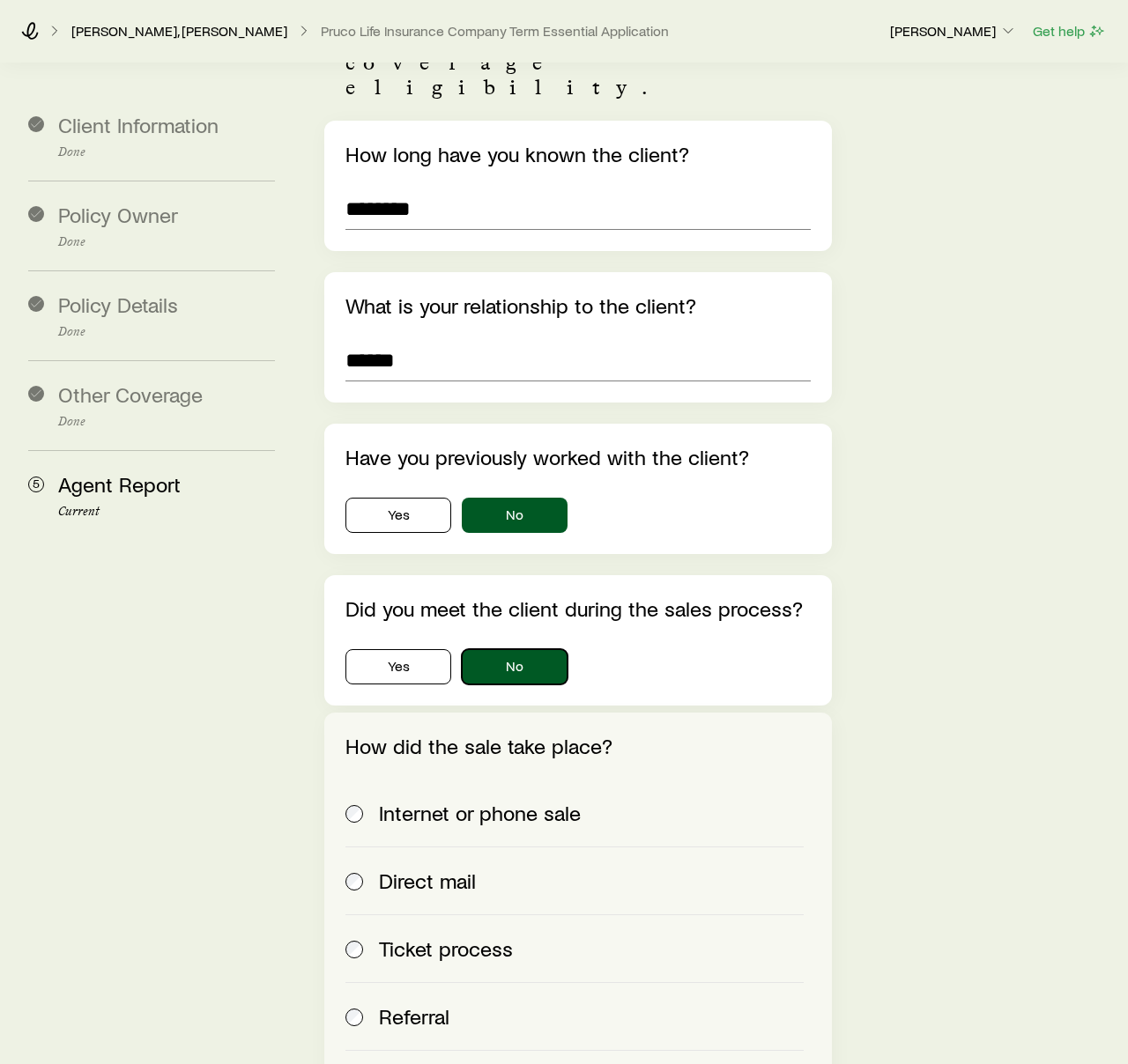
scroll to position [186, 0]
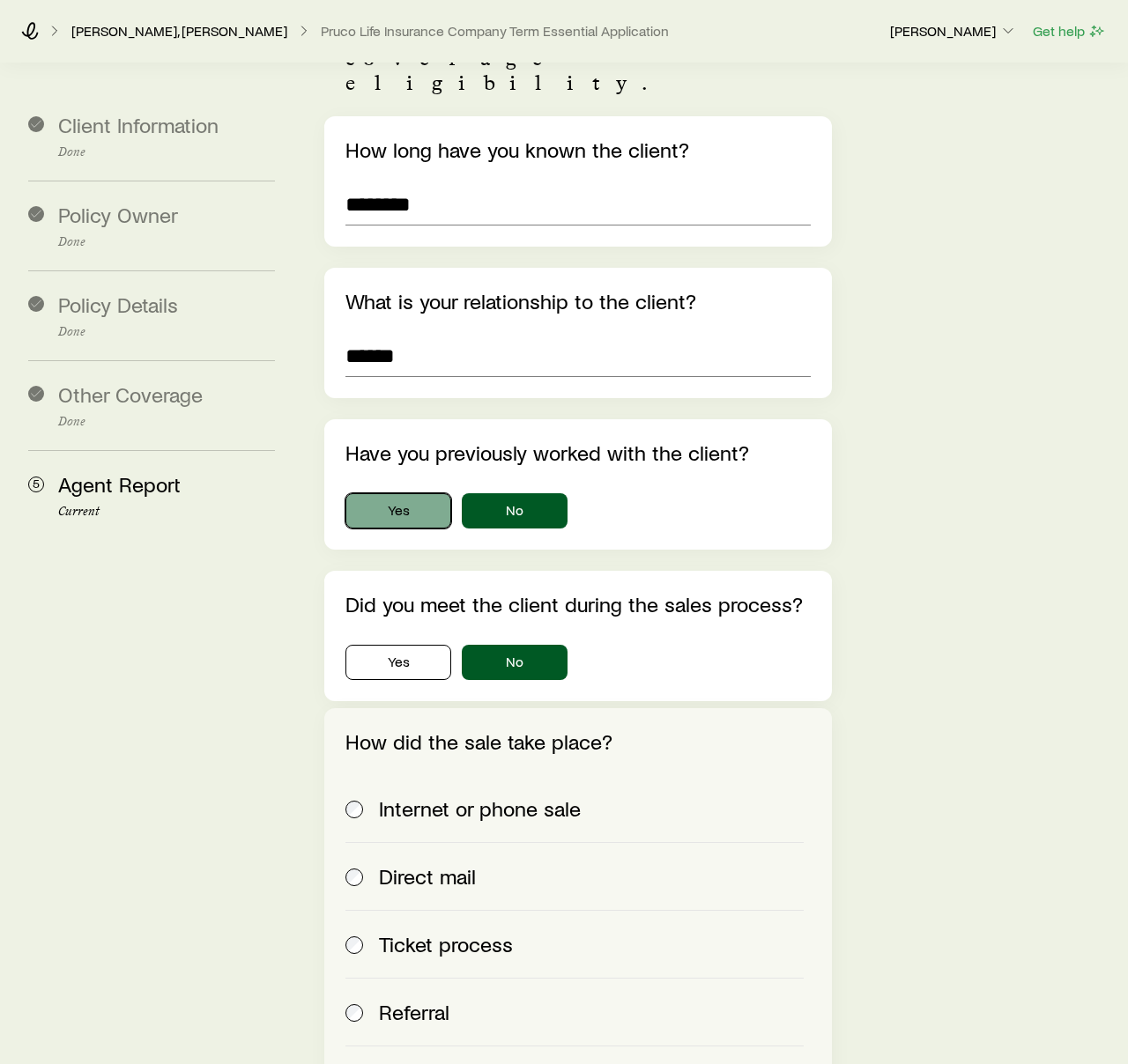
click at [408, 494] on button "Yes" at bounding box center [398, 511] width 106 height 35
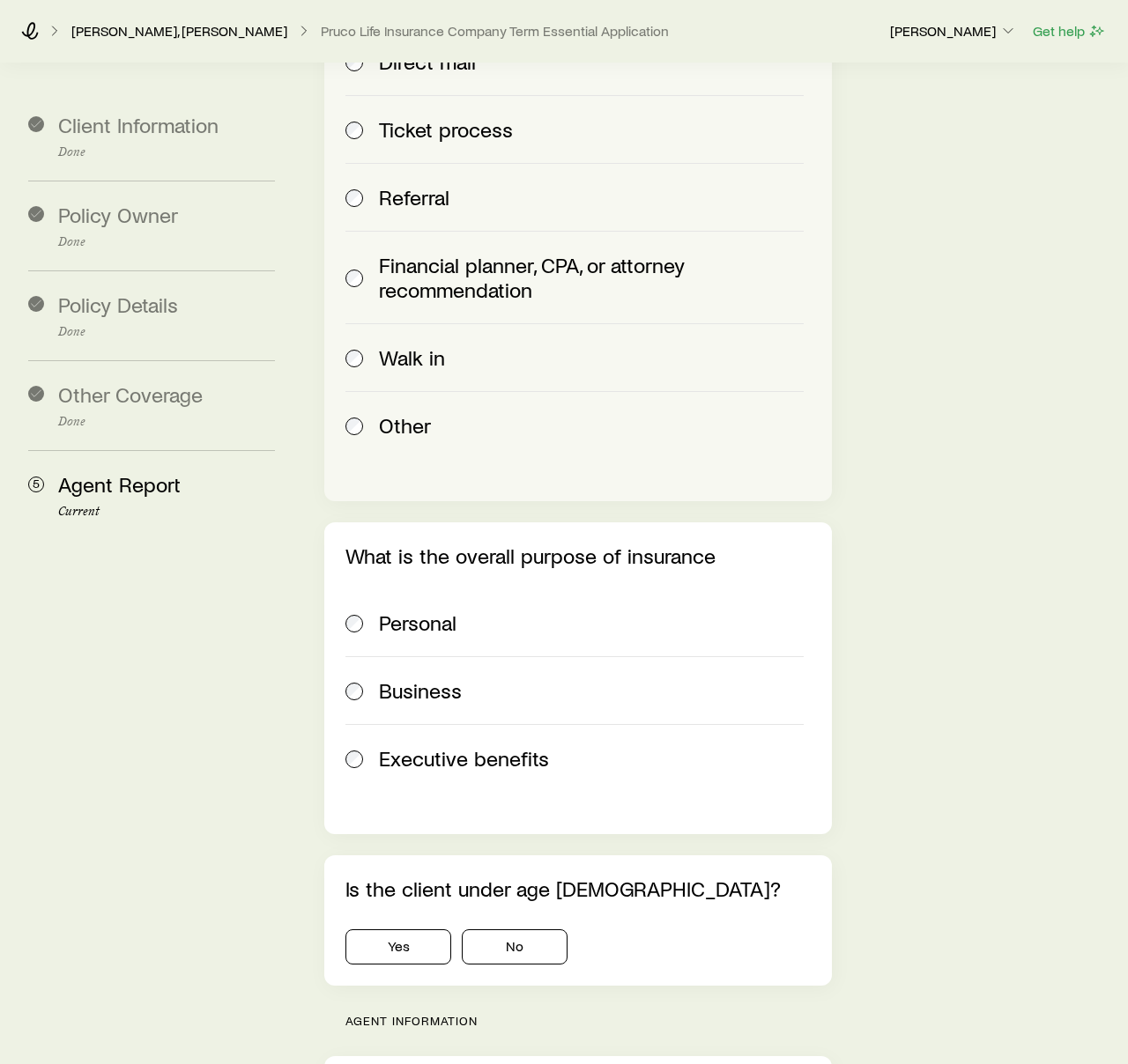
scroll to position [1054, 0]
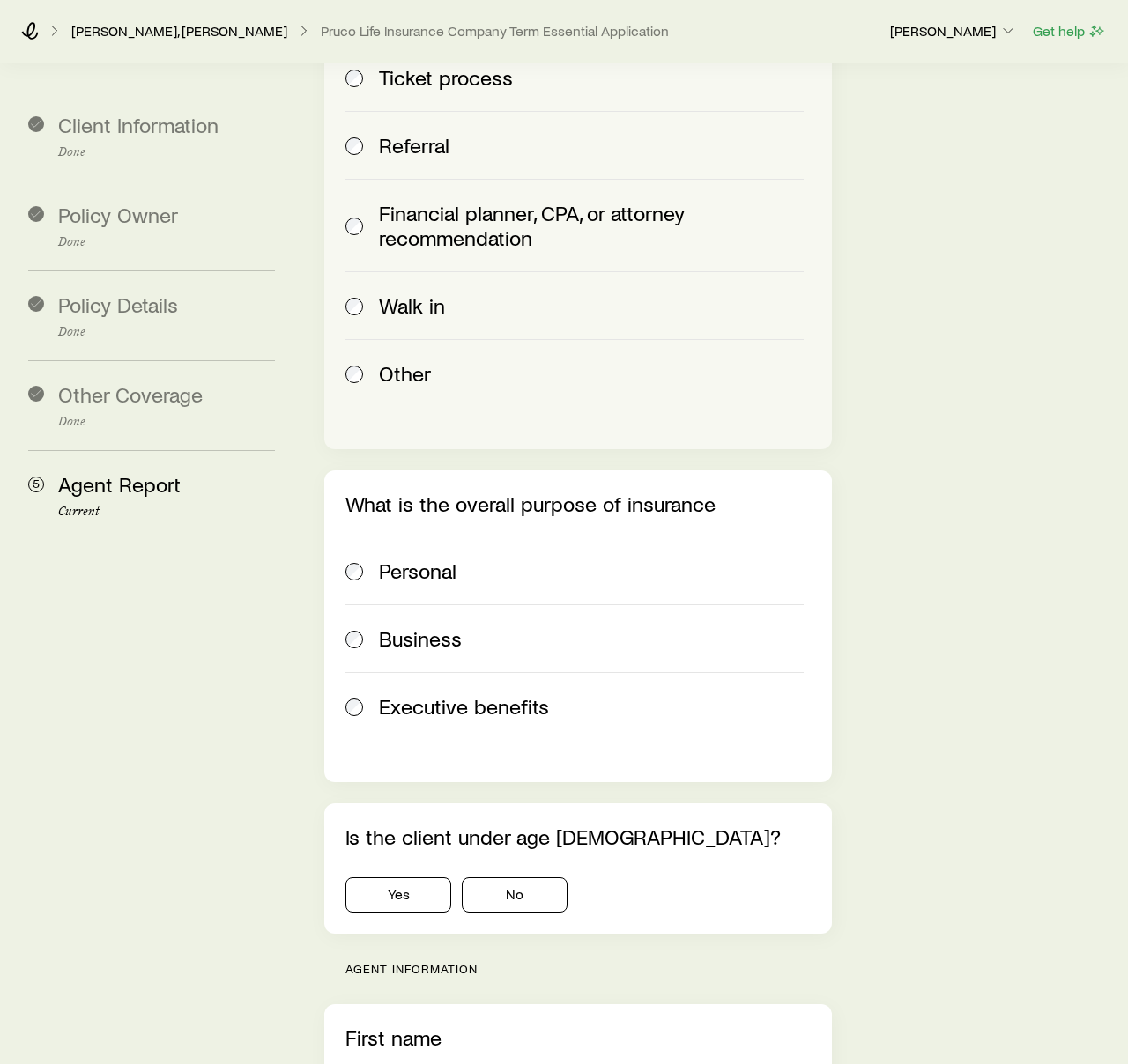
click at [353, 558] on span at bounding box center [354, 570] width 19 height 25
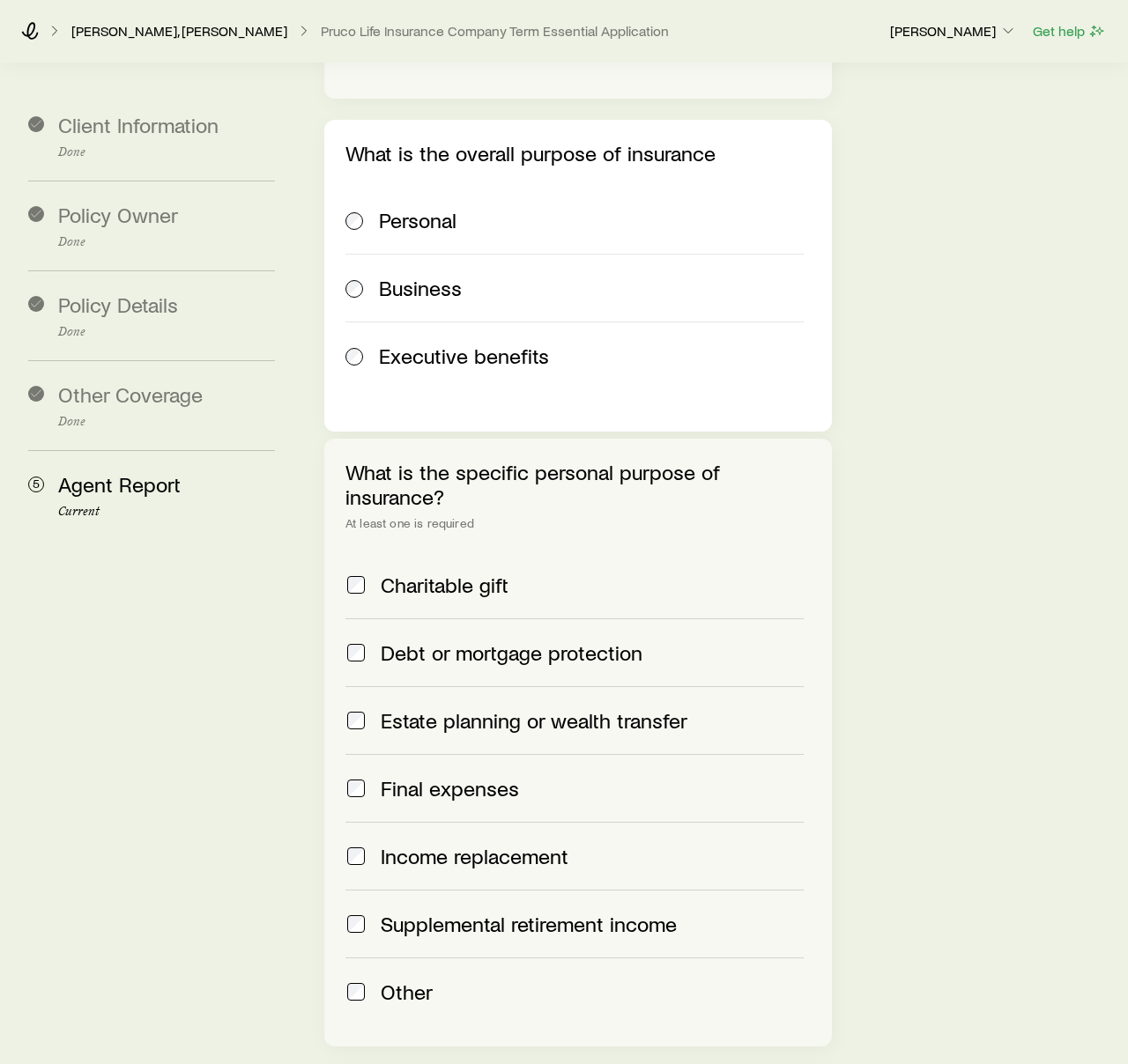
scroll to position [1440, 0]
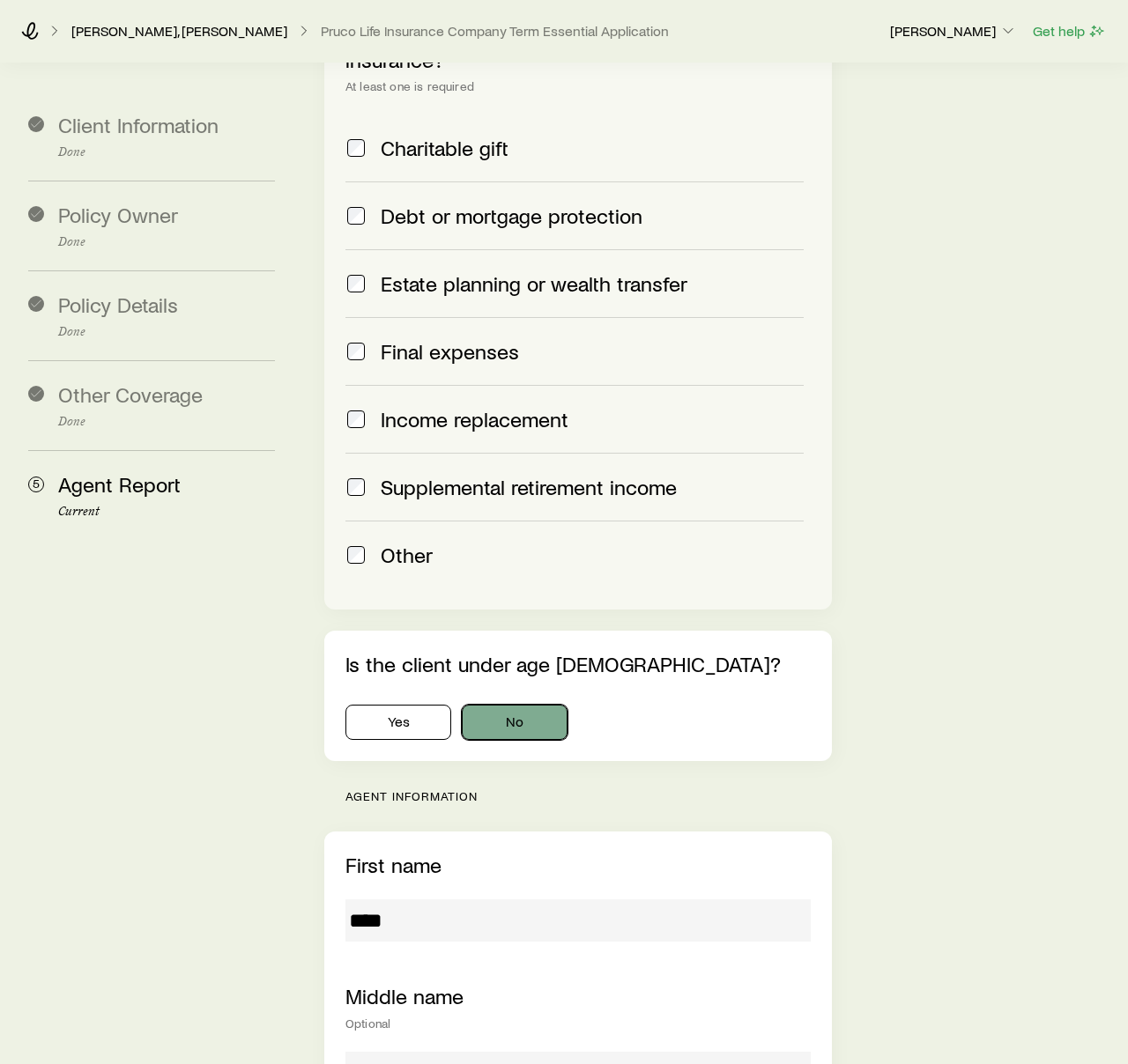
click at [511, 705] on button "No" at bounding box center [514, 723] width 106 height 35
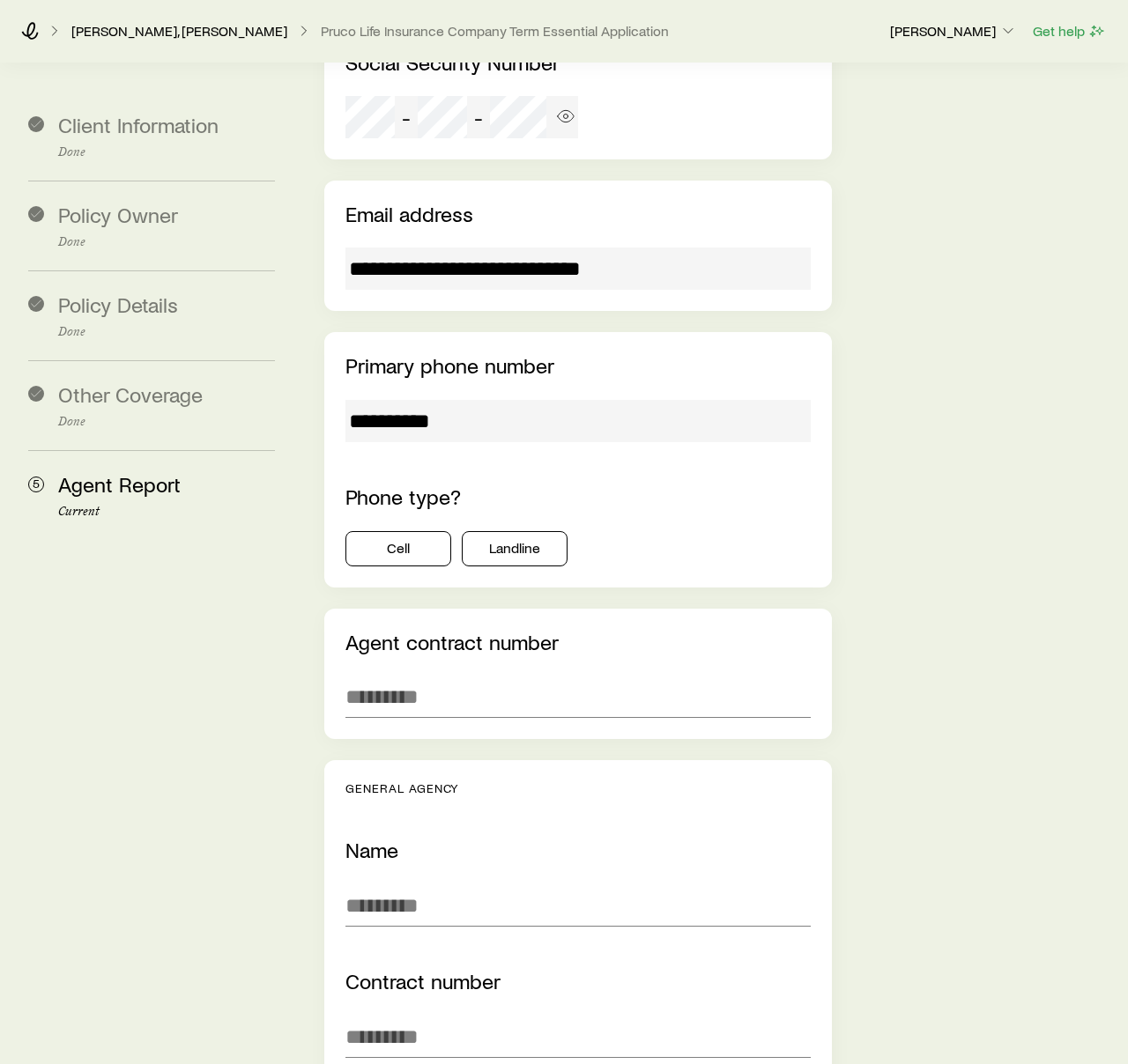
scroll to position [3315, 0]
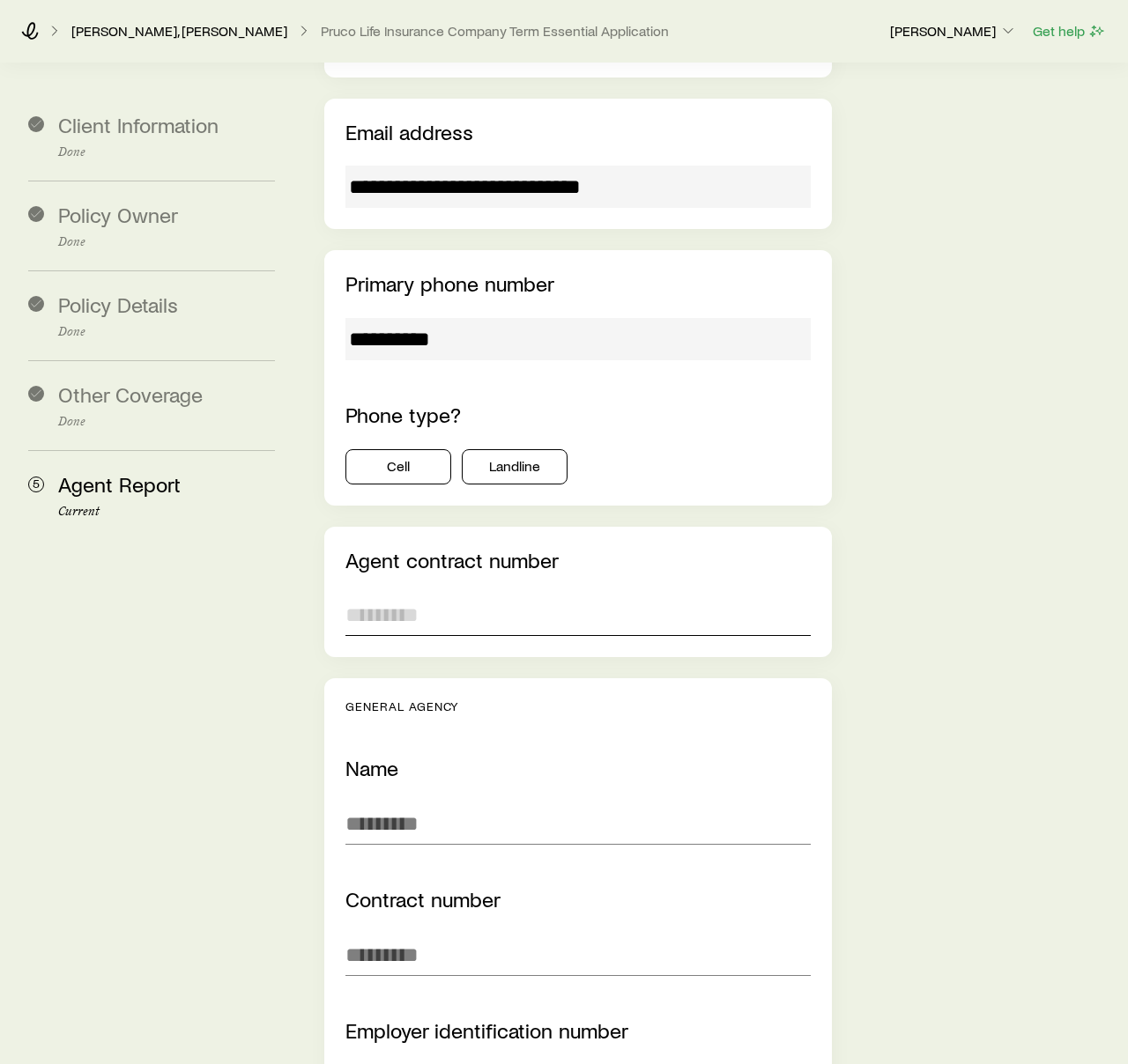
click at [397, 594] on input "text" at bounding box center [578, 616] width 465 height 42
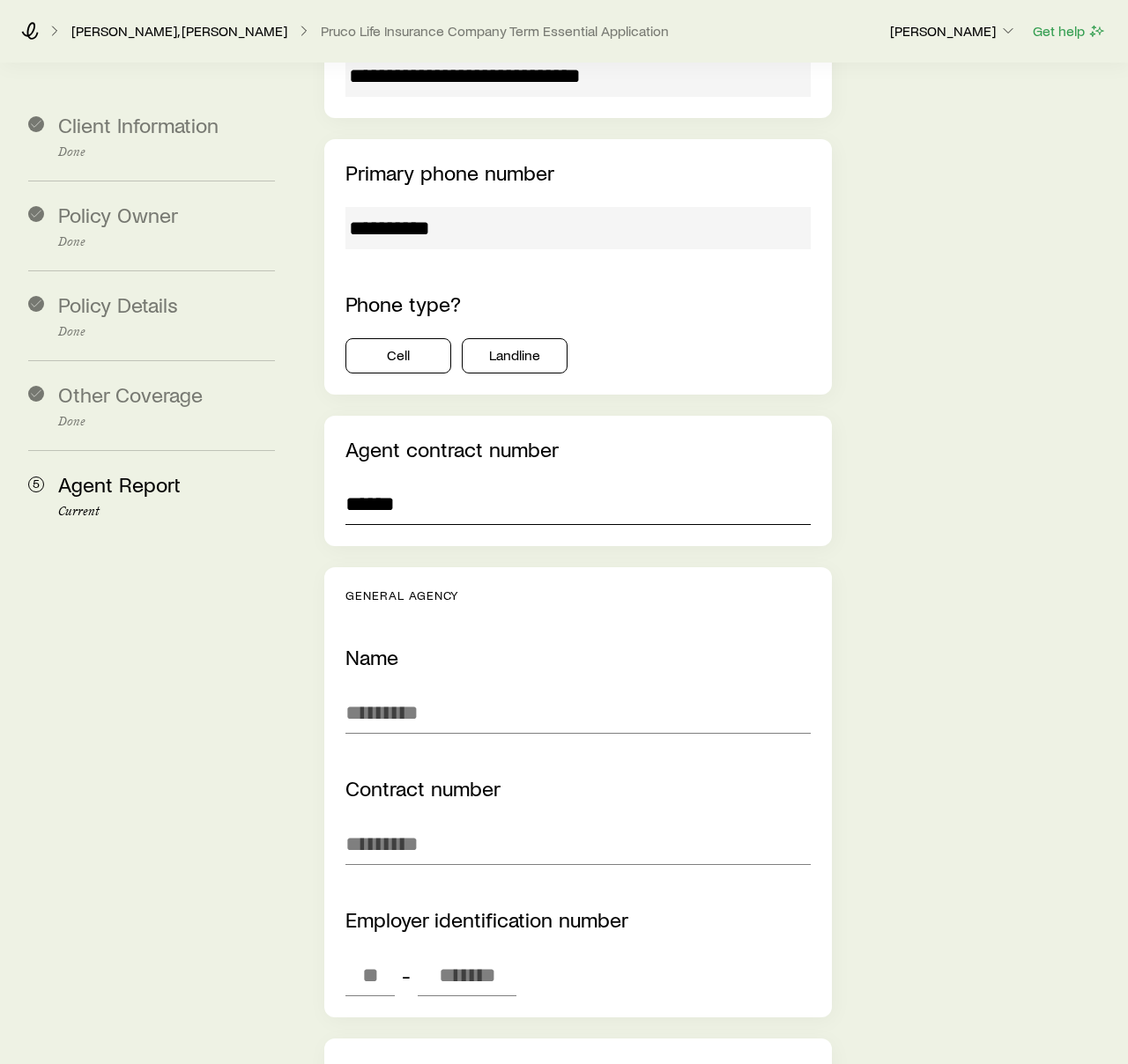
scroll to position [3434, 0]
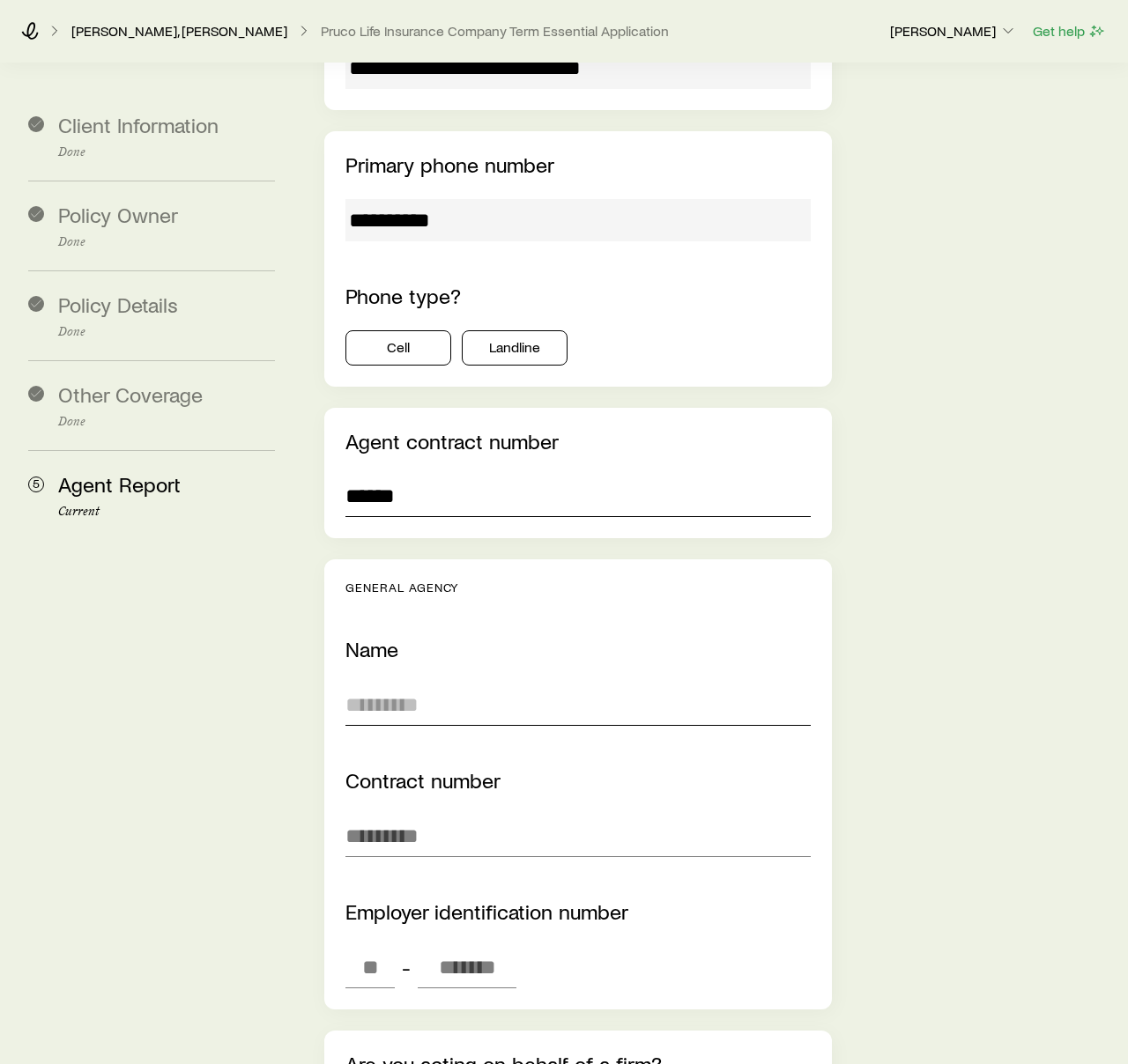
type input "******"
click at [421, 684] on input "text" at bounding box center [578, 705] width 465 height 42
type input "**********"
click at [494, 815] on input "text" at bounding box center [578, 836] width 465 height 42
paste input "******"
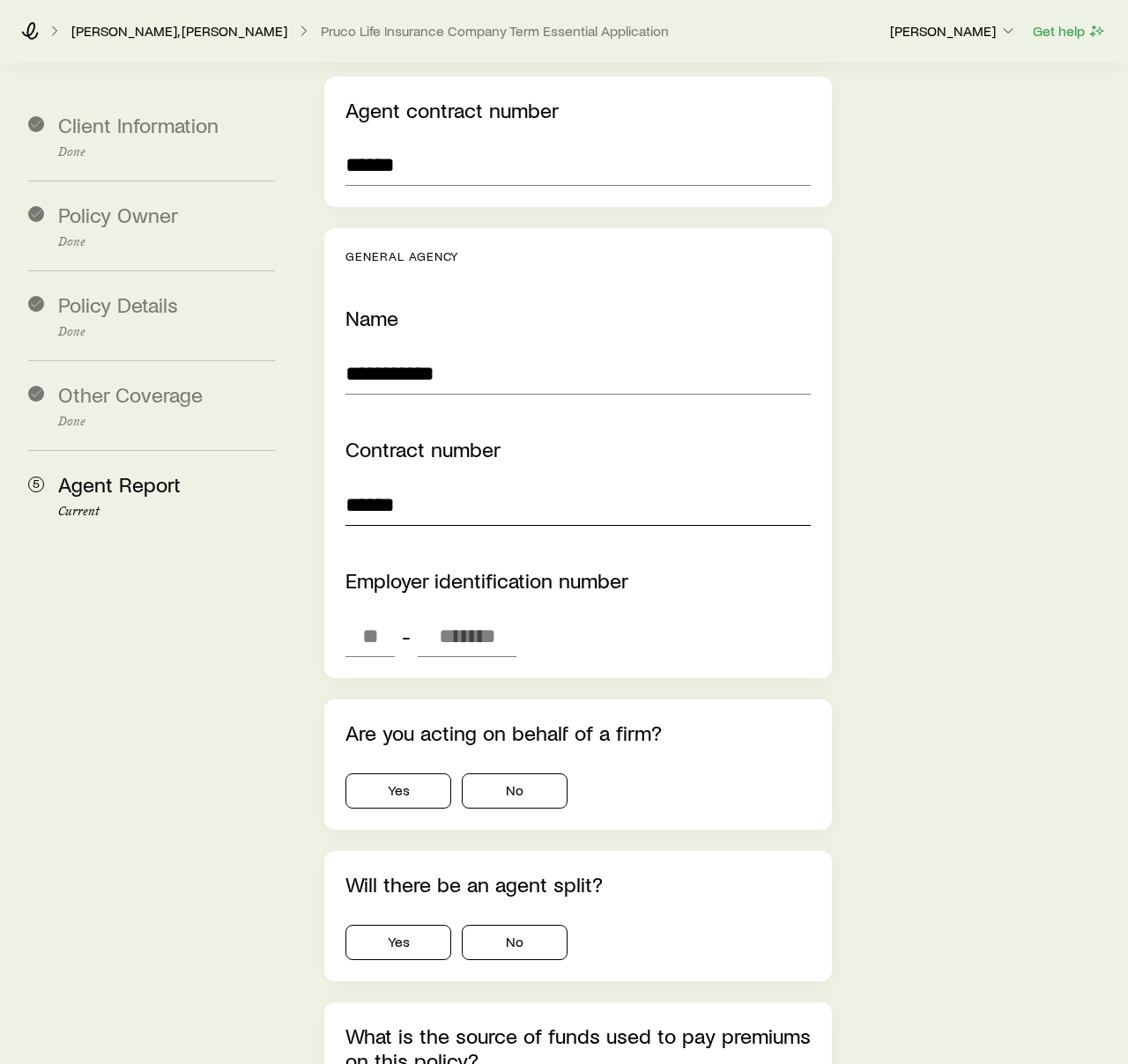
scroll to position [3773, 0]
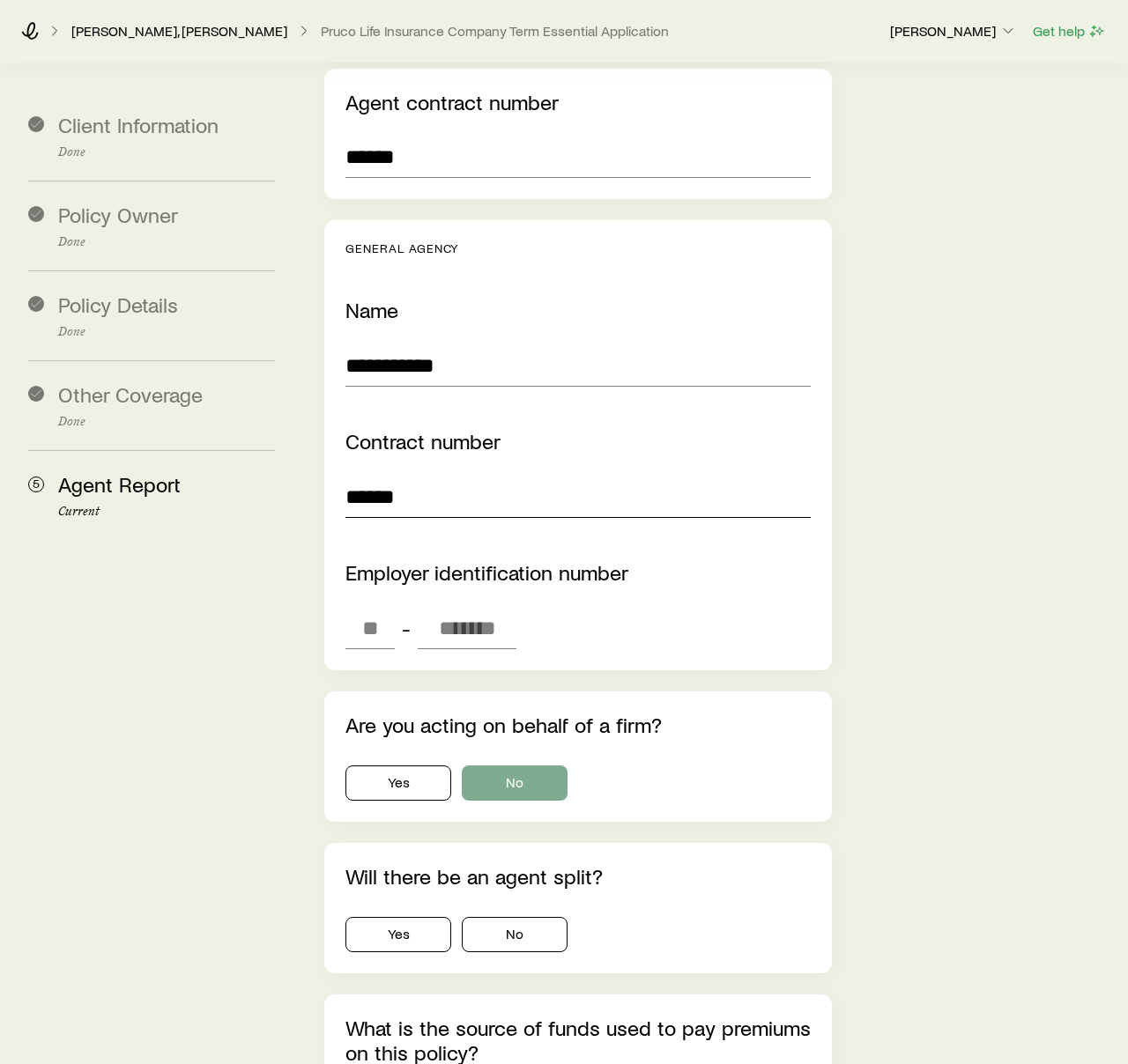
type input "******"
click at [512, 766] on button "No" at bounding box center [514, 783] width 106 height 35
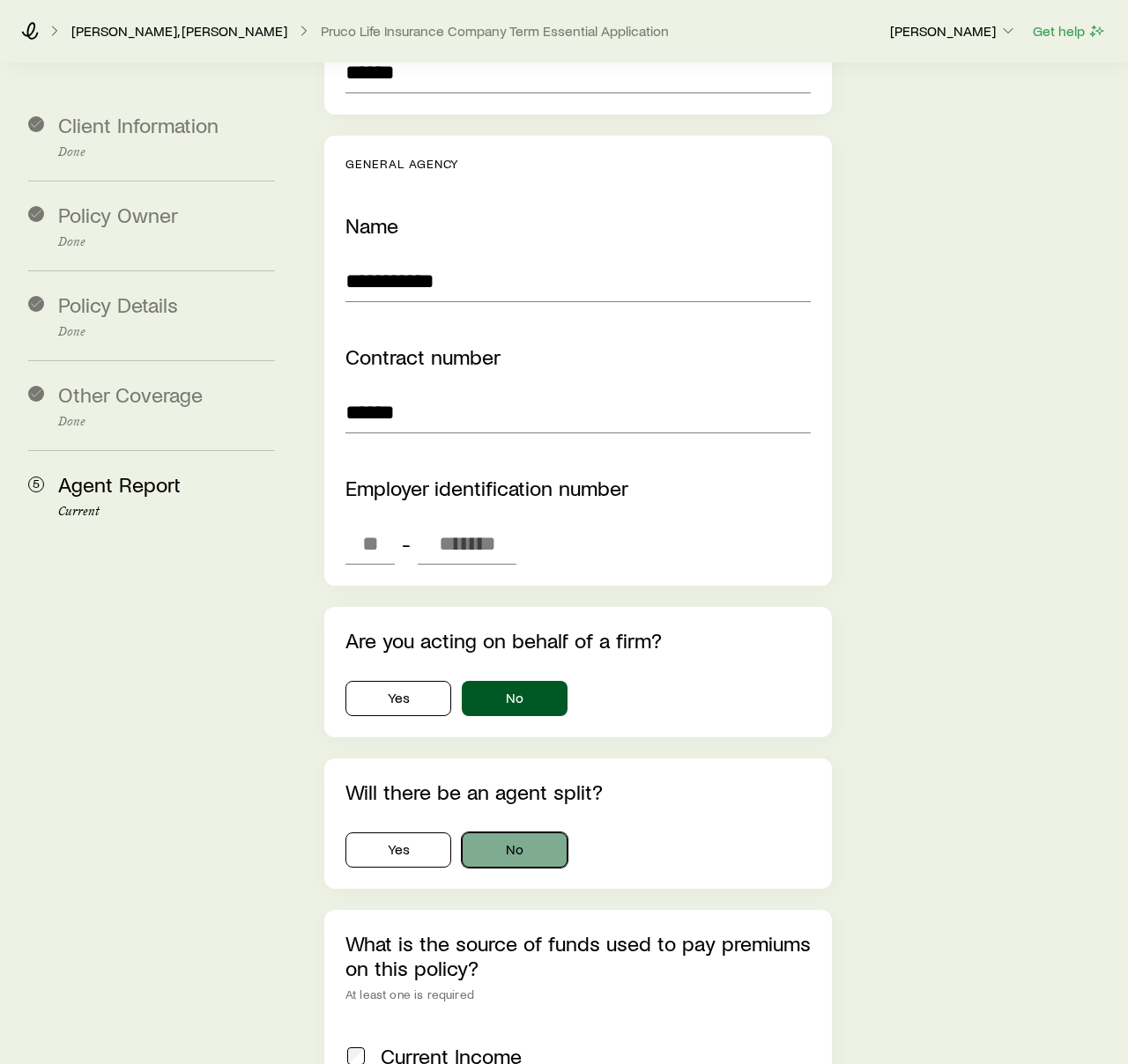
click at [498, 832] on button "No" at bounding box center [514, 850] width 106 height 35
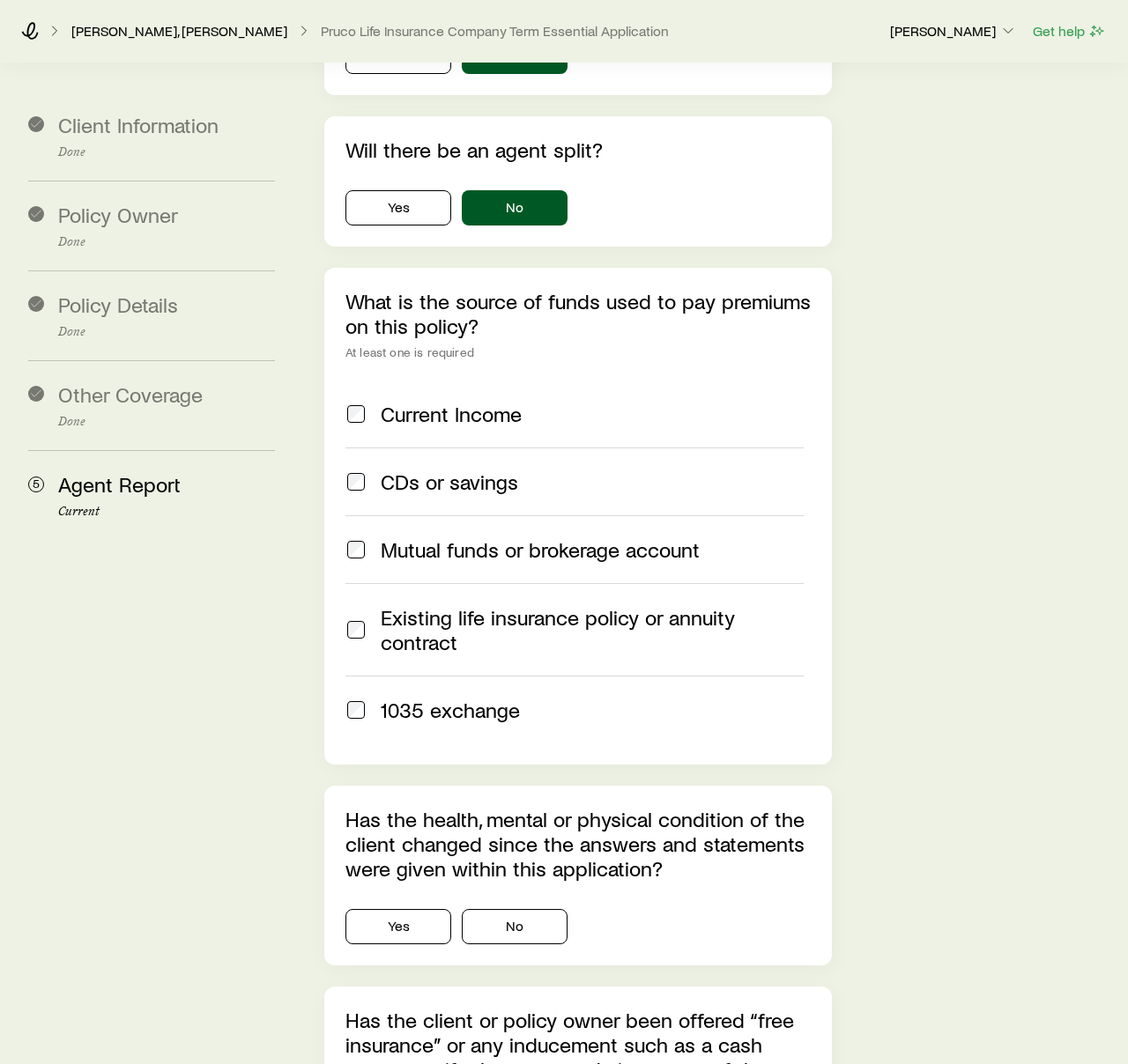
scroll to position [4686, 0]
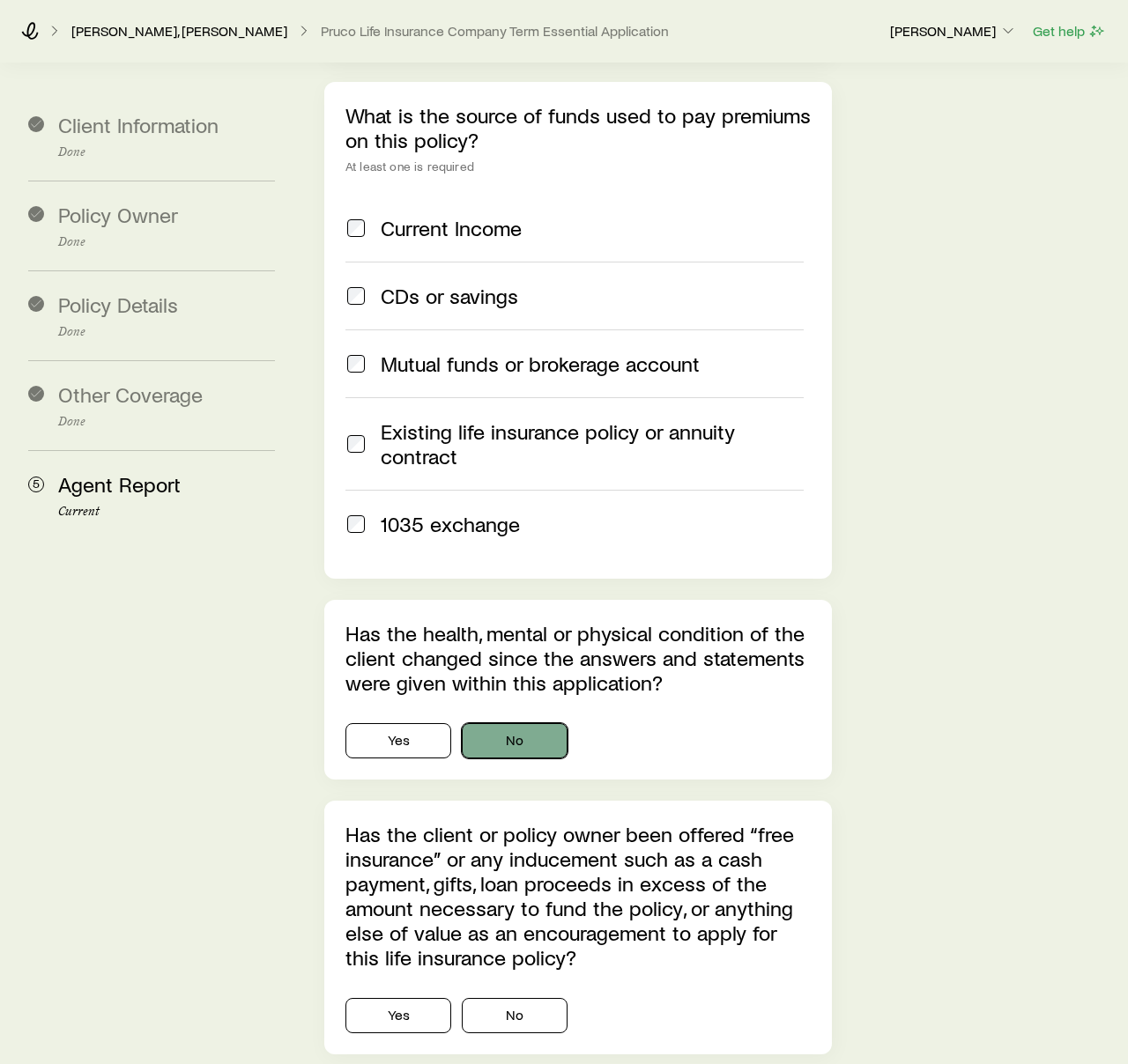
click at [520, 723] on button "No" at bounding box center [514, 741] width 106 height 35
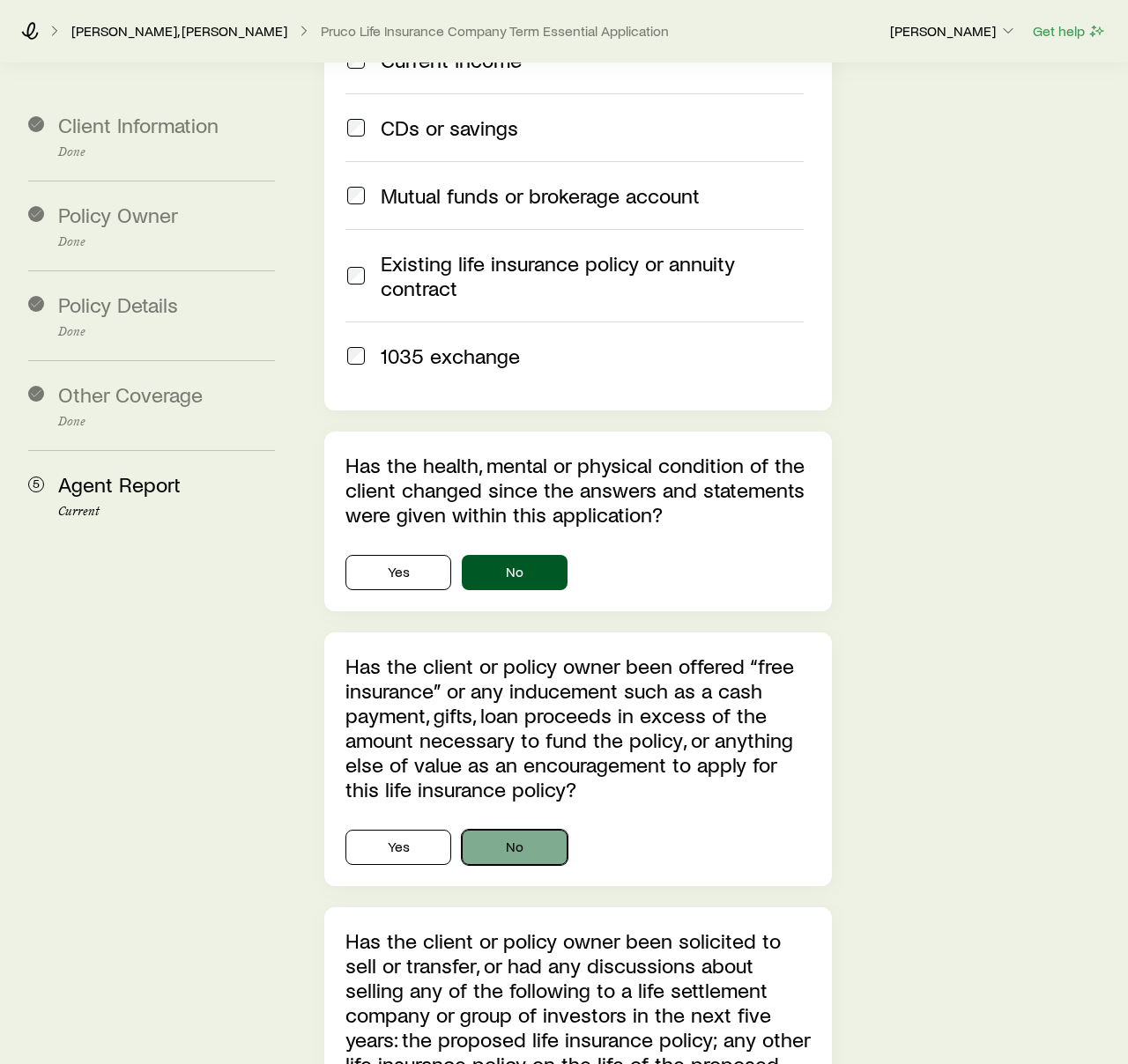
click at [525, 830] on button "No" at bounding box center [514, 847] width 106 height 35
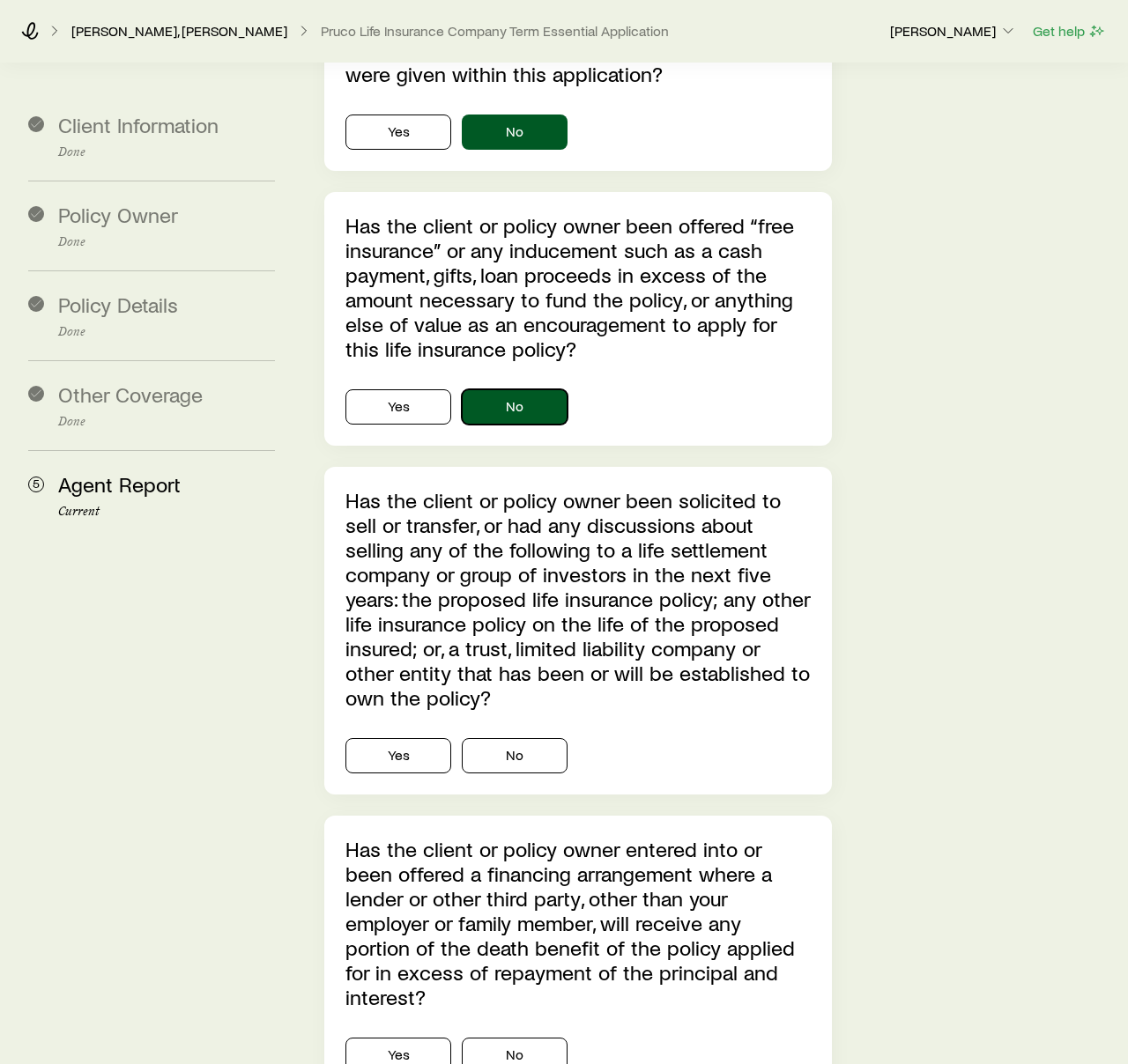
scroll to position [5370, 0]
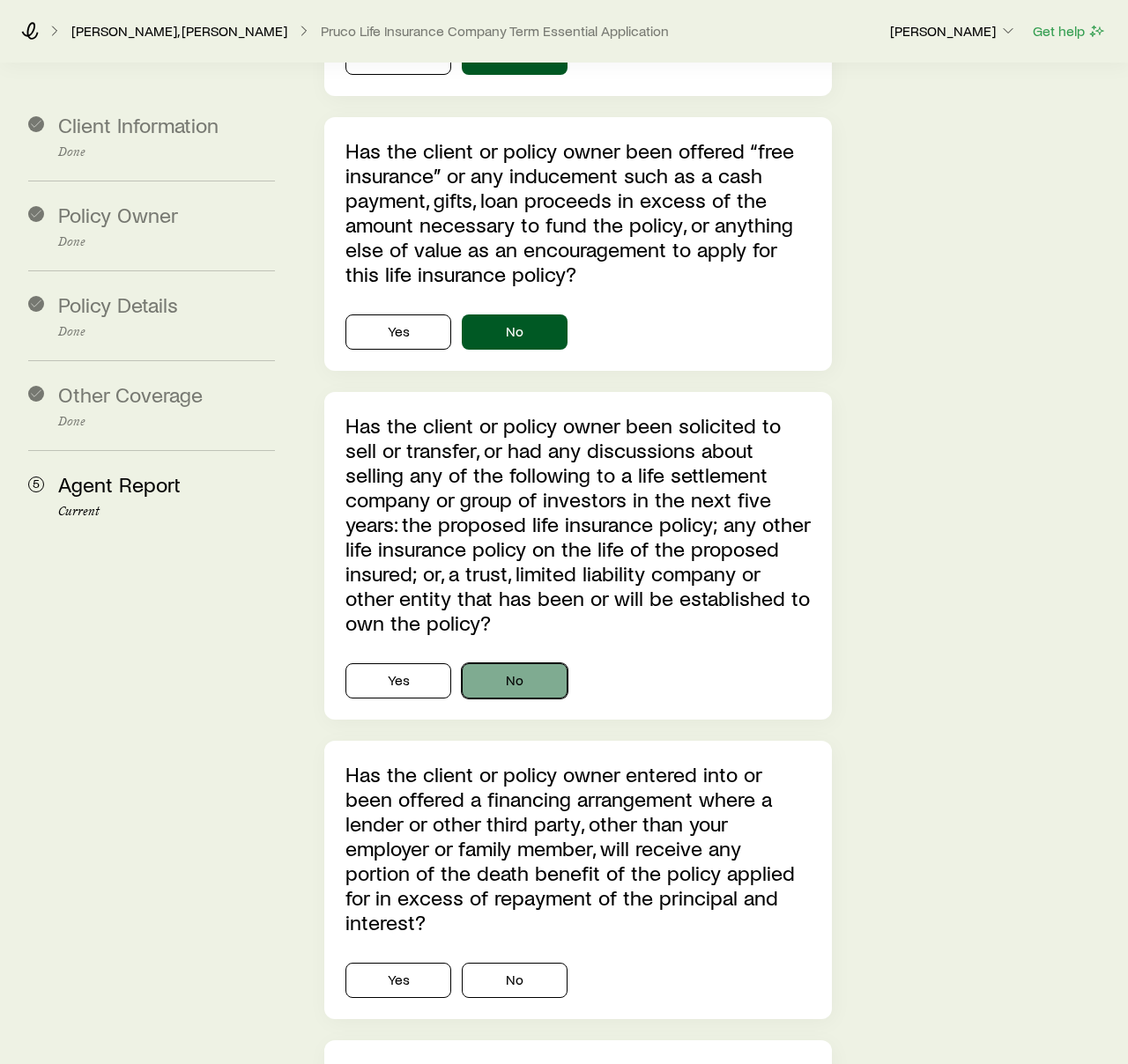
click at [519, 664] on button "No" at bounding box center [514, 681] width 106 height 35
click at [518, 963] on button "No" at bounding box center [514, 981] width 106 height 35
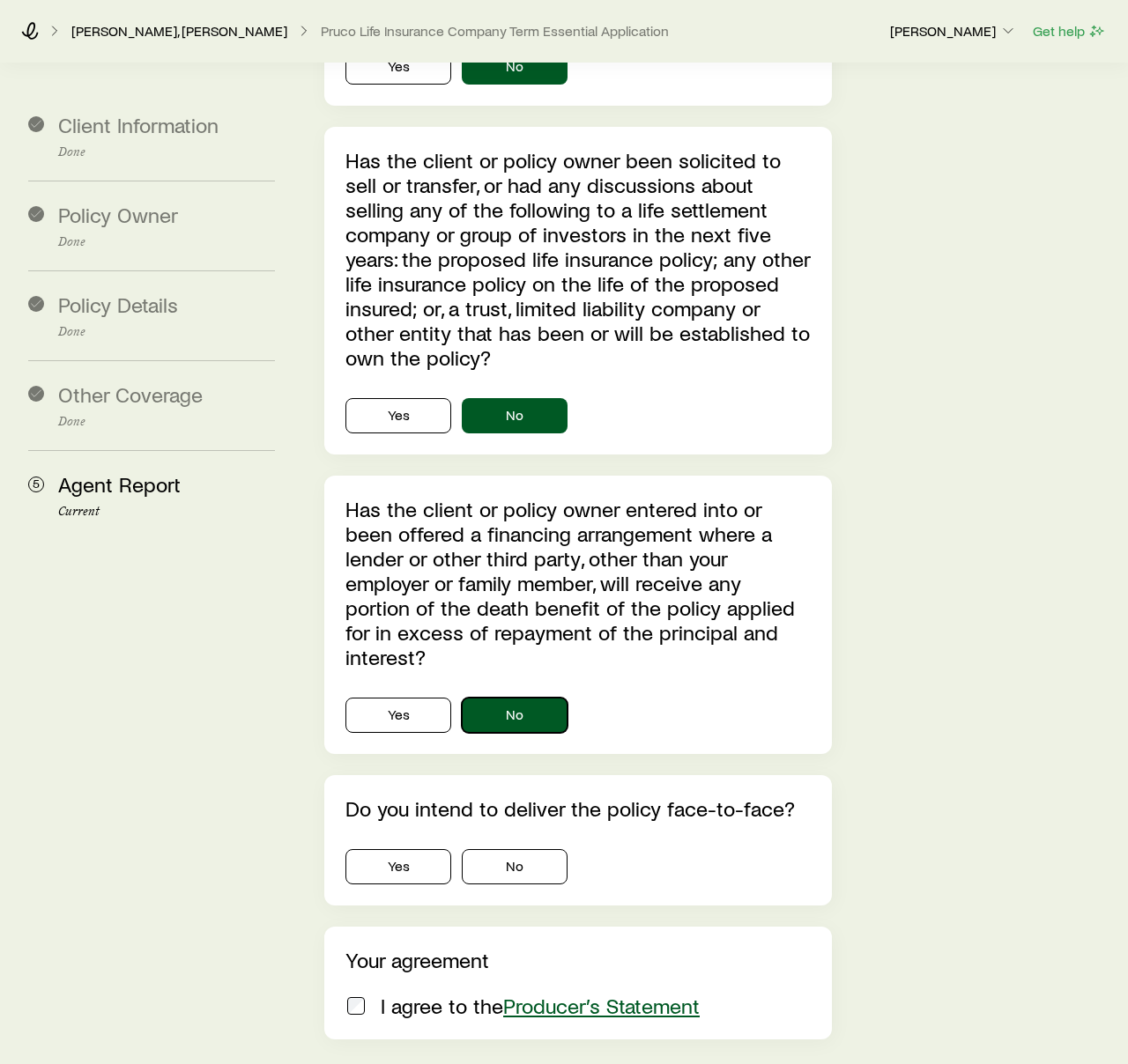
scroll to position [5739, 0]
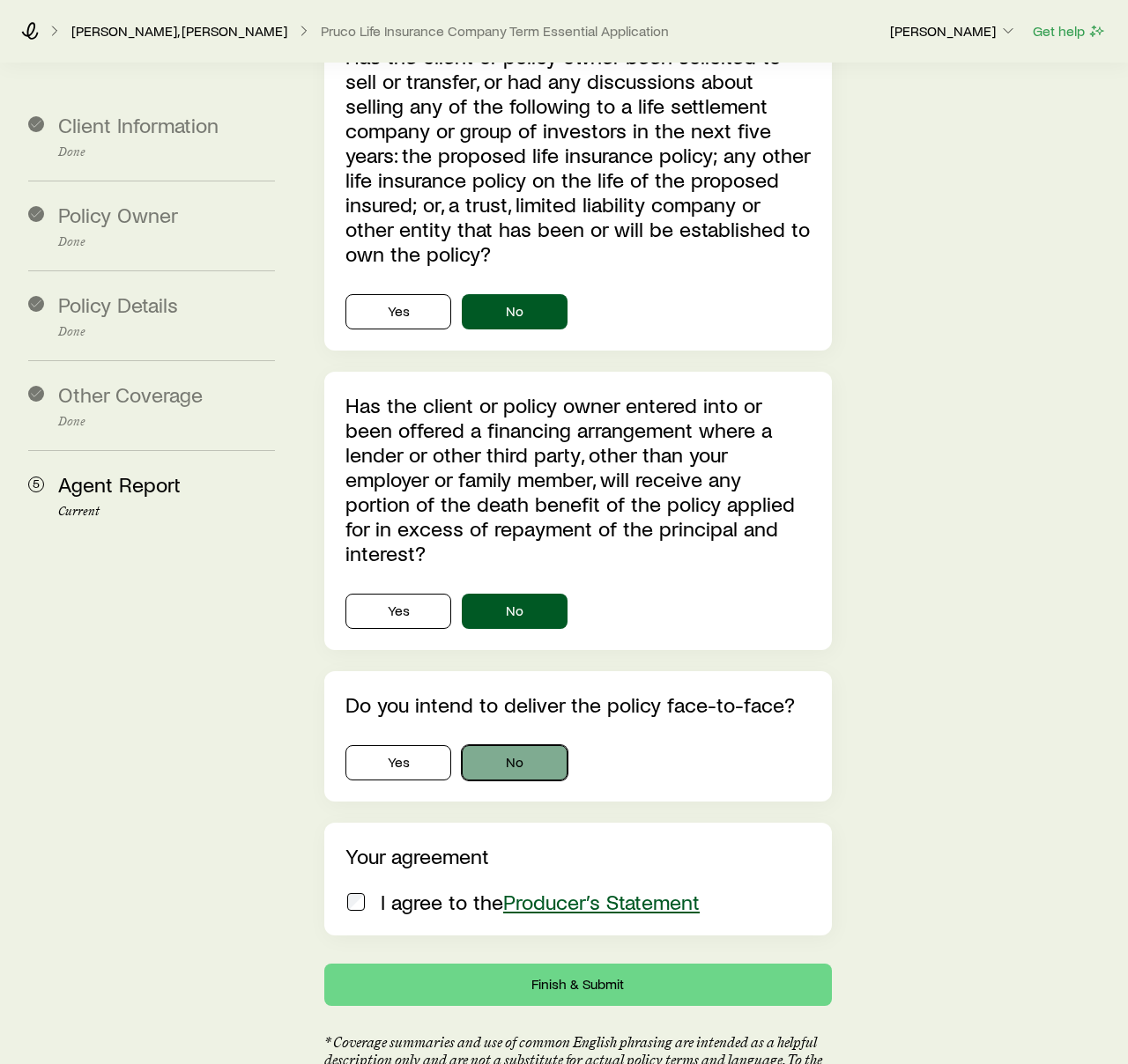
click at [502, 746] on button "No" at bounding box center [514, 763] width 106 height 35
click at [576, 964] on button "Finish & Submit" at bounding box center [578, 986] width 508 height 42
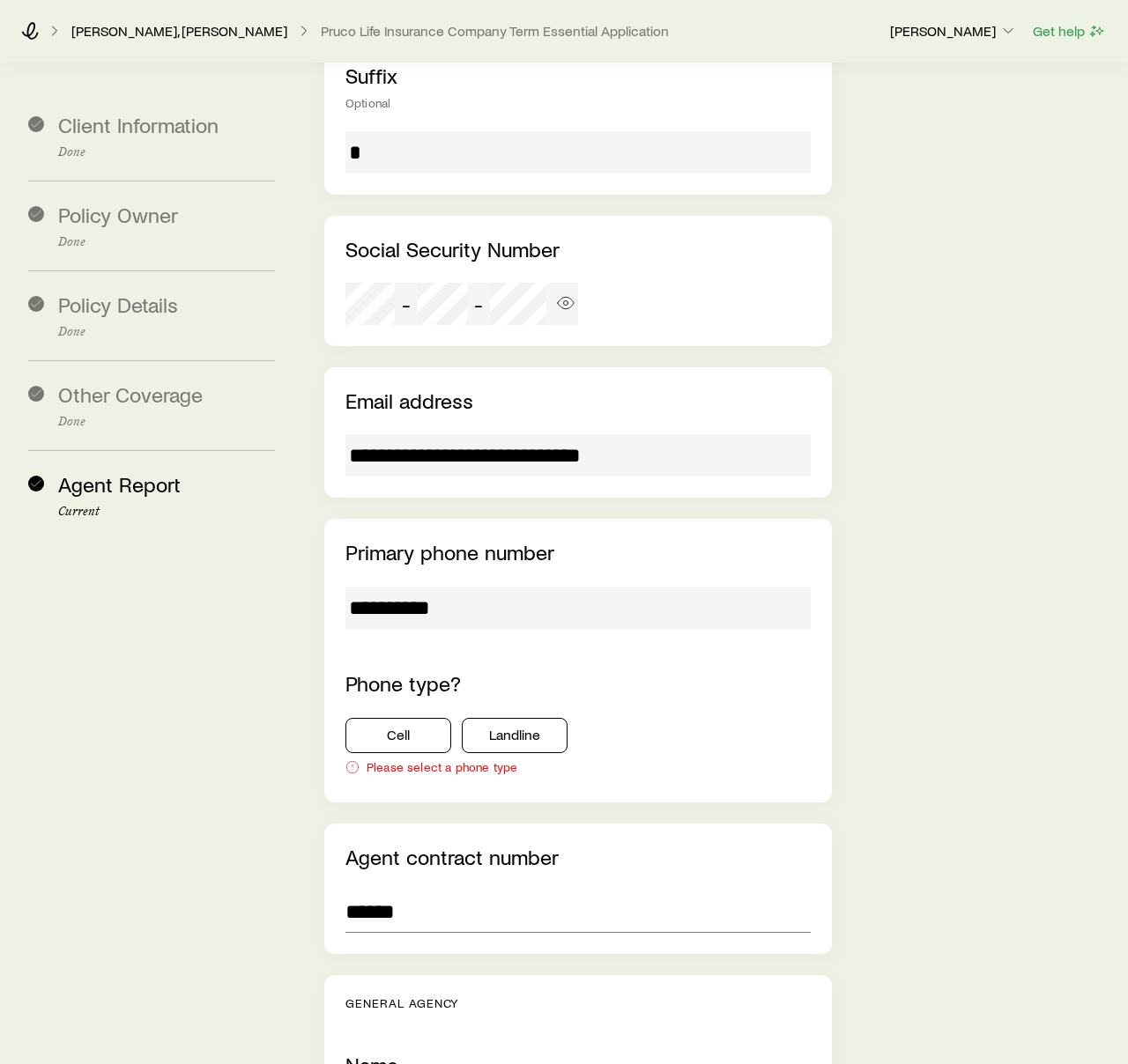
scroll to position [2988, 0]
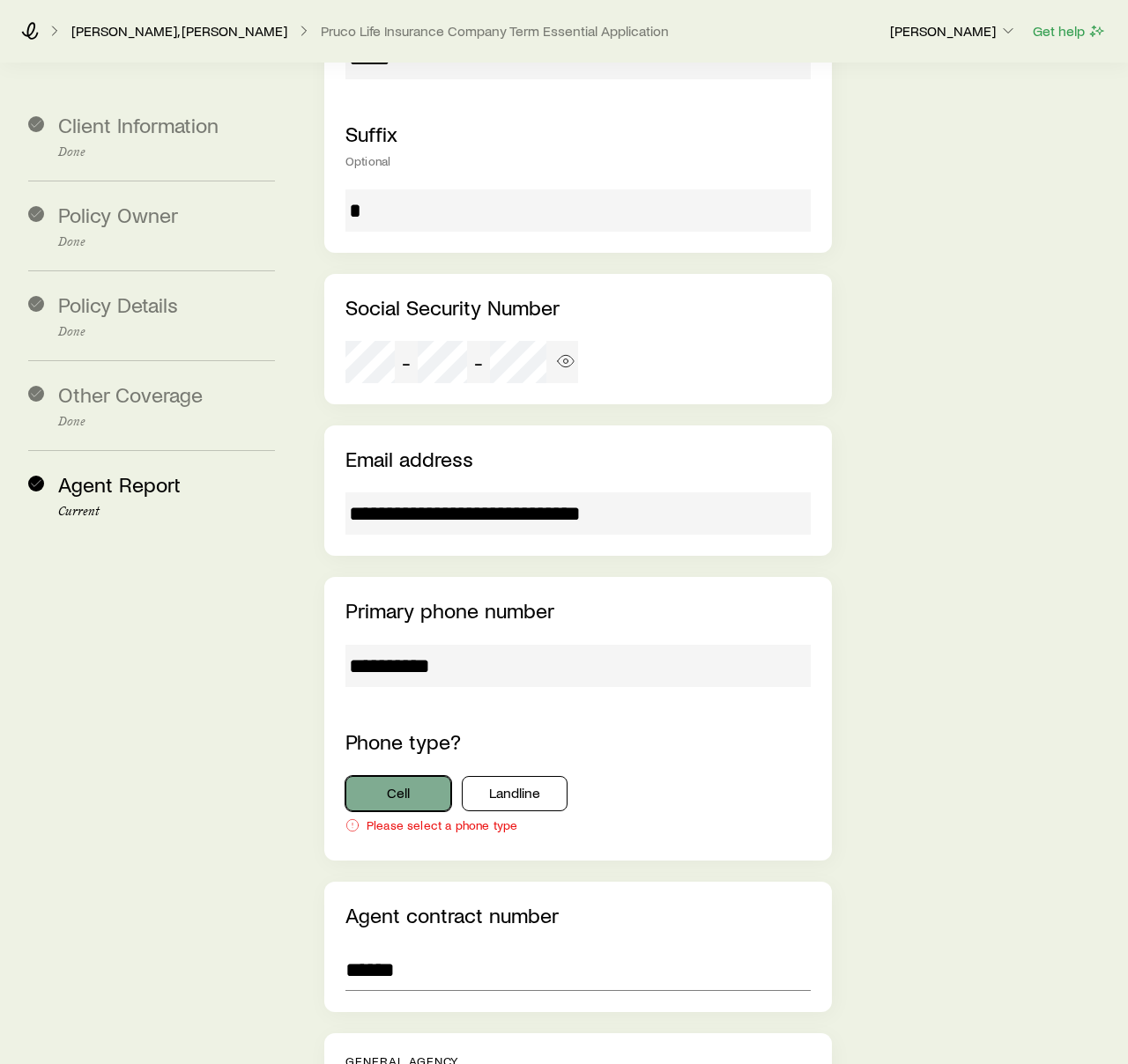
click at [422, 776] on button "Cell" at bounding box center [398, 794] width 106 height 35
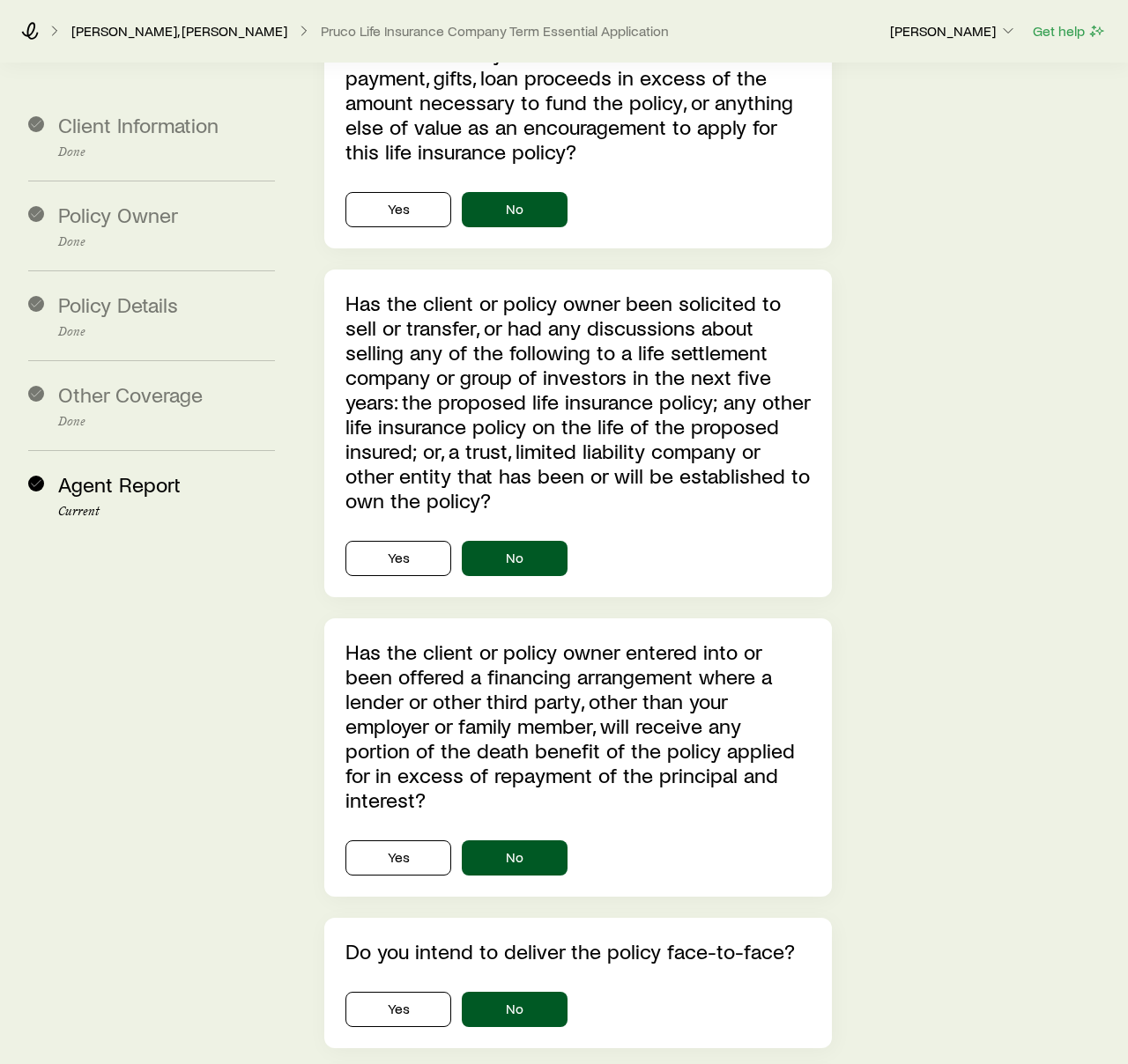
scroll to position [5854, 0]
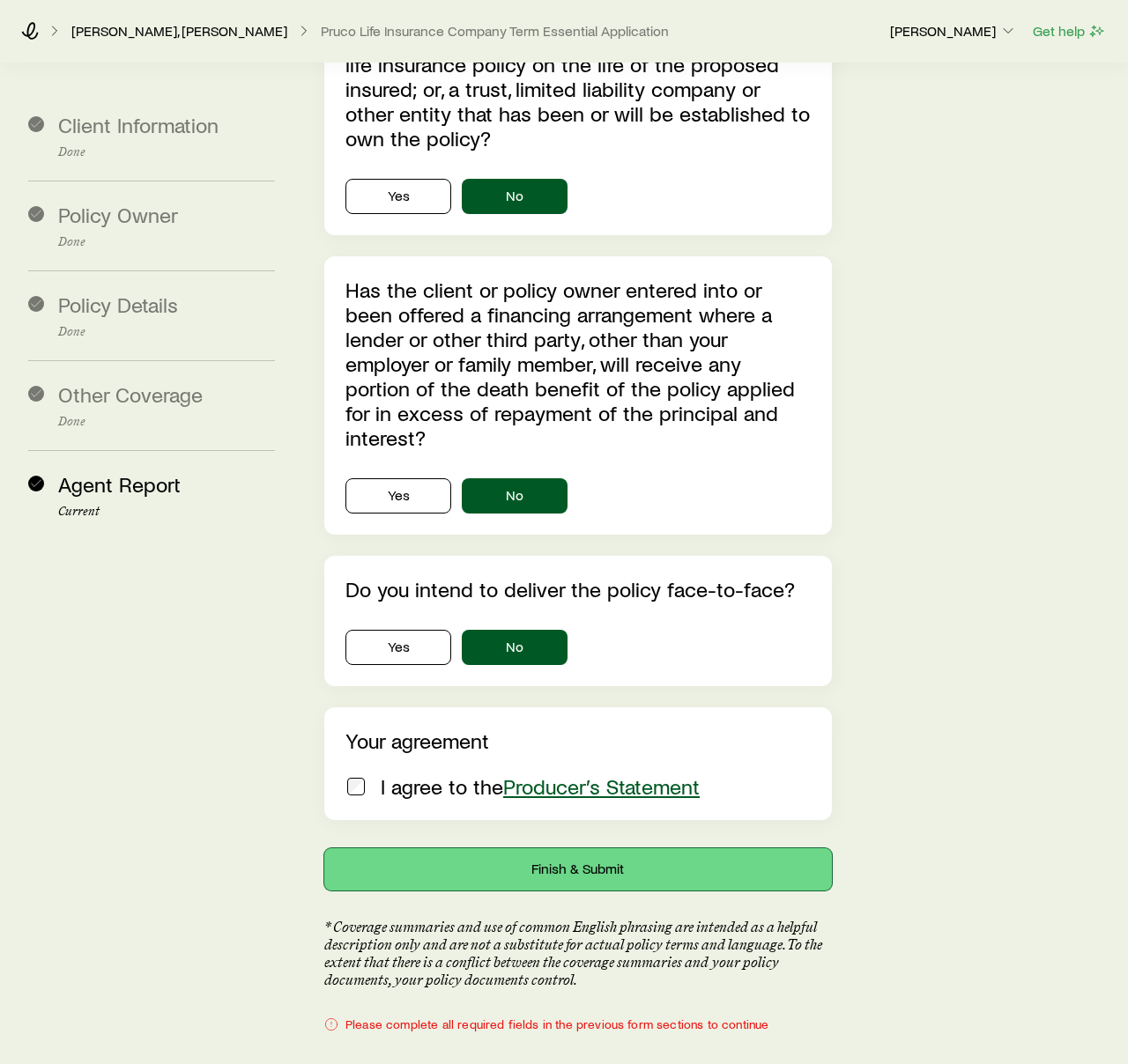
click at [549, 849] on button "Finish & Submit" at bounding box center [578, 870] width 508 height 42
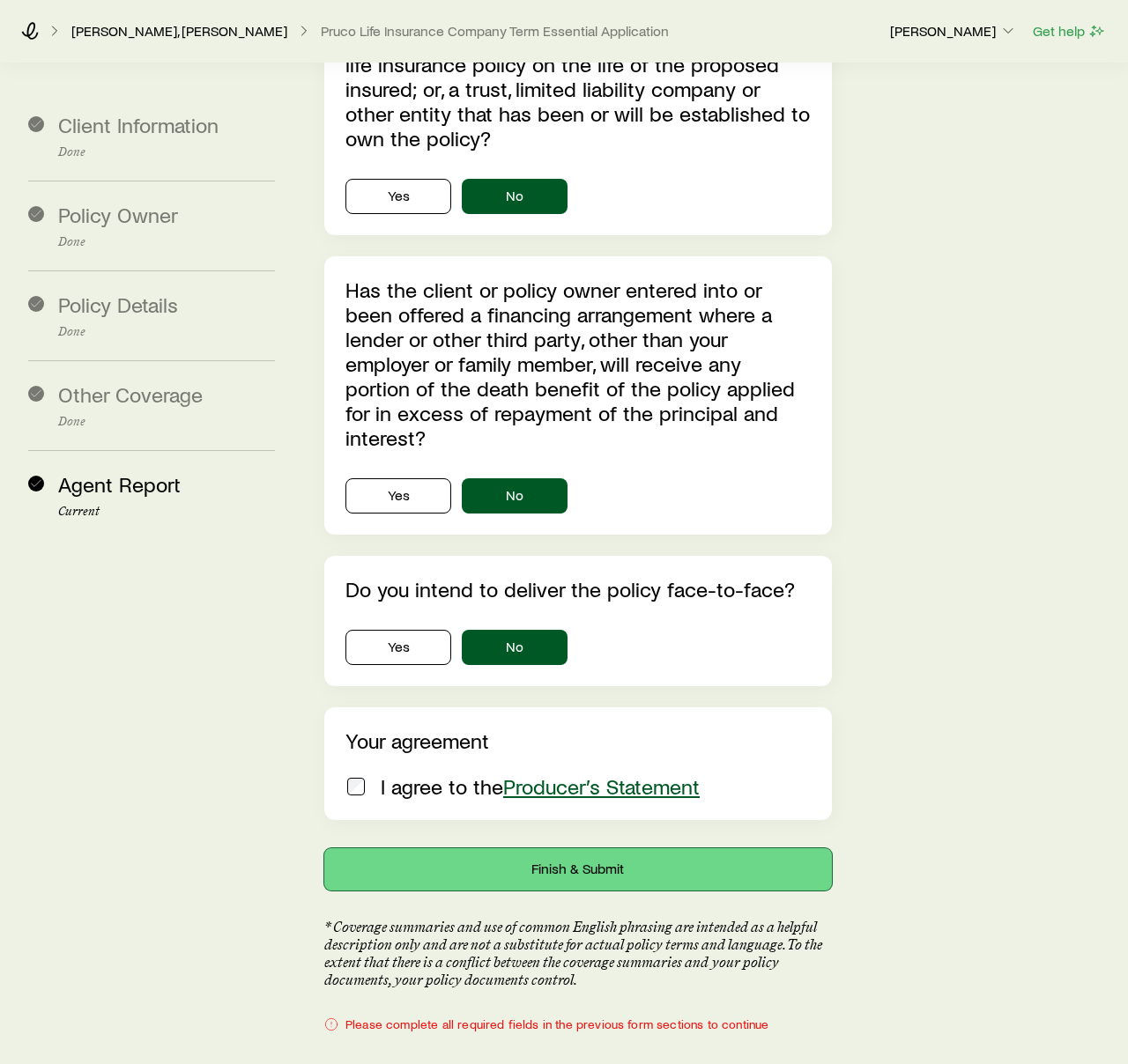
click at [549, 849] on button "Finish & Submit" at bounding box center [578, 870] width 508 height 42
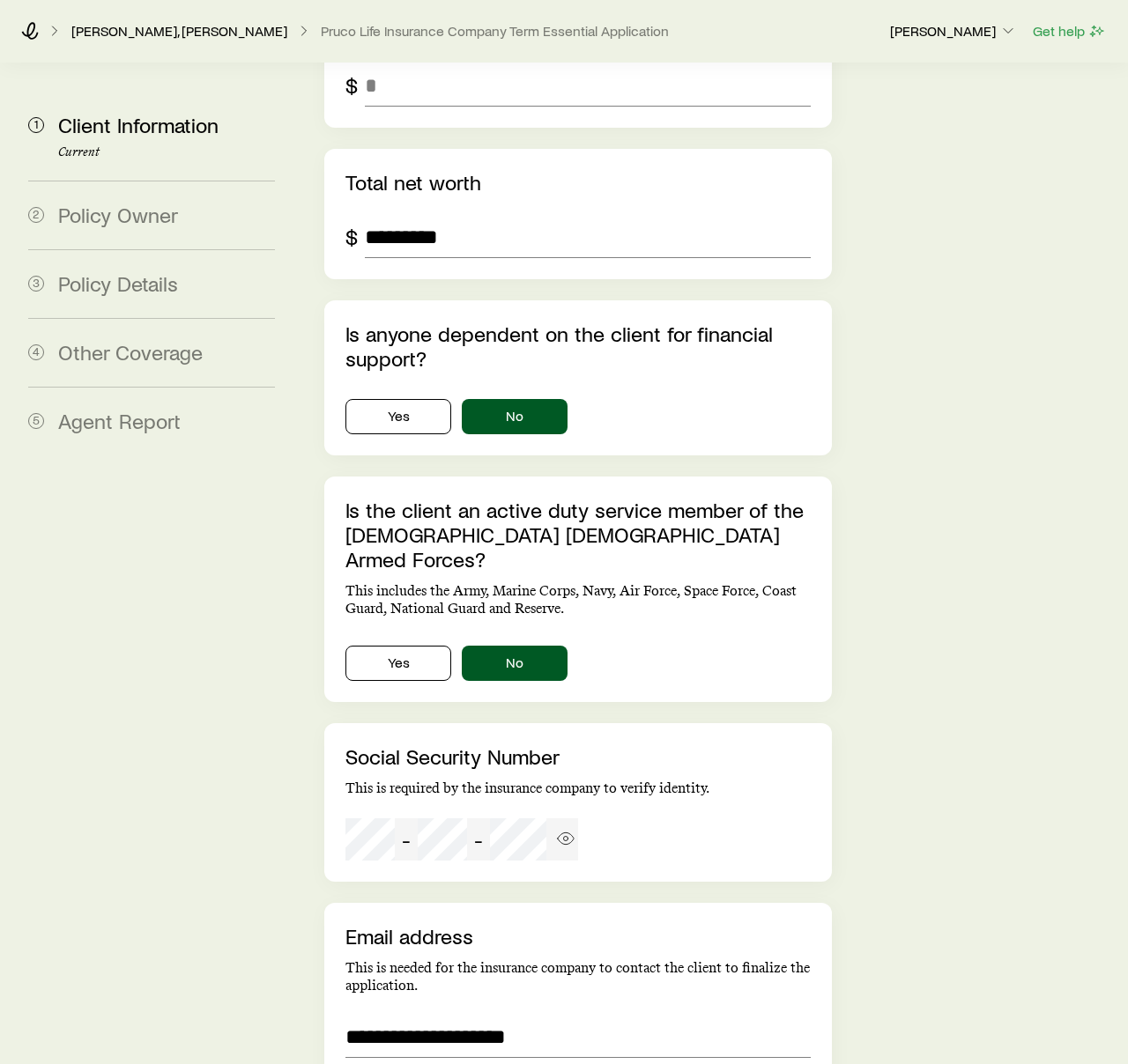
scroll to position [3519, 0]
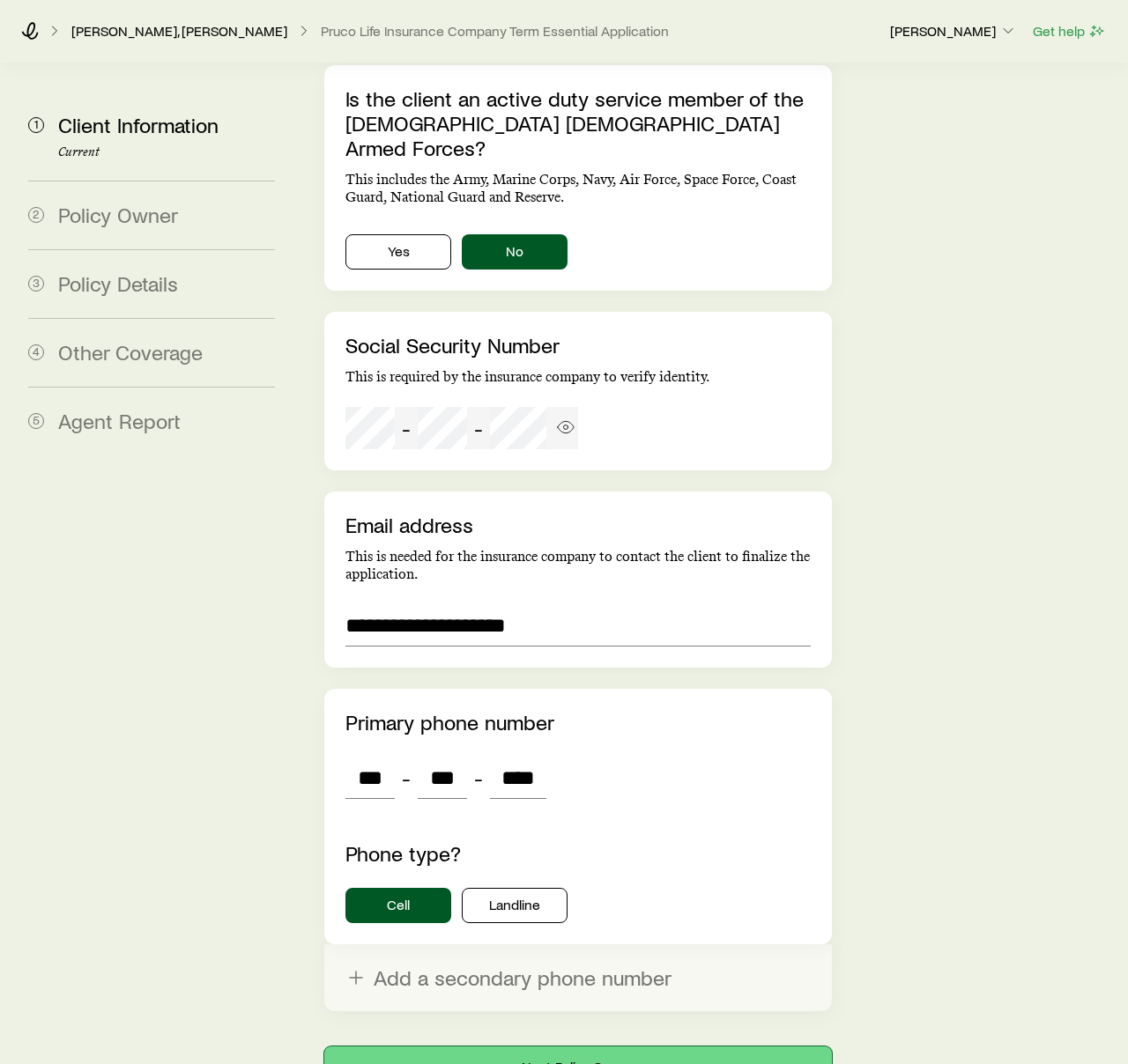
click at [548, 1046] on button "Next: Policy Owner" at bounding box center [578, 1068] width 508 height 42
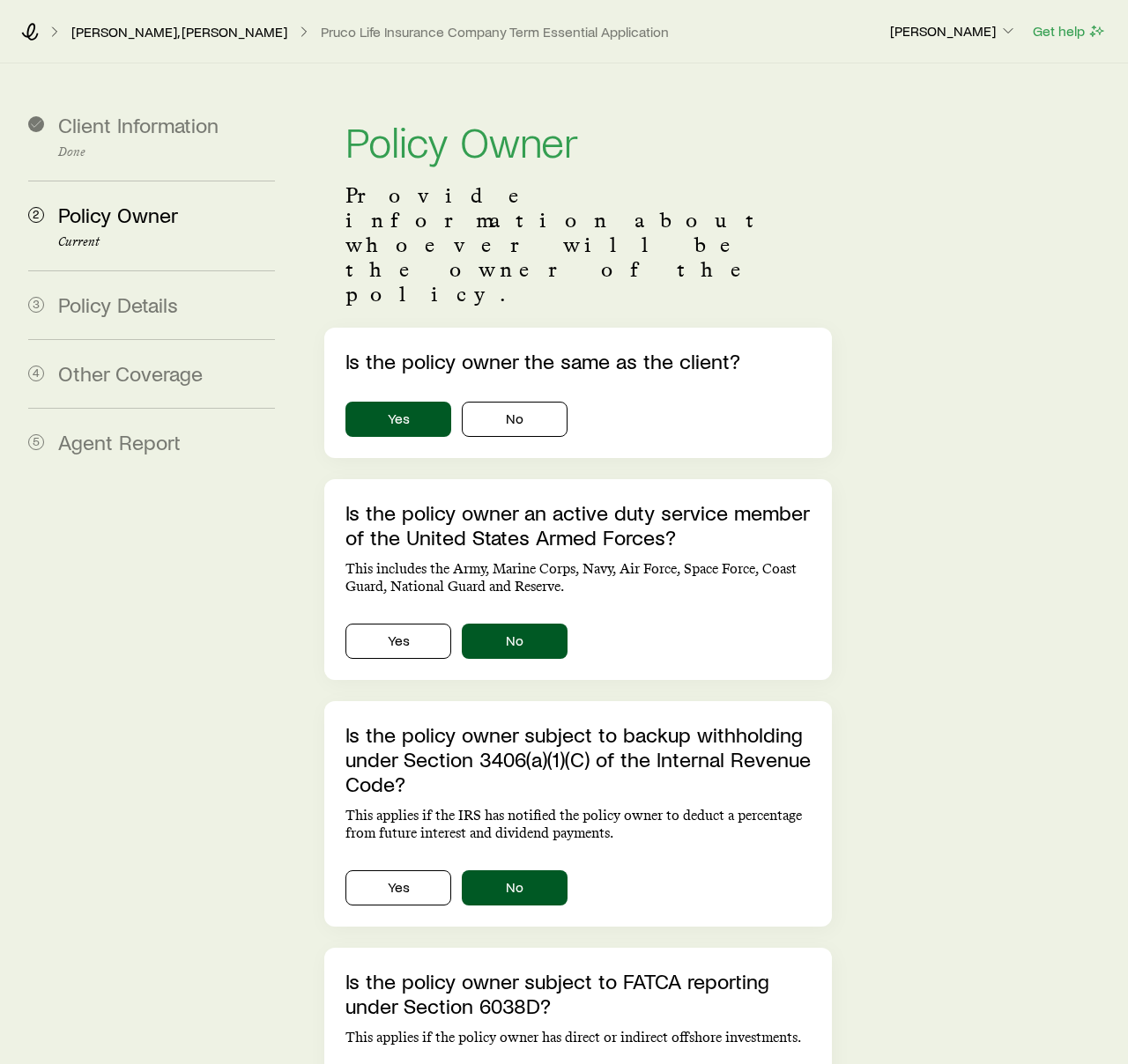
scroll to position [367, 0]
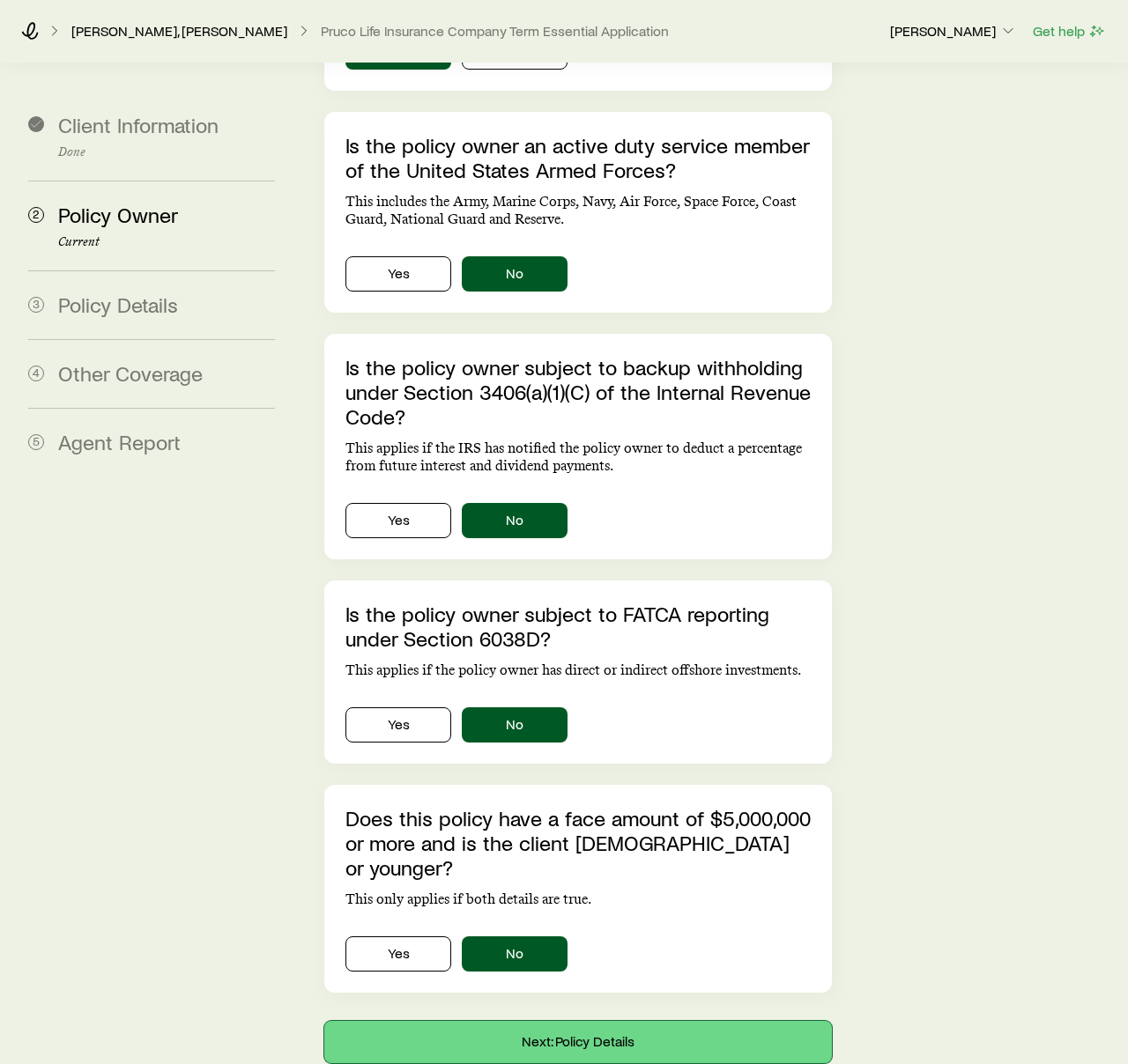
click at [551, 1022] on button "Next: Policy Details" at bounding box center [578, 1043] width 508 height 42
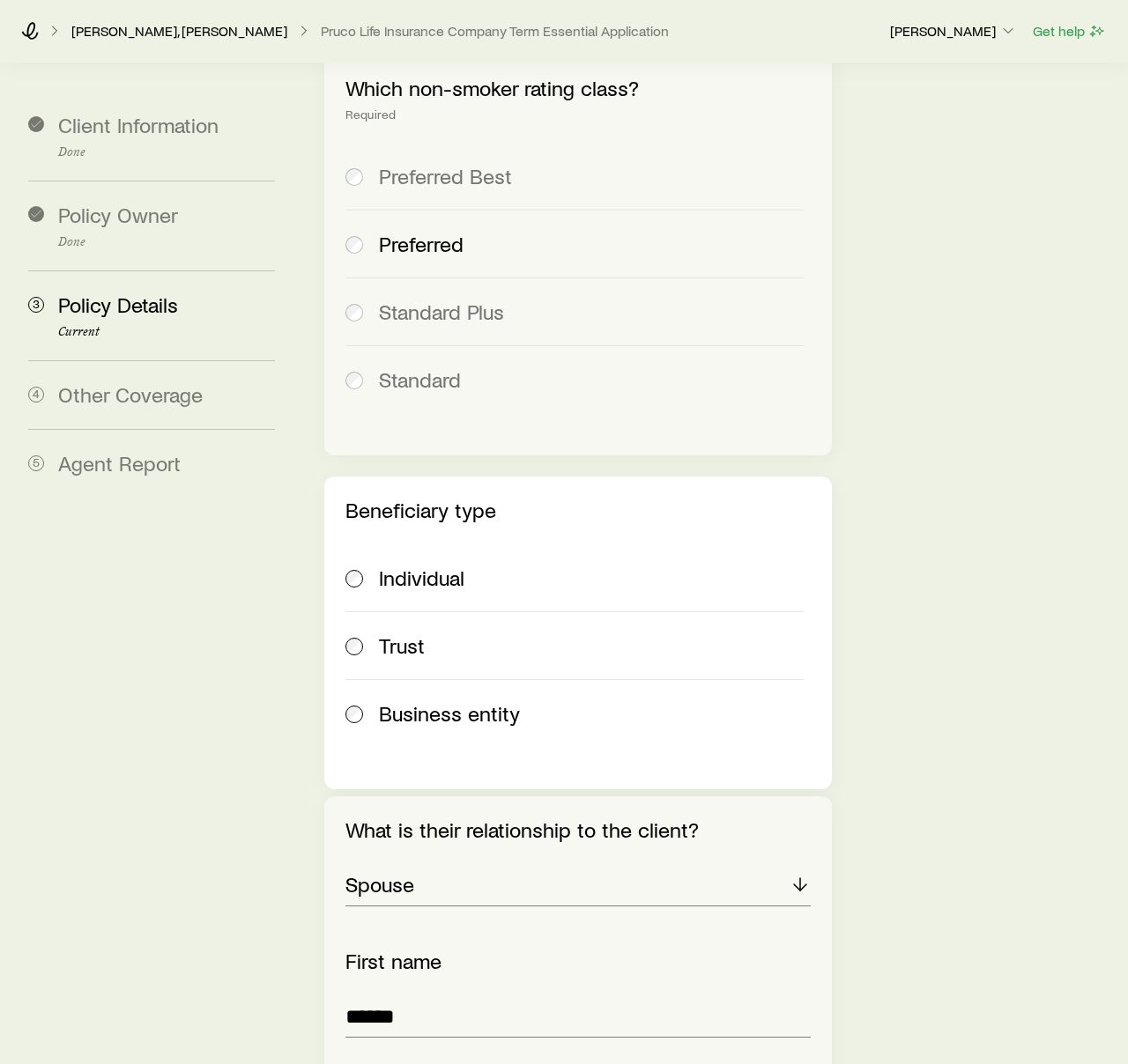
scroll to position [2539, 0]
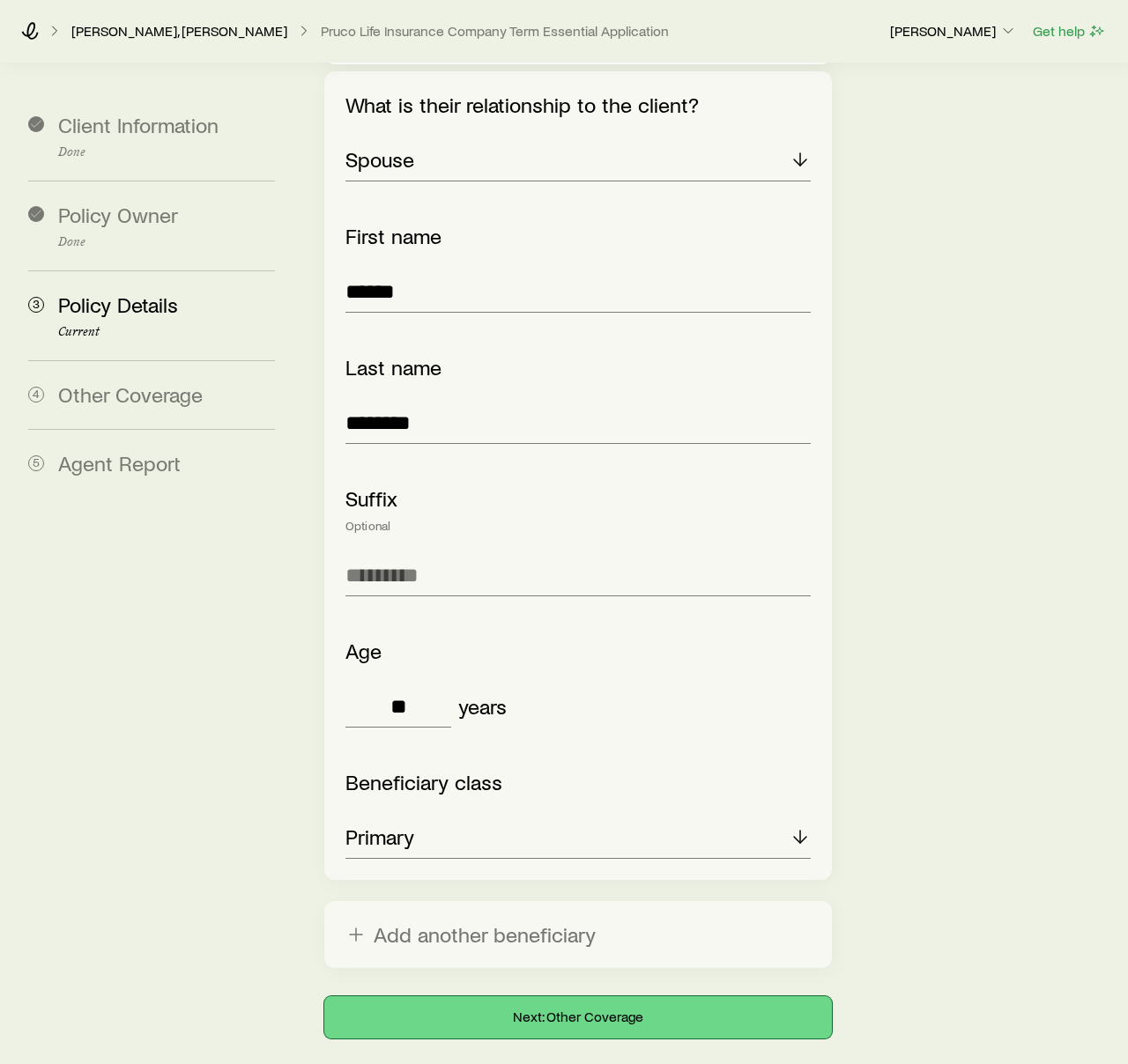
click at [561, 997] on button "Next: Other Coverage" at bounding box center [578, 1018] width 508 height 42
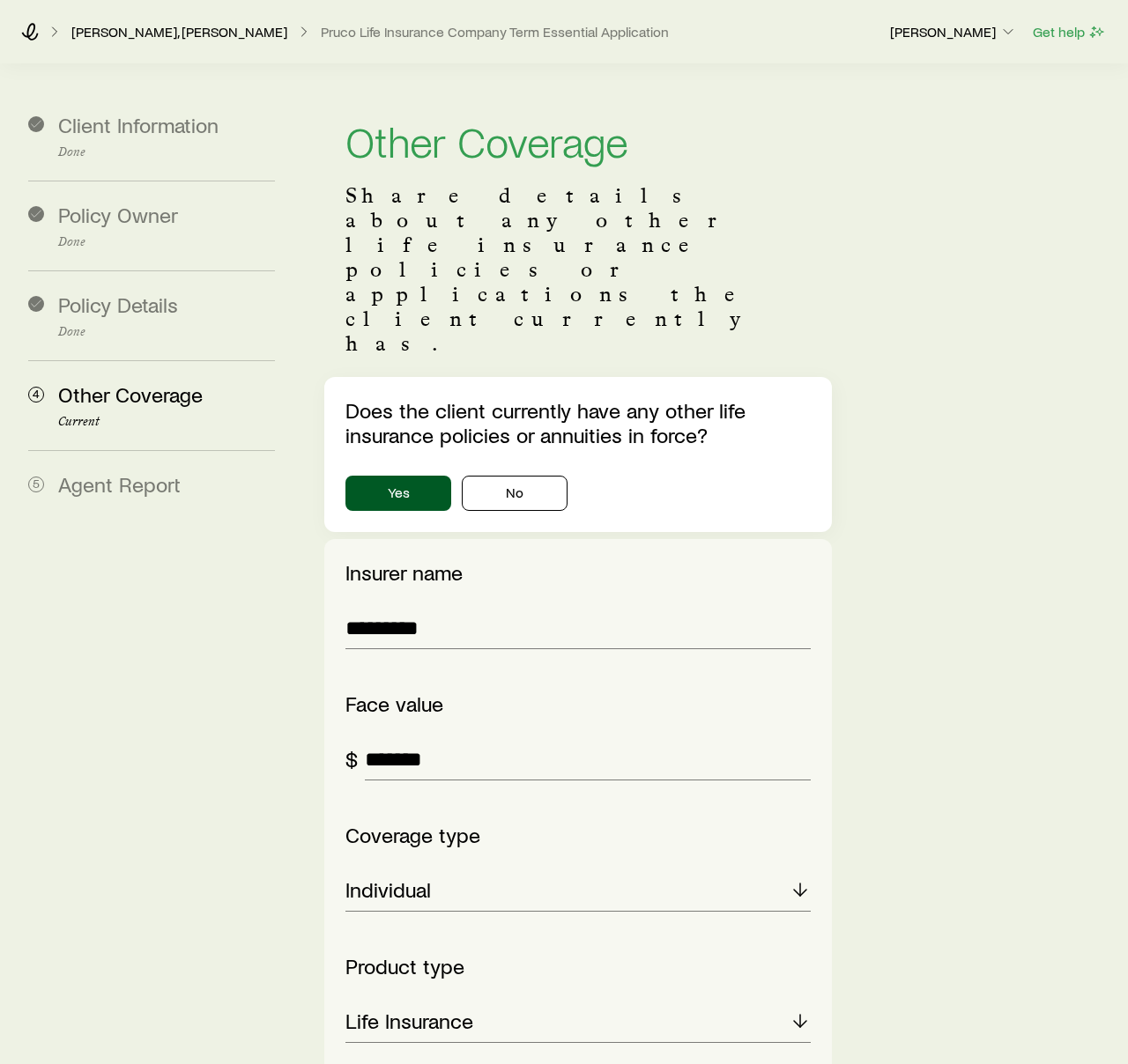
scroll to position [1141, 0]
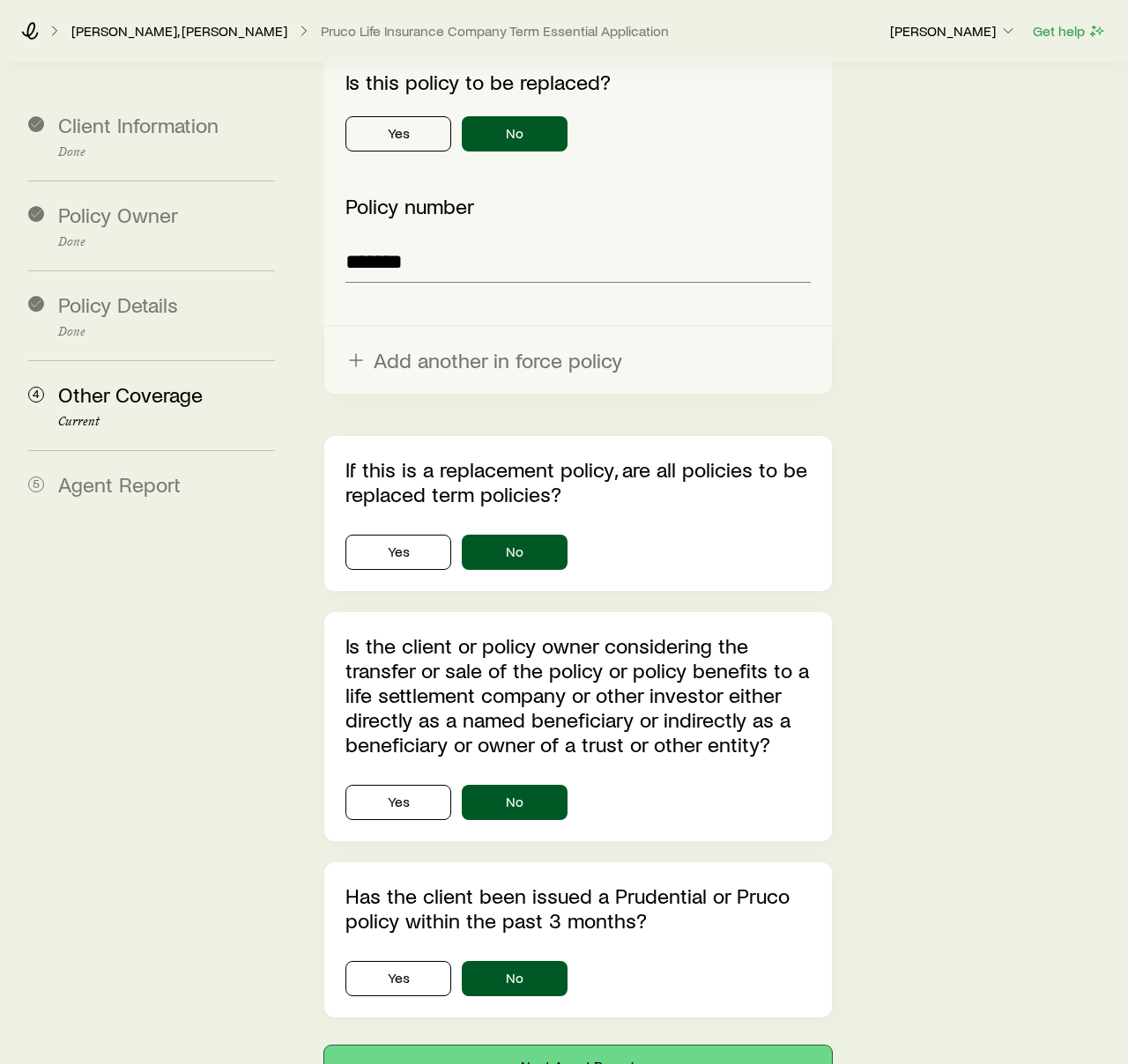
click at [563, 1046] on button "Next: Agent Report" at bounding box center [578, 1067] width 508 height 42
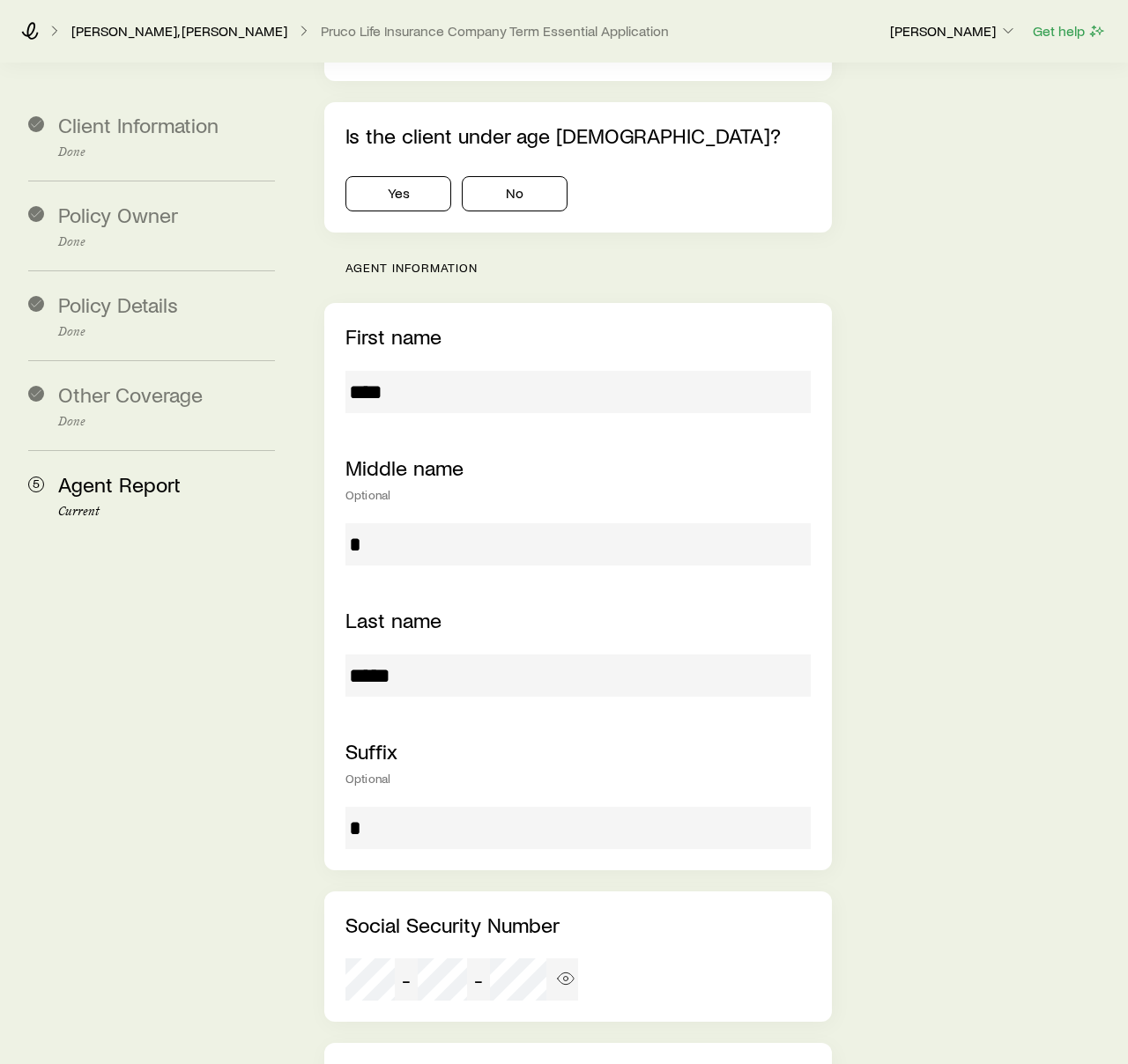
scroll to position [0, 0]
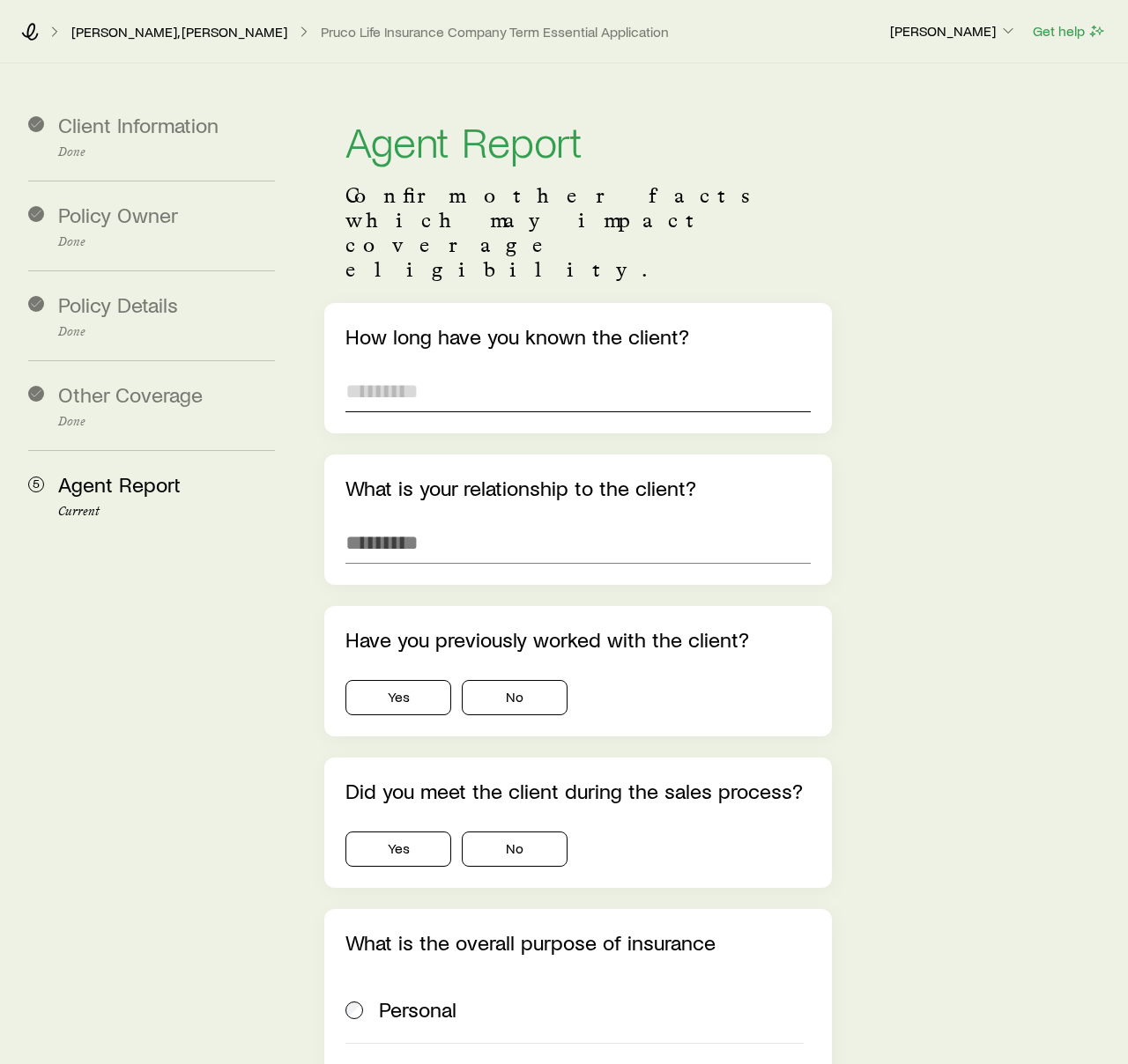
click at [455, 370] on input "text" at bounding box center [578, 391] width 465 height 42
type input "********"
type input "******"
click at [405, 680] on button "Yes" at bounding box center [398, 698] width 106 height 35
click at [507, 831] on button "No" at bounding box center [514, 849] width 106 height 35
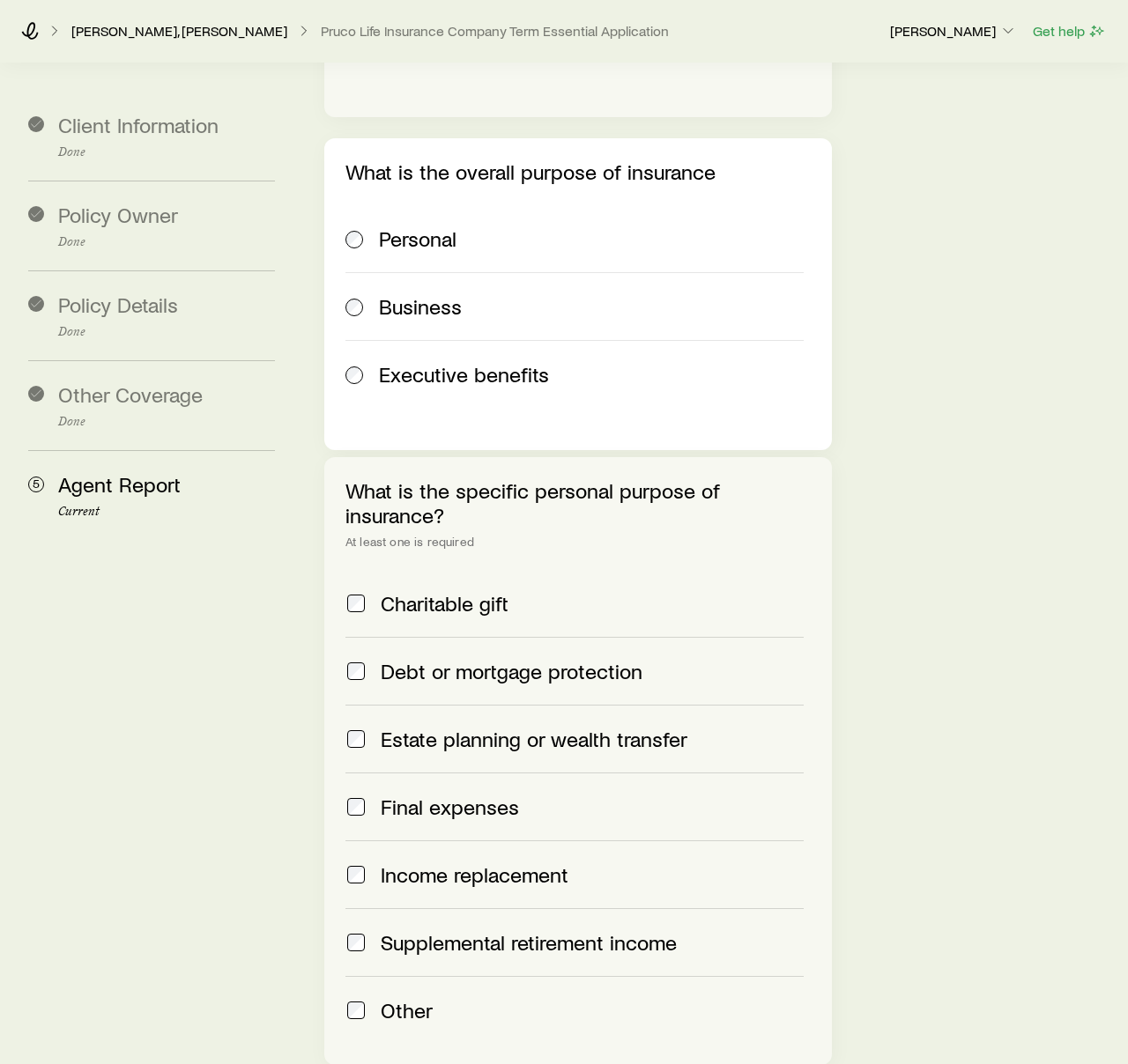
scroll to position [1420, 0]
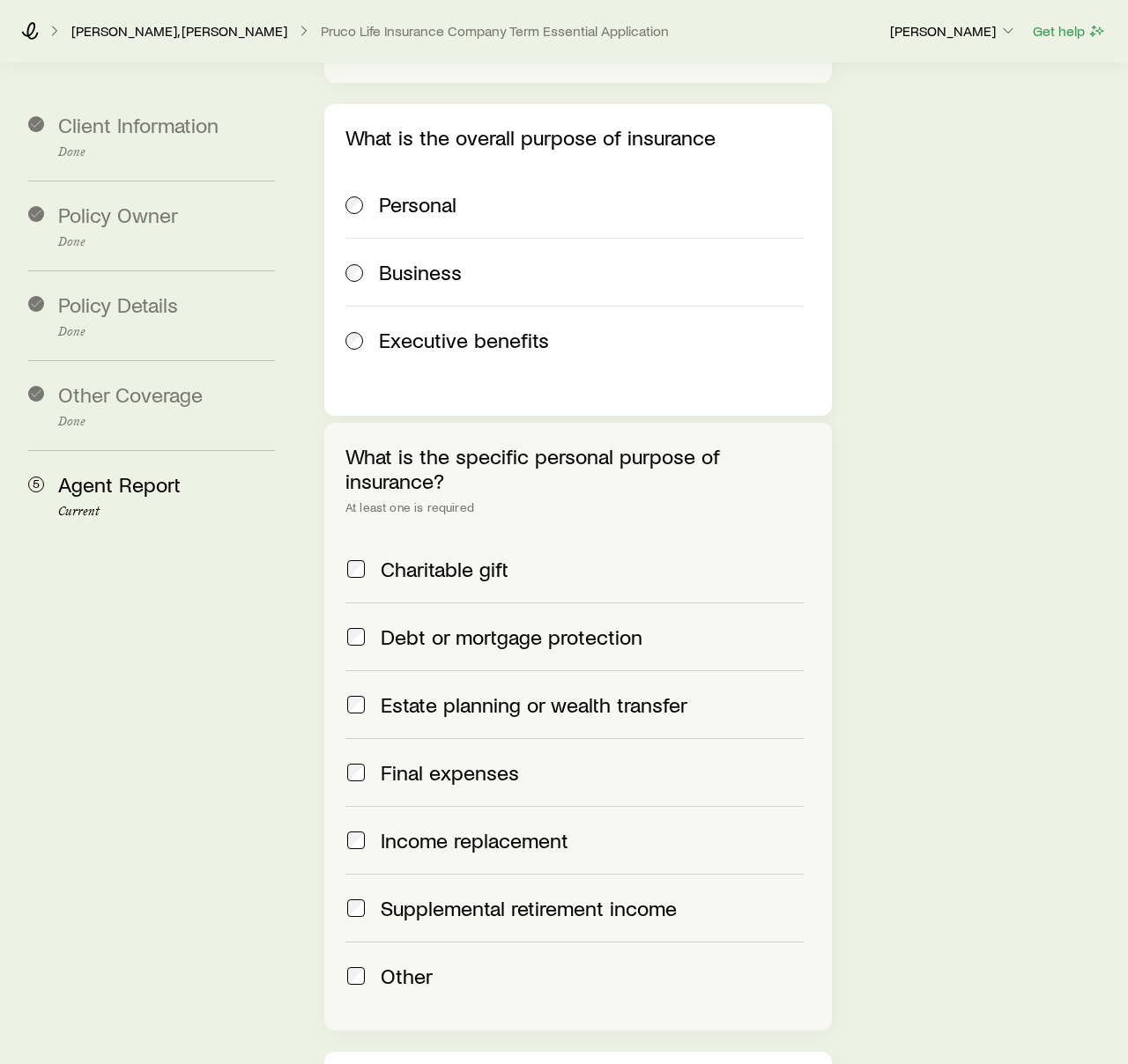
click at [357, 671] on label "Estate planning or wealth transfer" at bounding box center [574, 705] width 459 height 68
click at [361, 738] on label "Final expenses" at bounding box center [574, 772] width 459 height 68
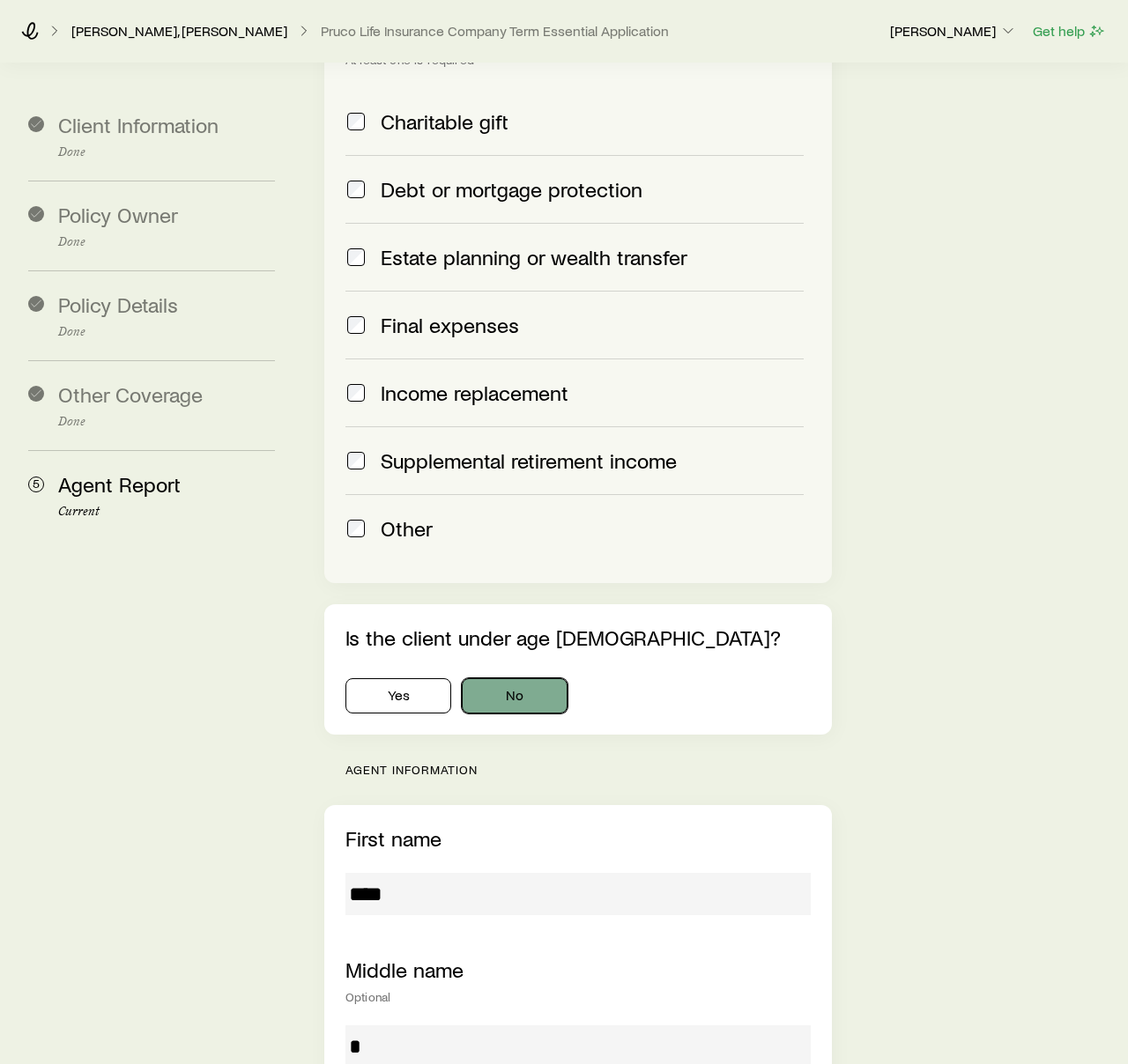
click at [520, 678] on button "No" at bounding box center [514, 696] width 106 height 35
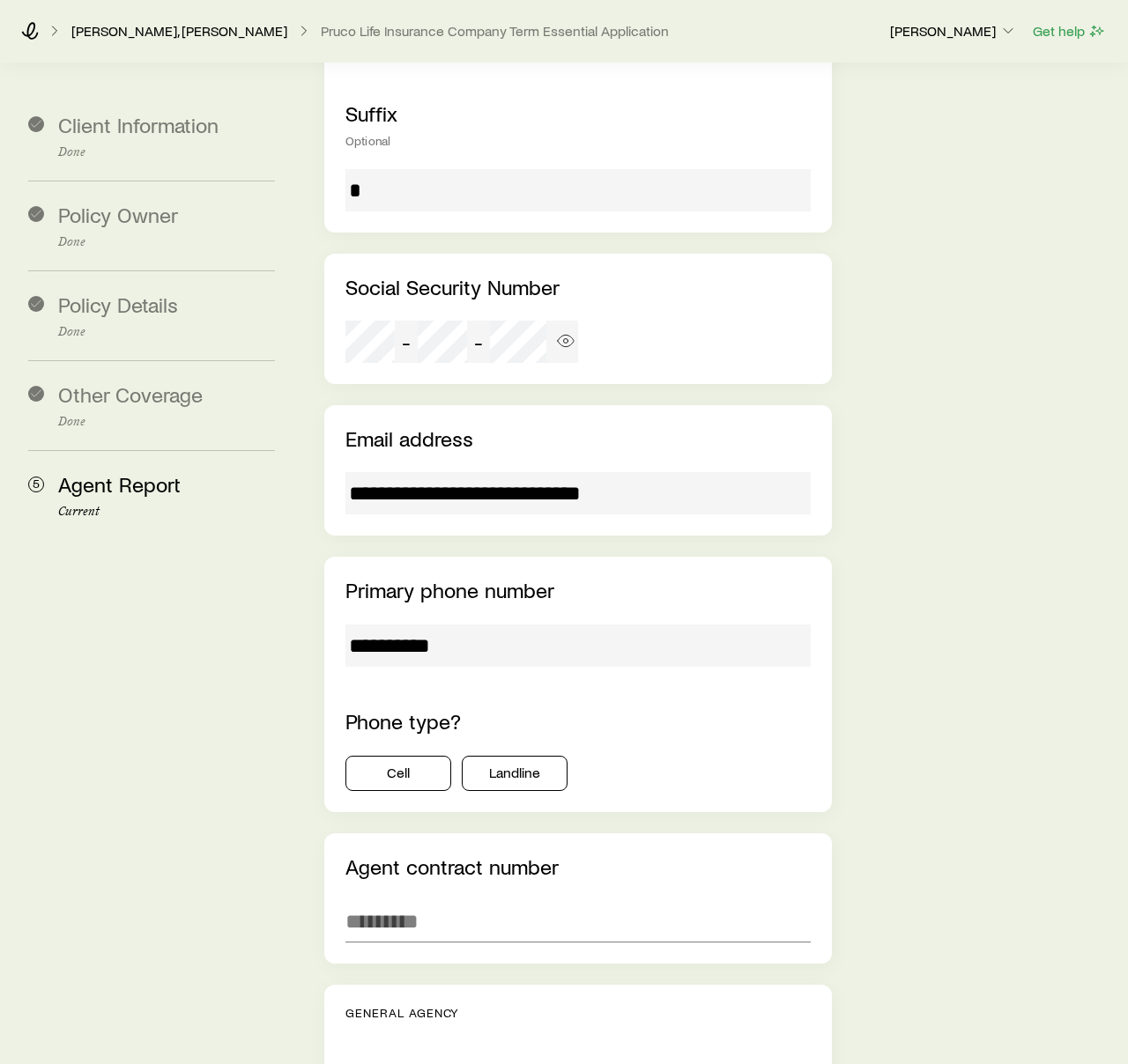
scroll to position [3044, 0]
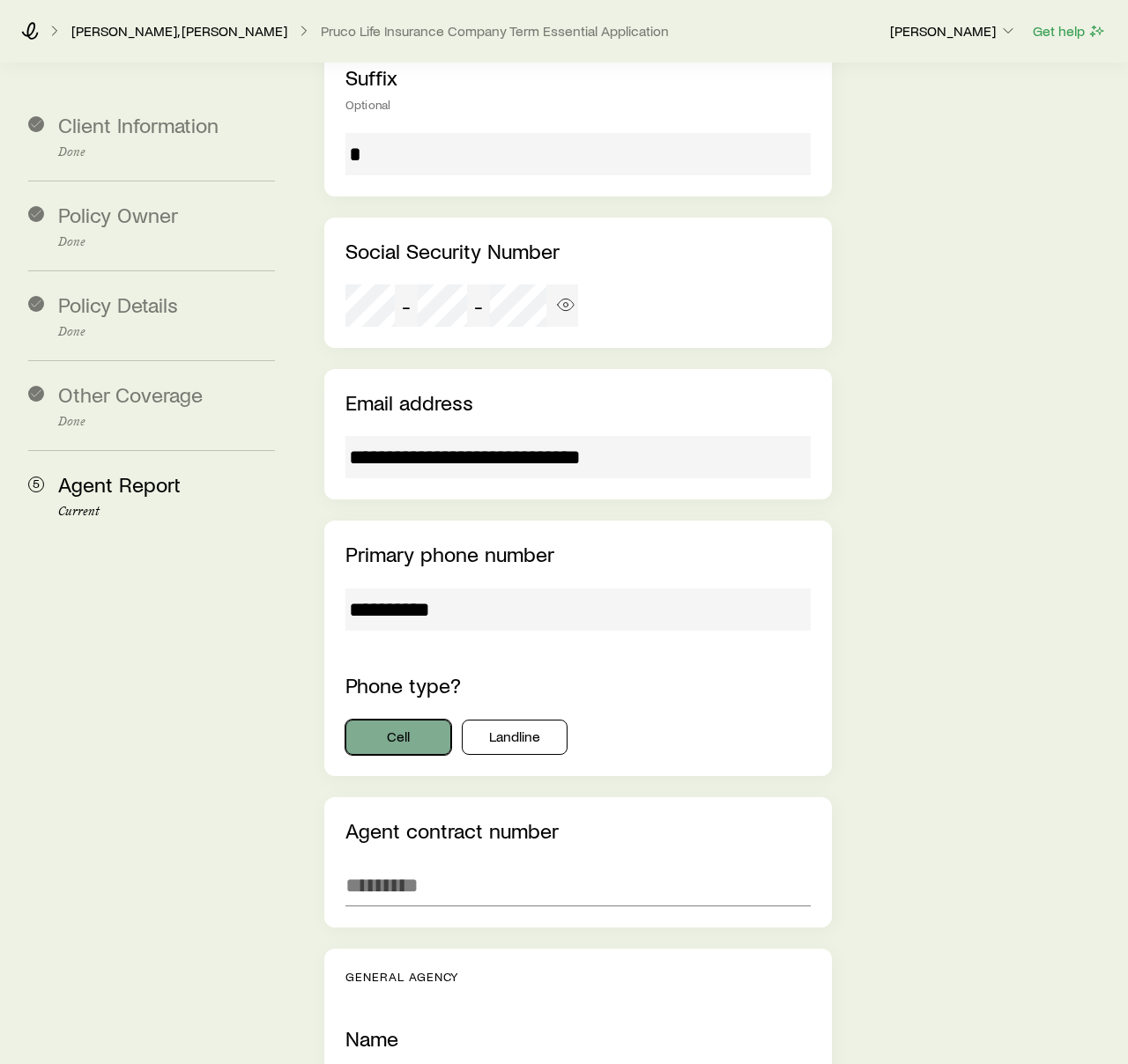
click at [412, 720] on button "Cell" at bounding box center [398, 737] width 106 height 35
click at [401, 865] on input "text" at bounding box center [578, 886] width 465 height 42
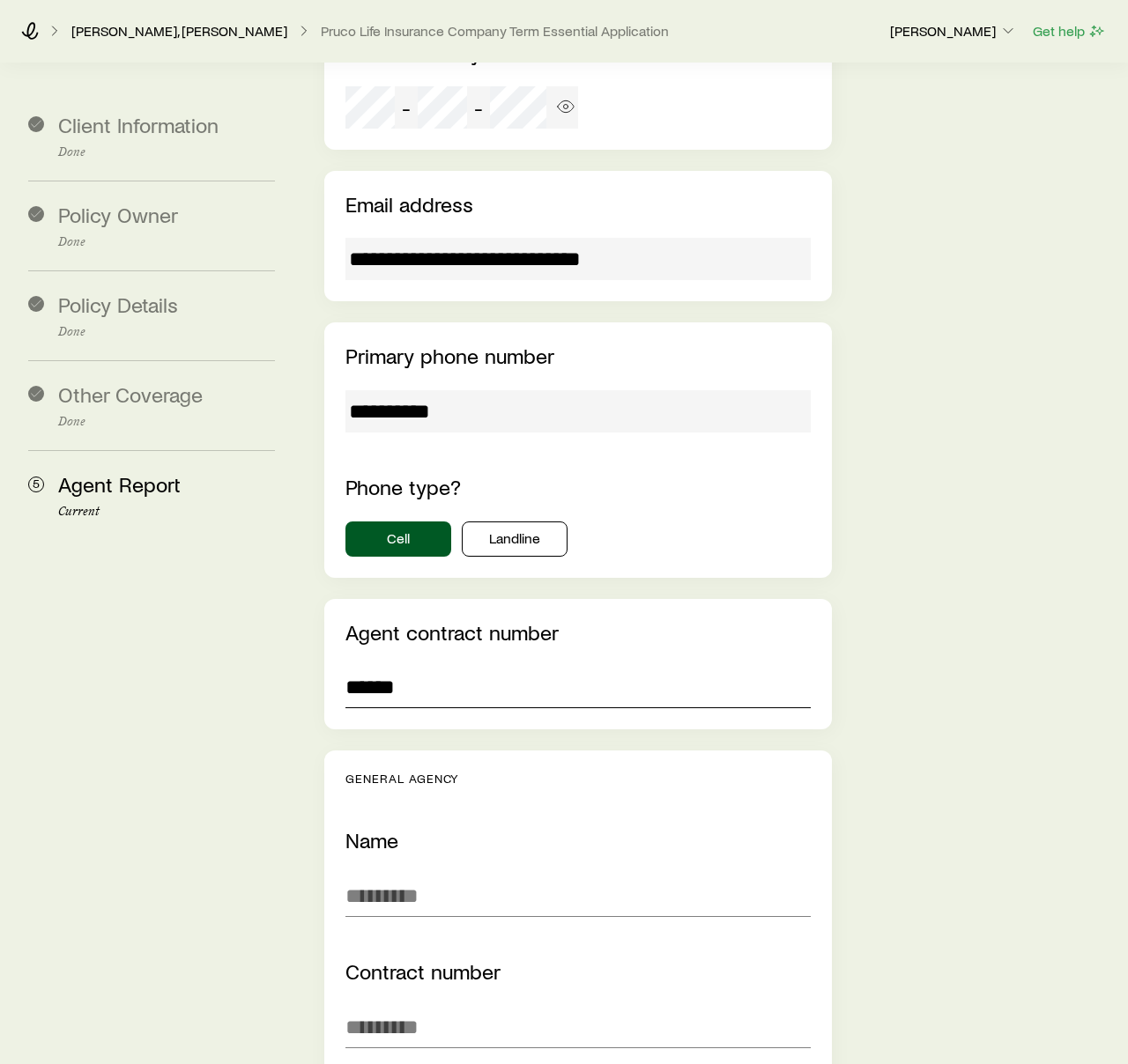
scroll to position [3446, 0]
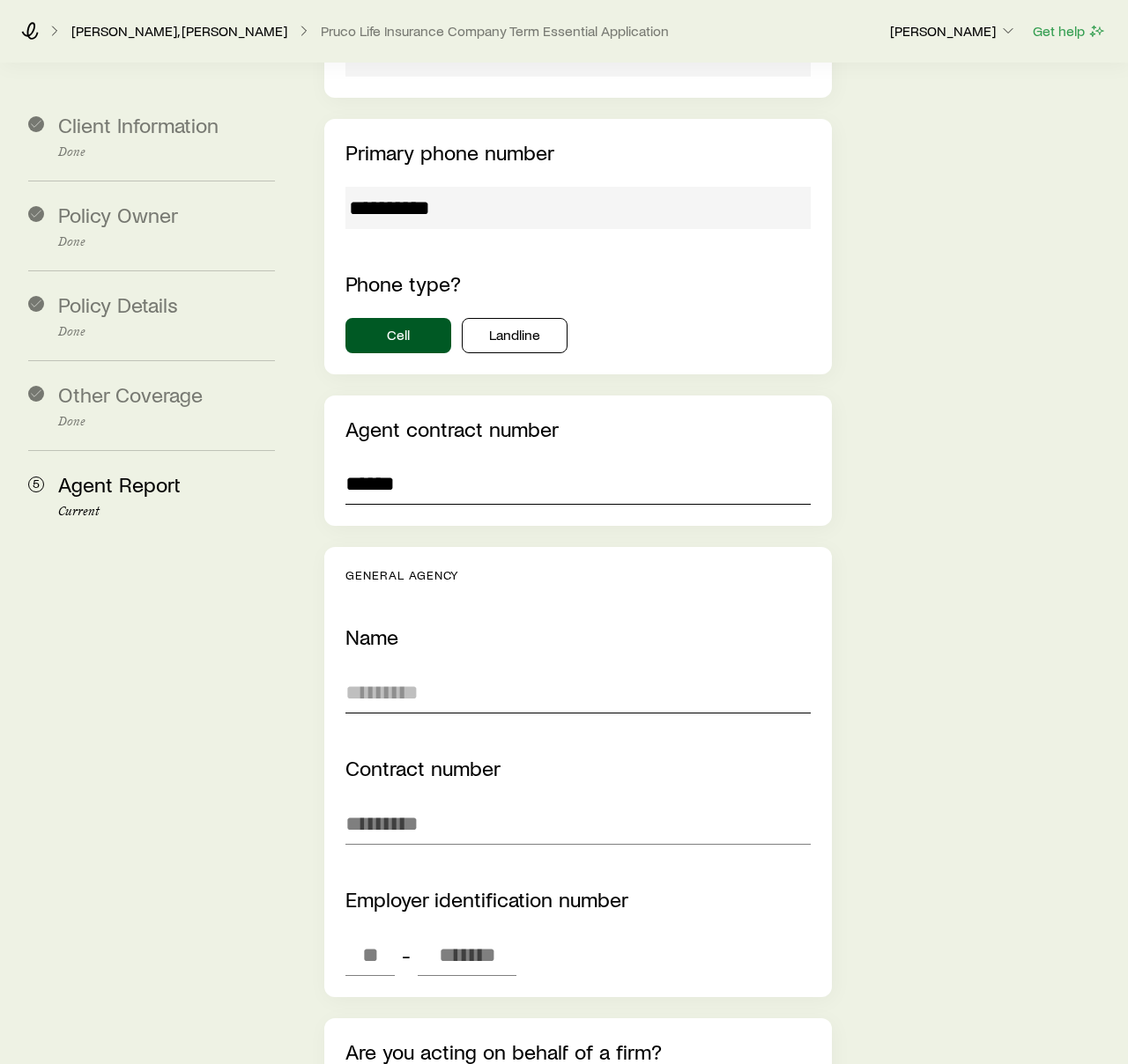
type input "******"
click at [526, 672] on input "text" at bounding box center [578, 693] width 465 height 42
type input "**********"
click at [462, 803] on input "text" at bounding box center [578, 824] width 465 height 42
type input "******"
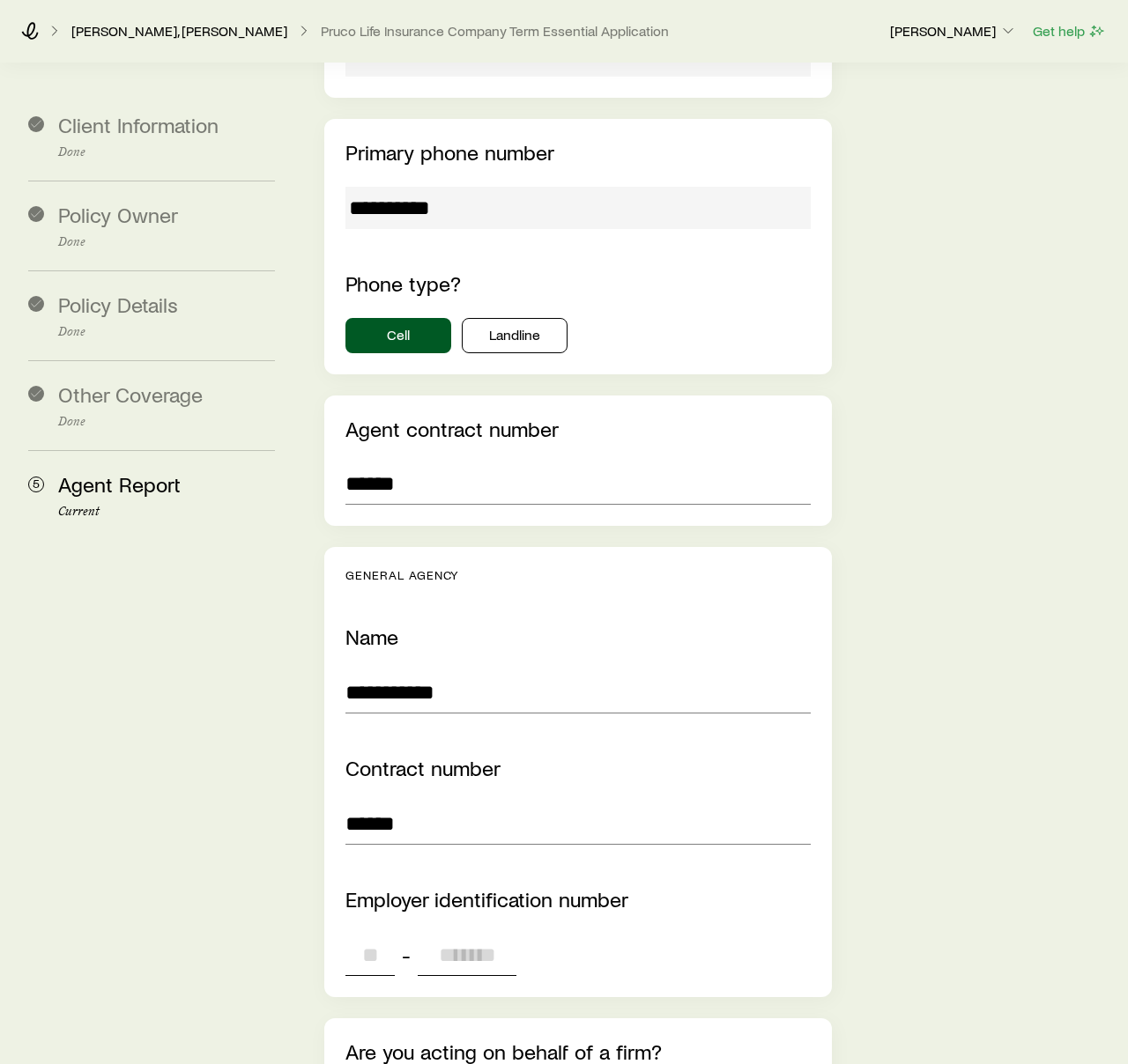
click at [362, 934] on input "tel" at bounding box center [369, 955] width 49 height 42
type input "**"
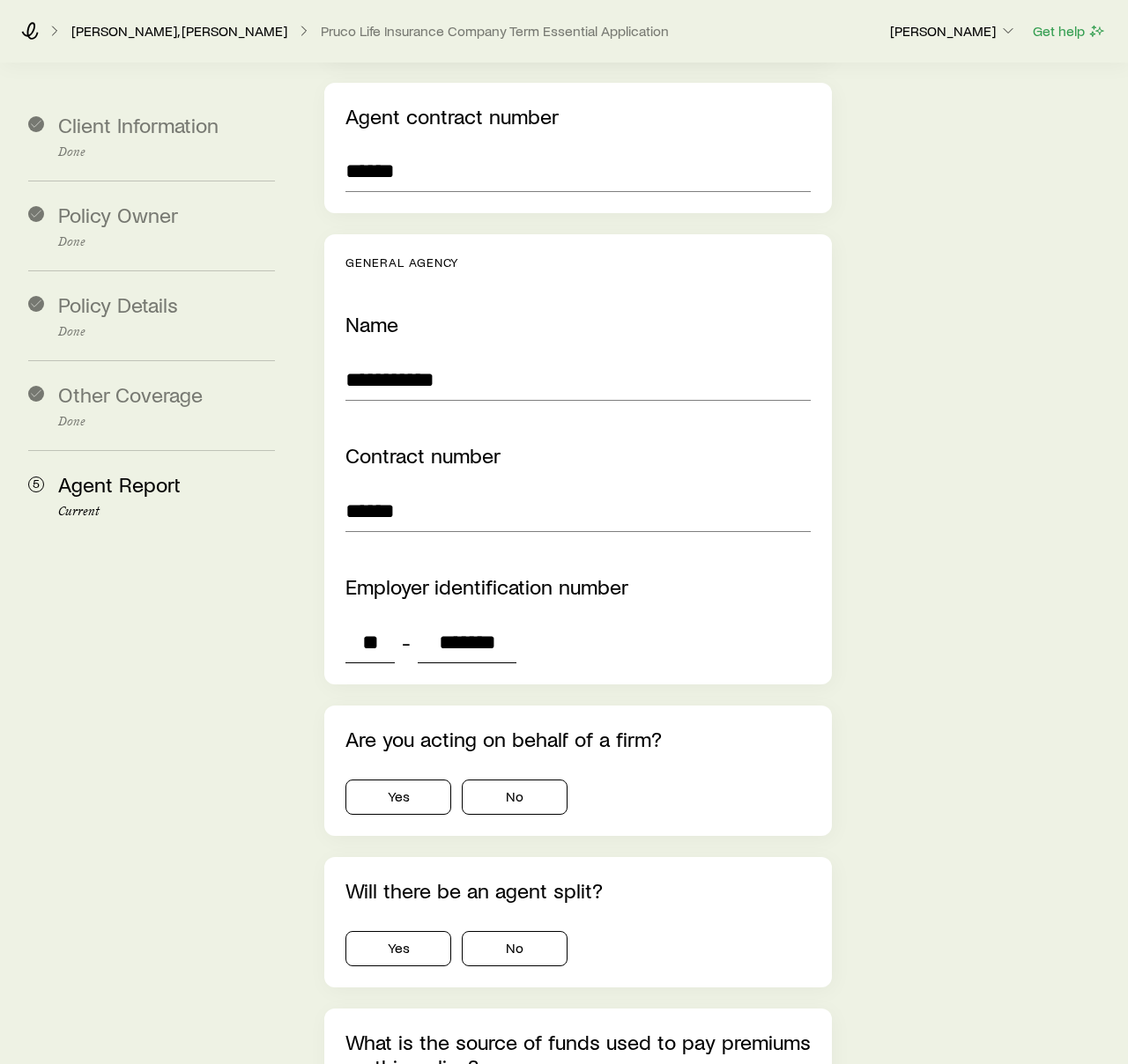
scroll to position [3774, 0]
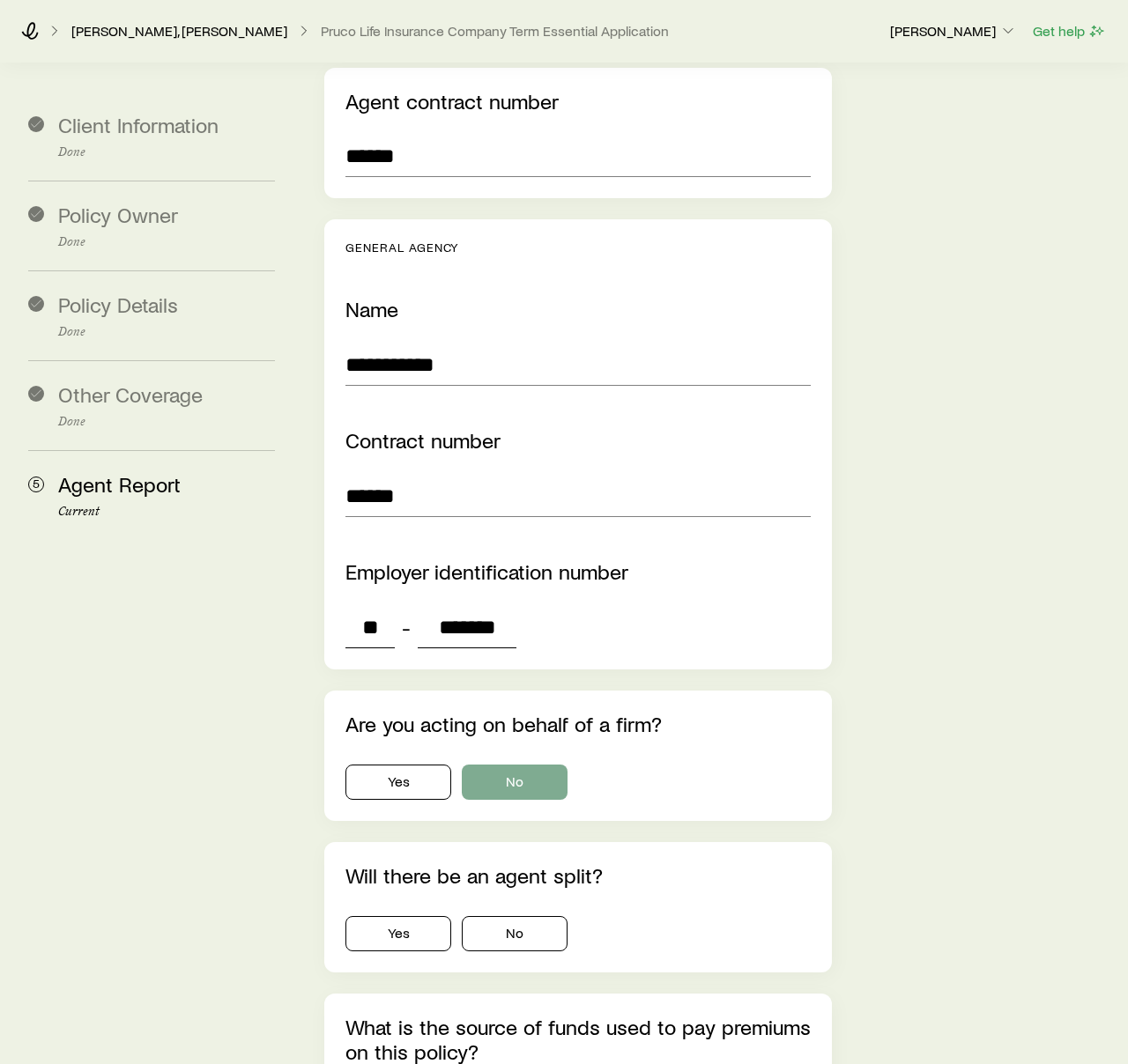
type input "*******"
click at [510, 765] on button "No" at bounding box center [514, 783] width 106 height 35
click at [510, 916] on button "No" at bounding box center [514, 934] width 106 height 35
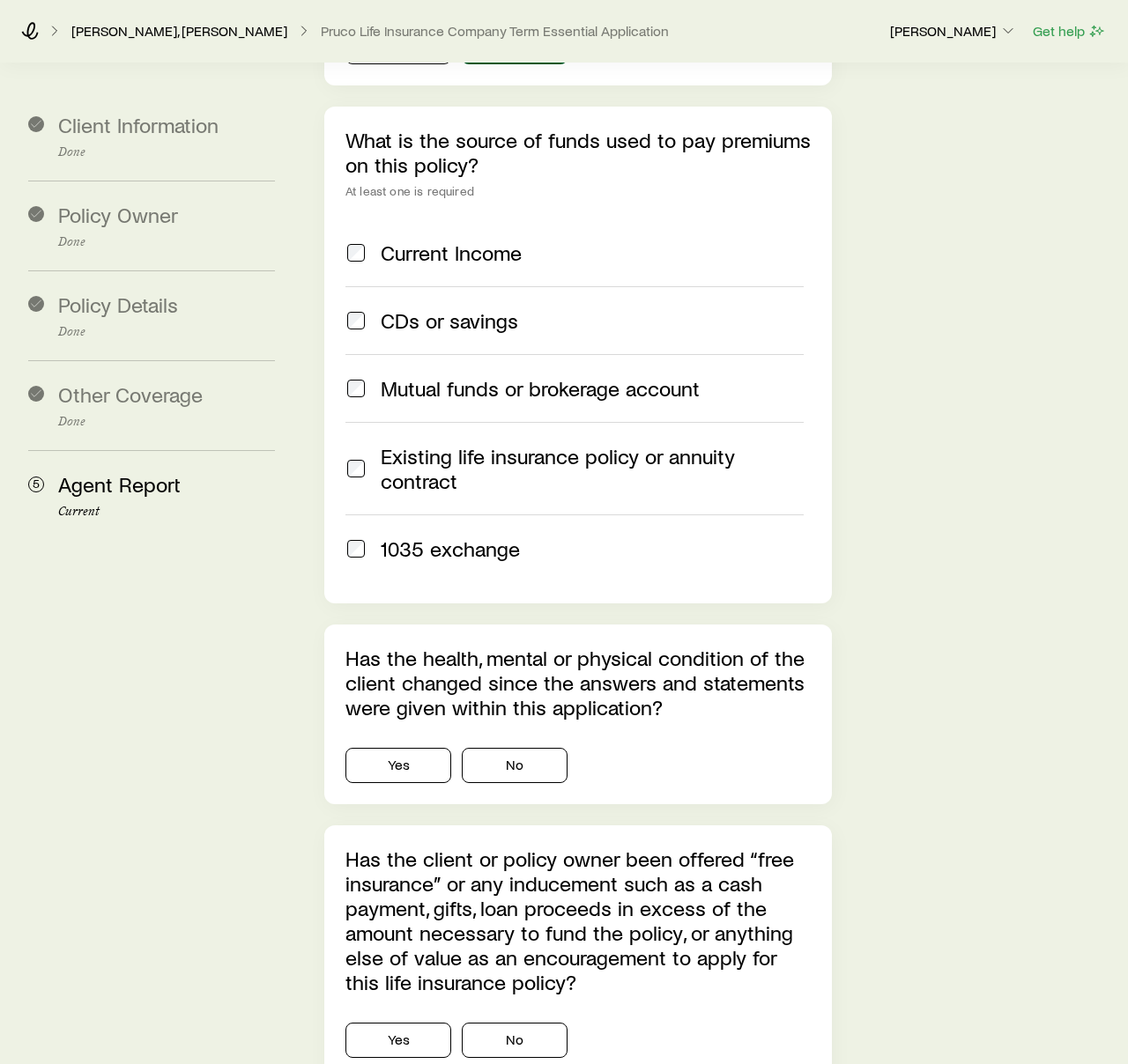
scroll to position [4727, 0]
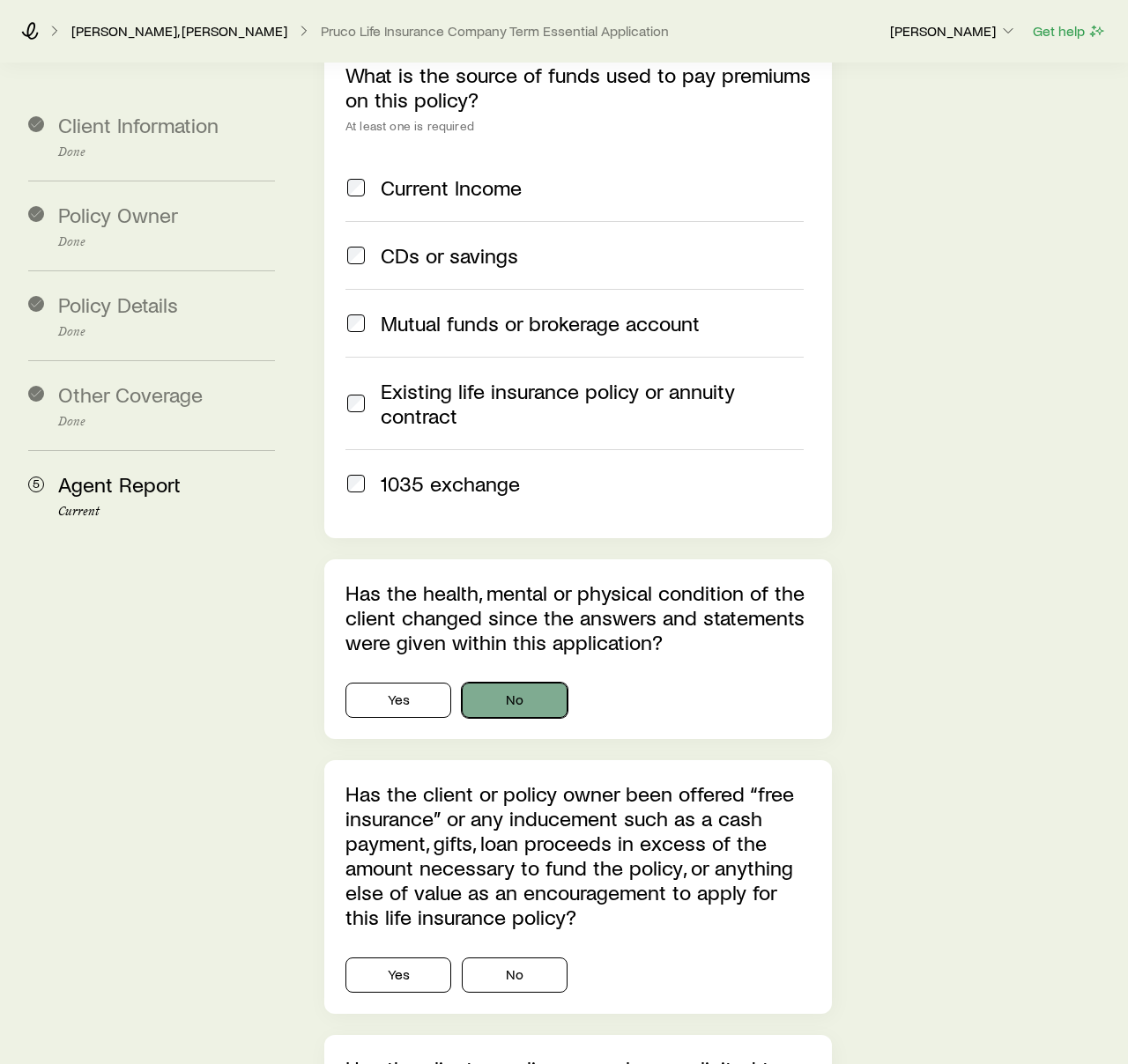
click at [522, 683] on button "No" at bounding box center [514, 700] width 106 height 35
click at [535, 958] on button "No" at bounding box center [514, 975] width 106 height 35
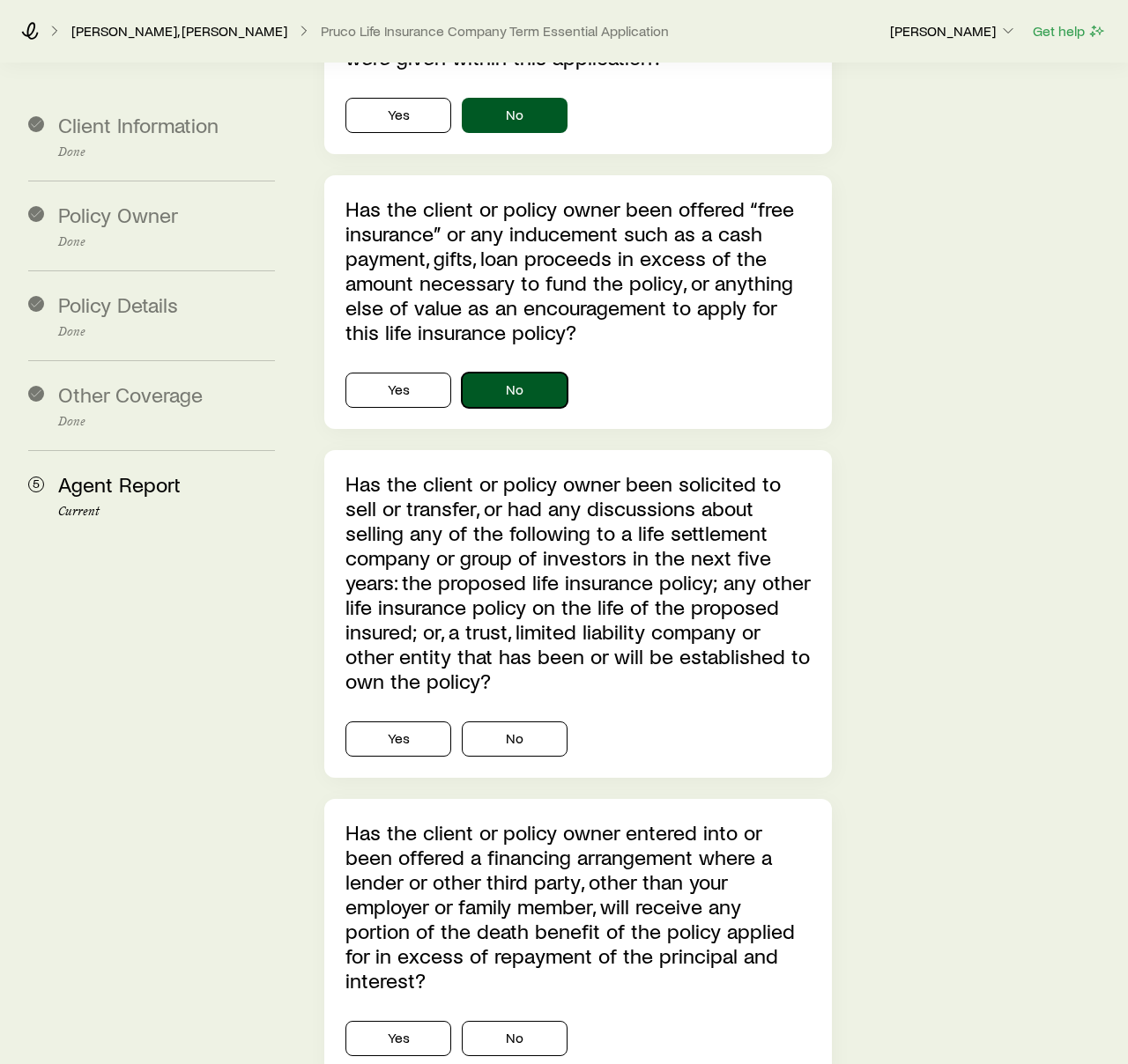
scroll to position [5333, 0]
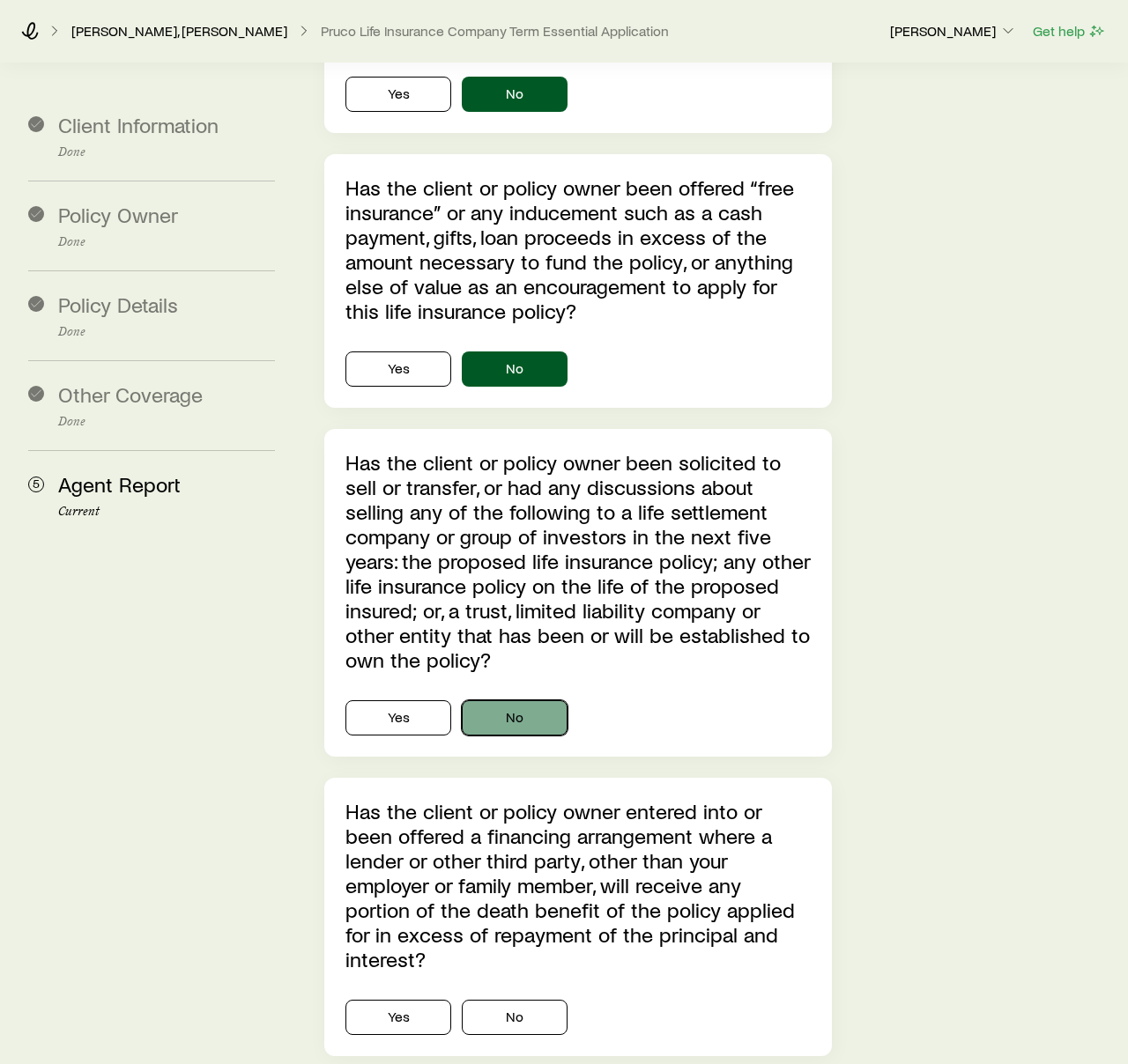
click at [522, 700] on button "No" at bounding box center [514, 718] width 106 height 35
click at [537, 1000] on button "No" at bounding box center [514, 1018] width 106 height 35
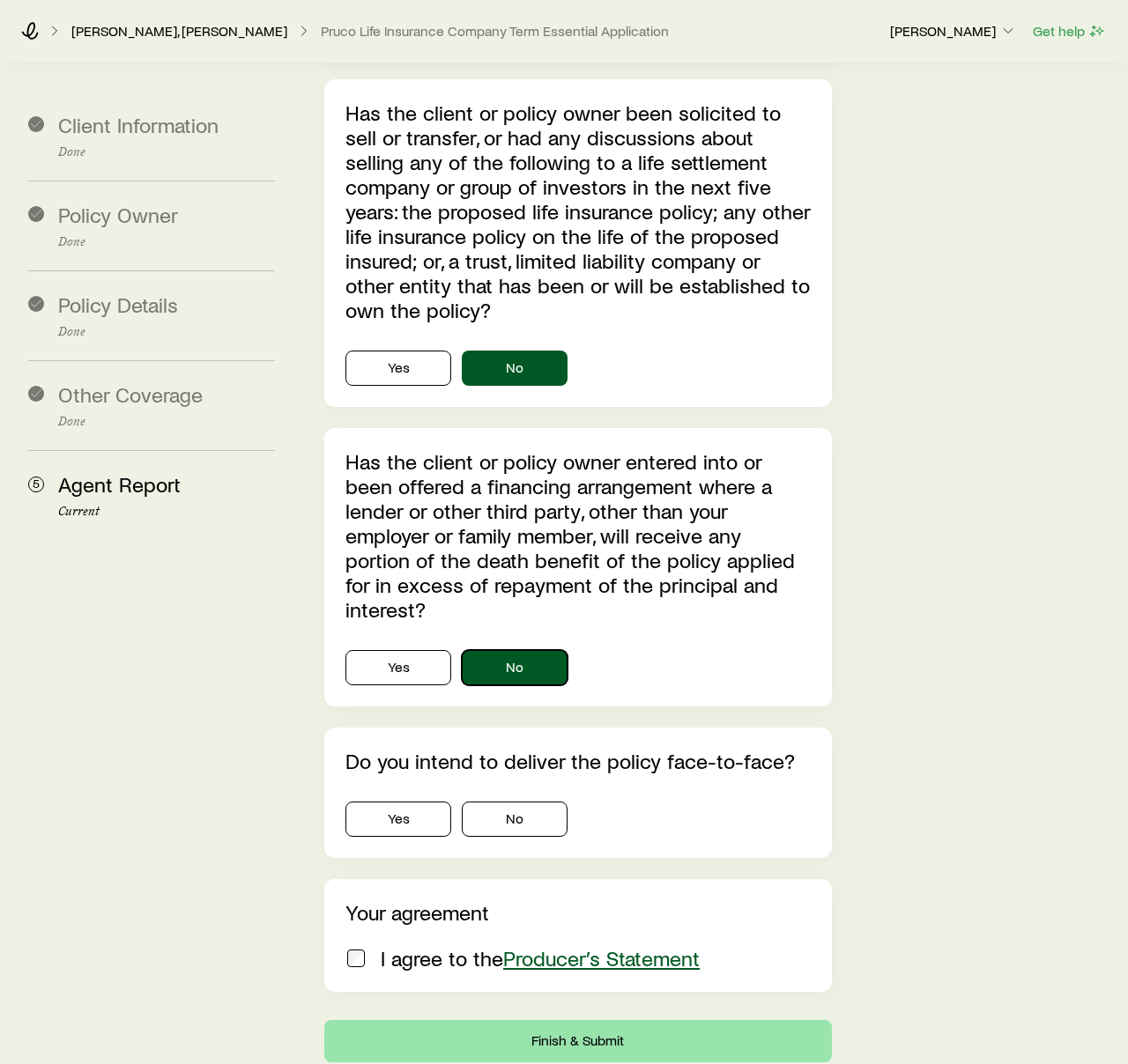
scroll to position [5747, 0]
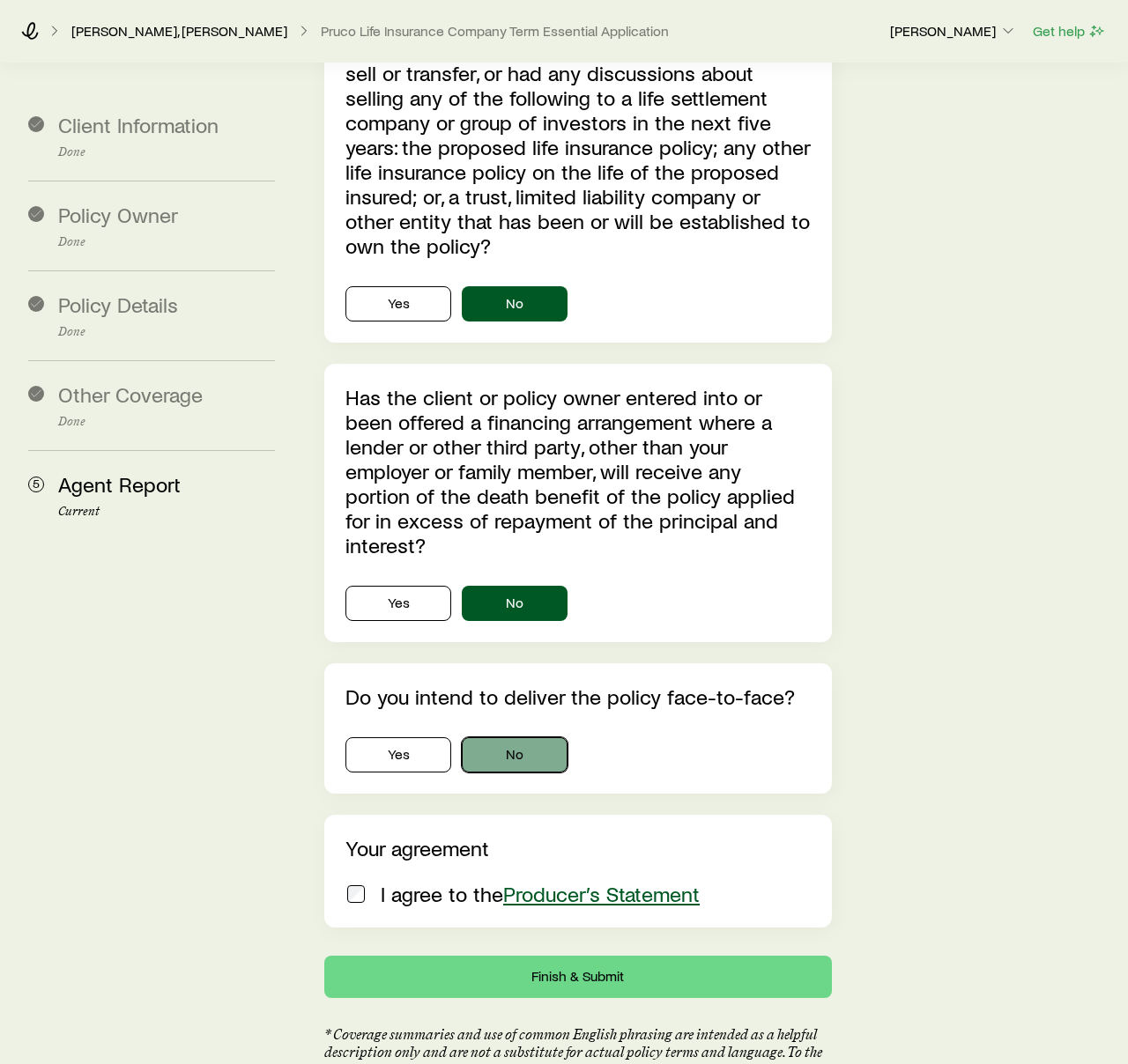
click at [534, 737] on button "No" at bounding box center [514, 755] width 106 height 35
click at [527, 956] on button "Finish & Submit" at bounding box center [578, 977] width 508 height 42
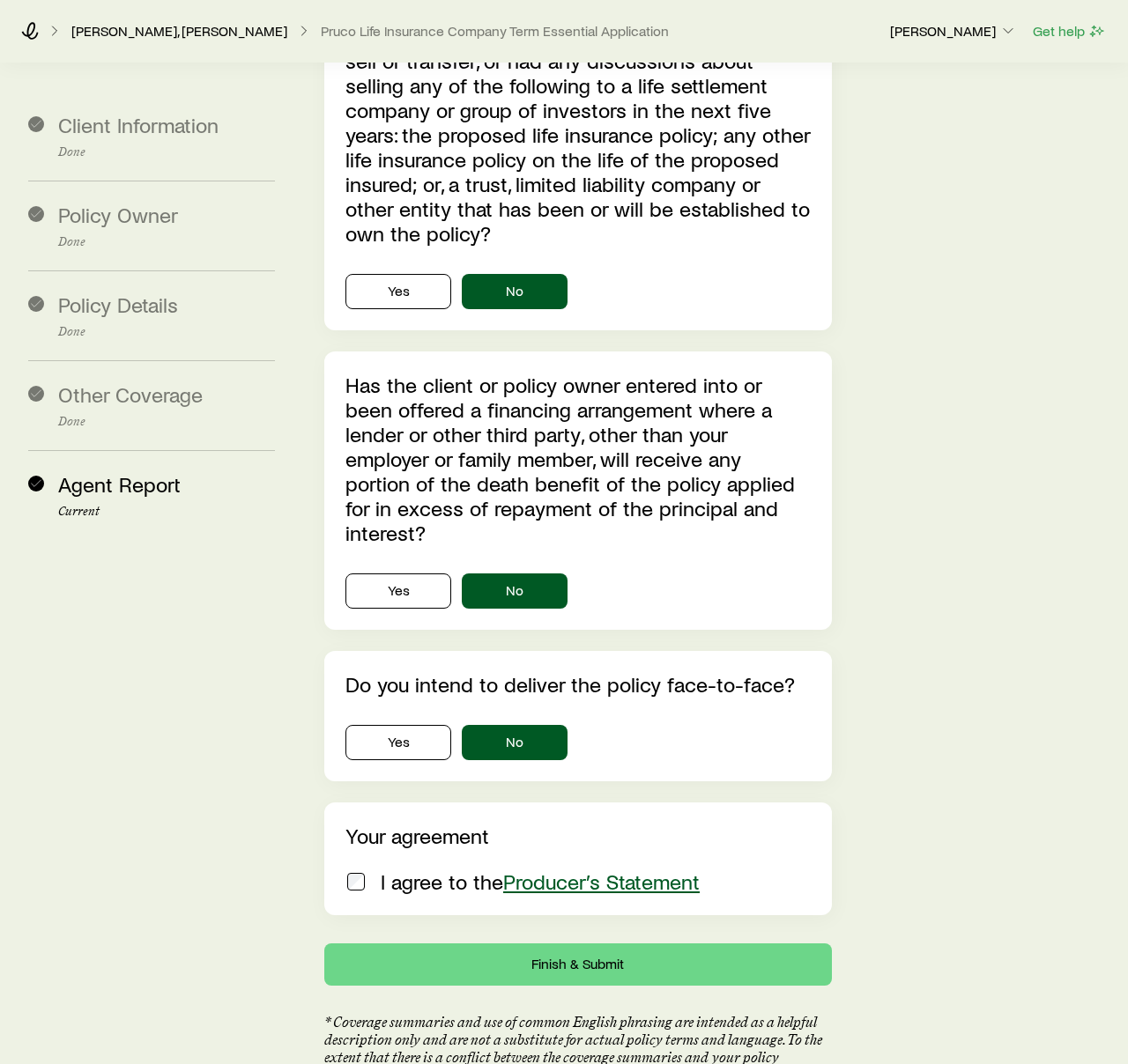
scroll to position [5854, 0]
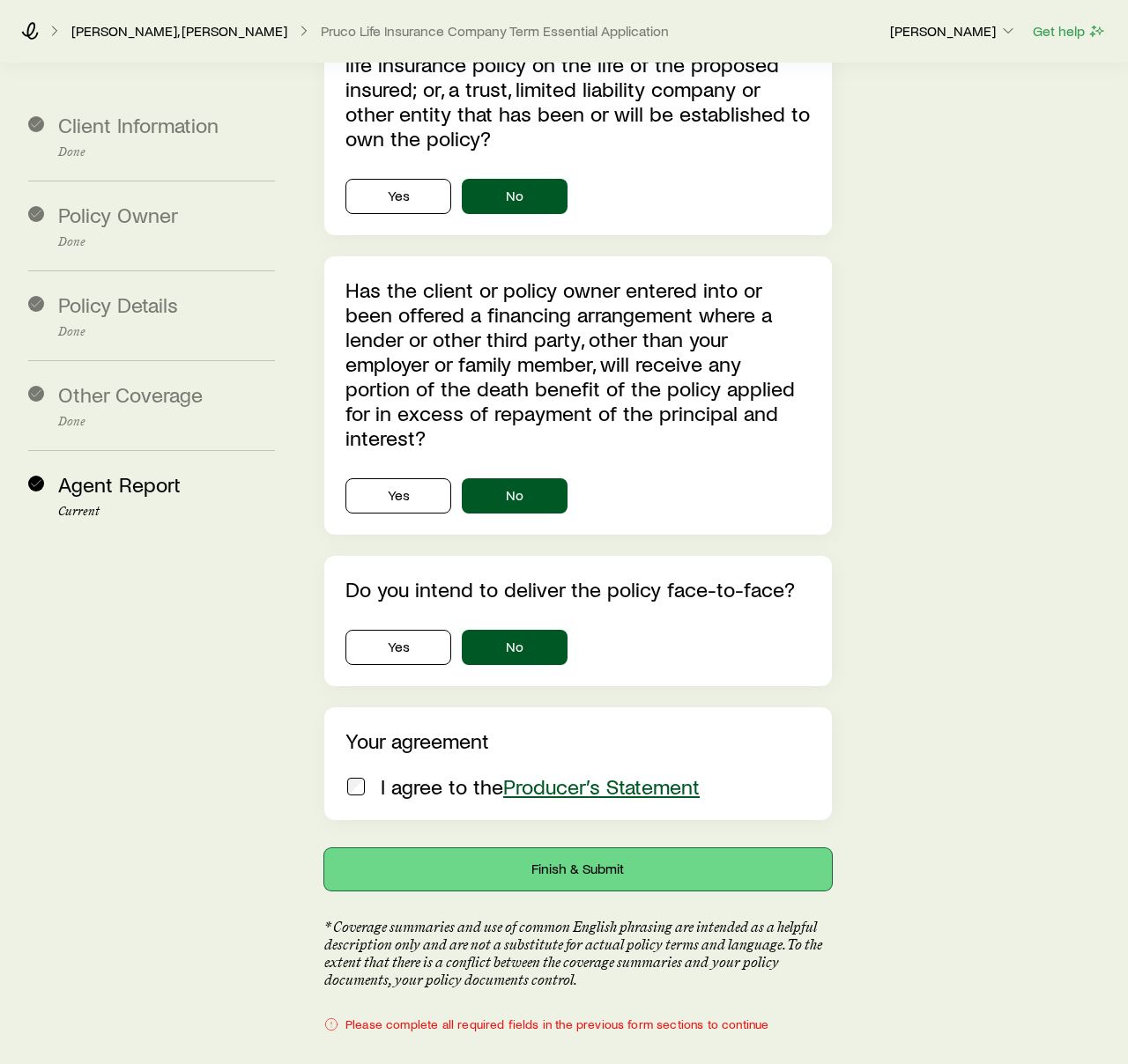
click at [557, 849] on button "Finish & Submit" at bounding box center [578, 870] width 508 height 42
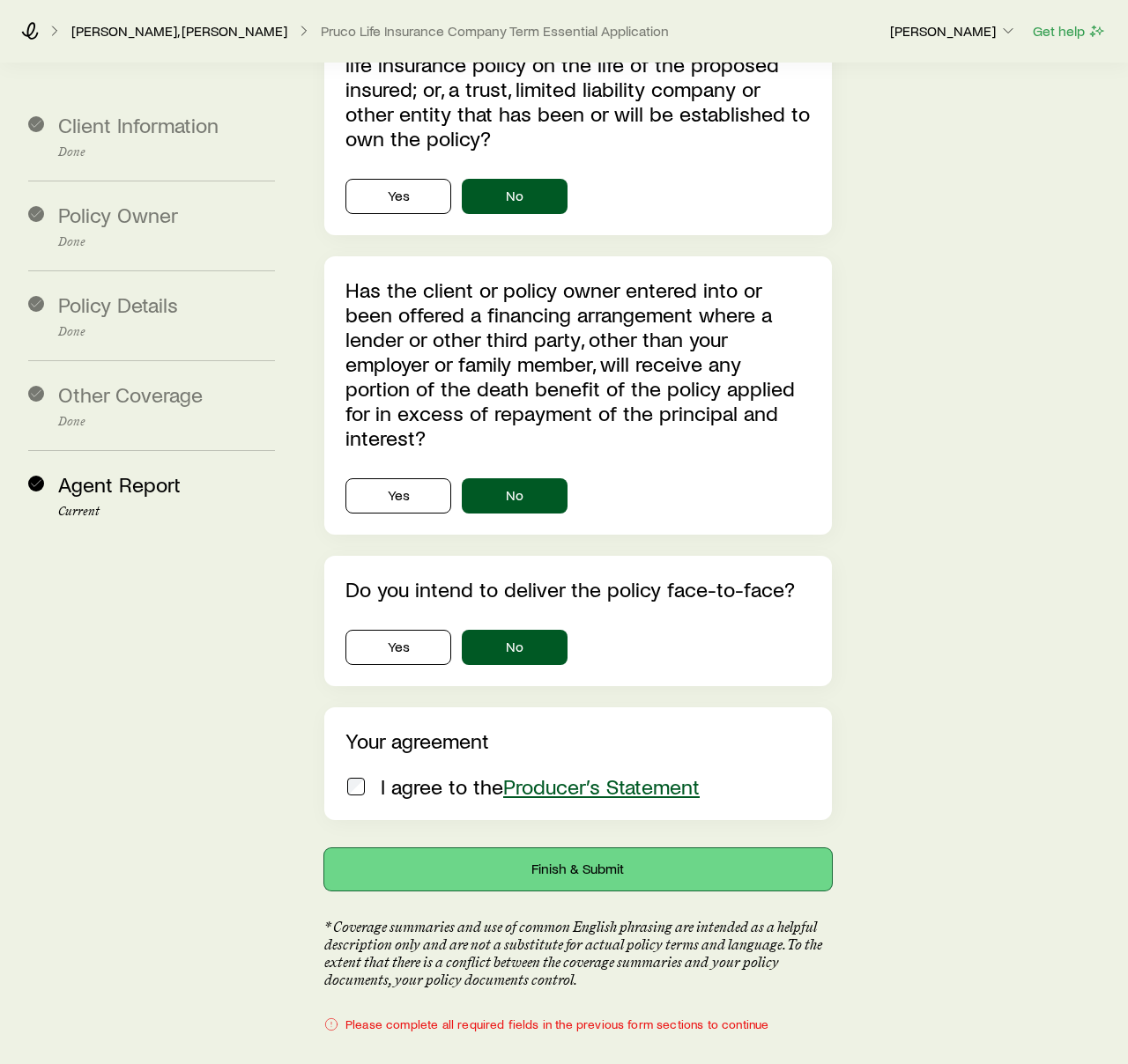
click at [557, 849] on button "Finish & Submit" at bounding box center [578, 870] width 508 height 42
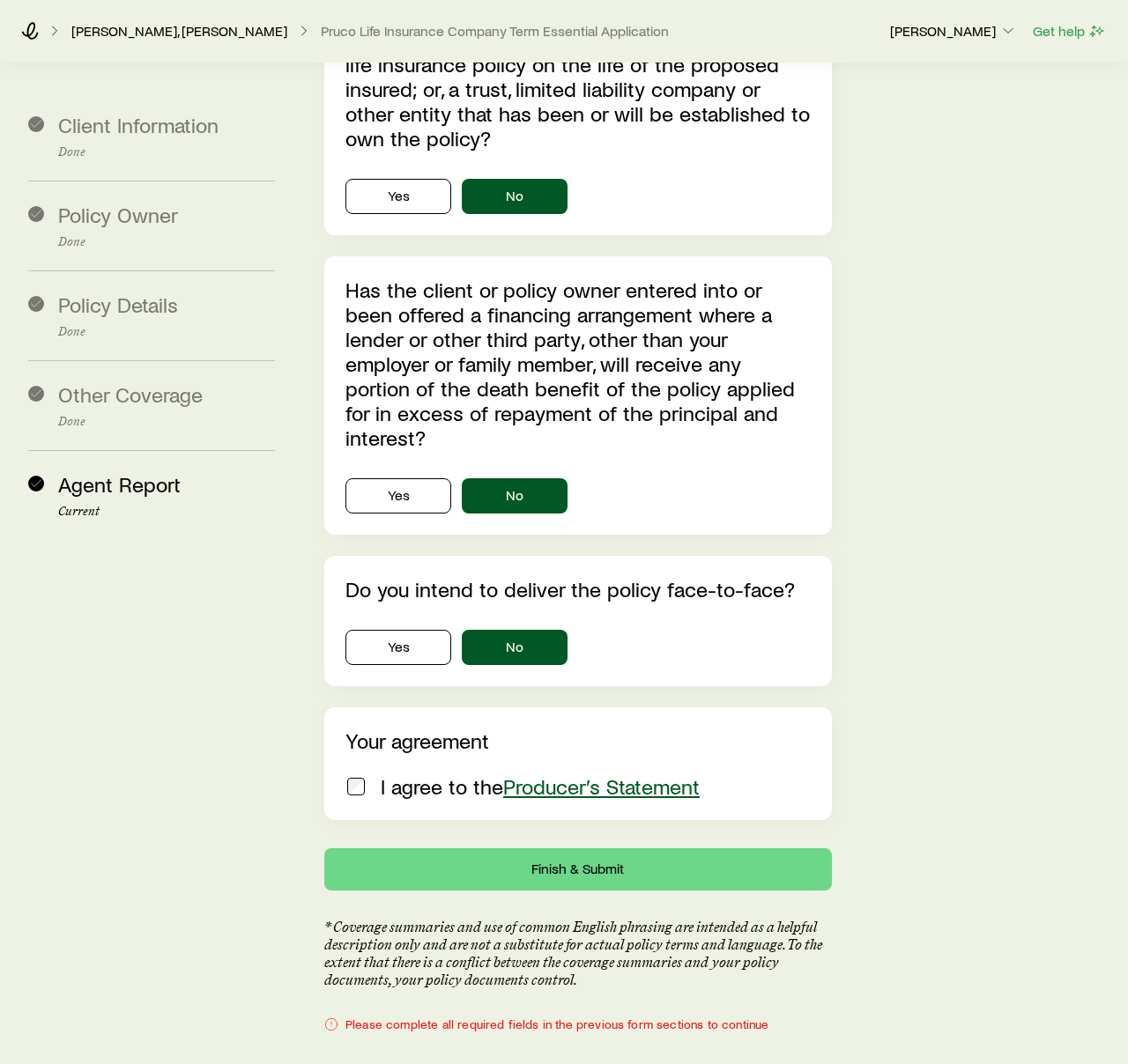
click at [758, 556] on div "Do you intend to deliver the policy face-to-face? Yes No" at bounding box center [578, 621] width 508 height 130
click at [549, 849] on button "Finish & Submit" at bounding box center [578, 870] width 508 height 42
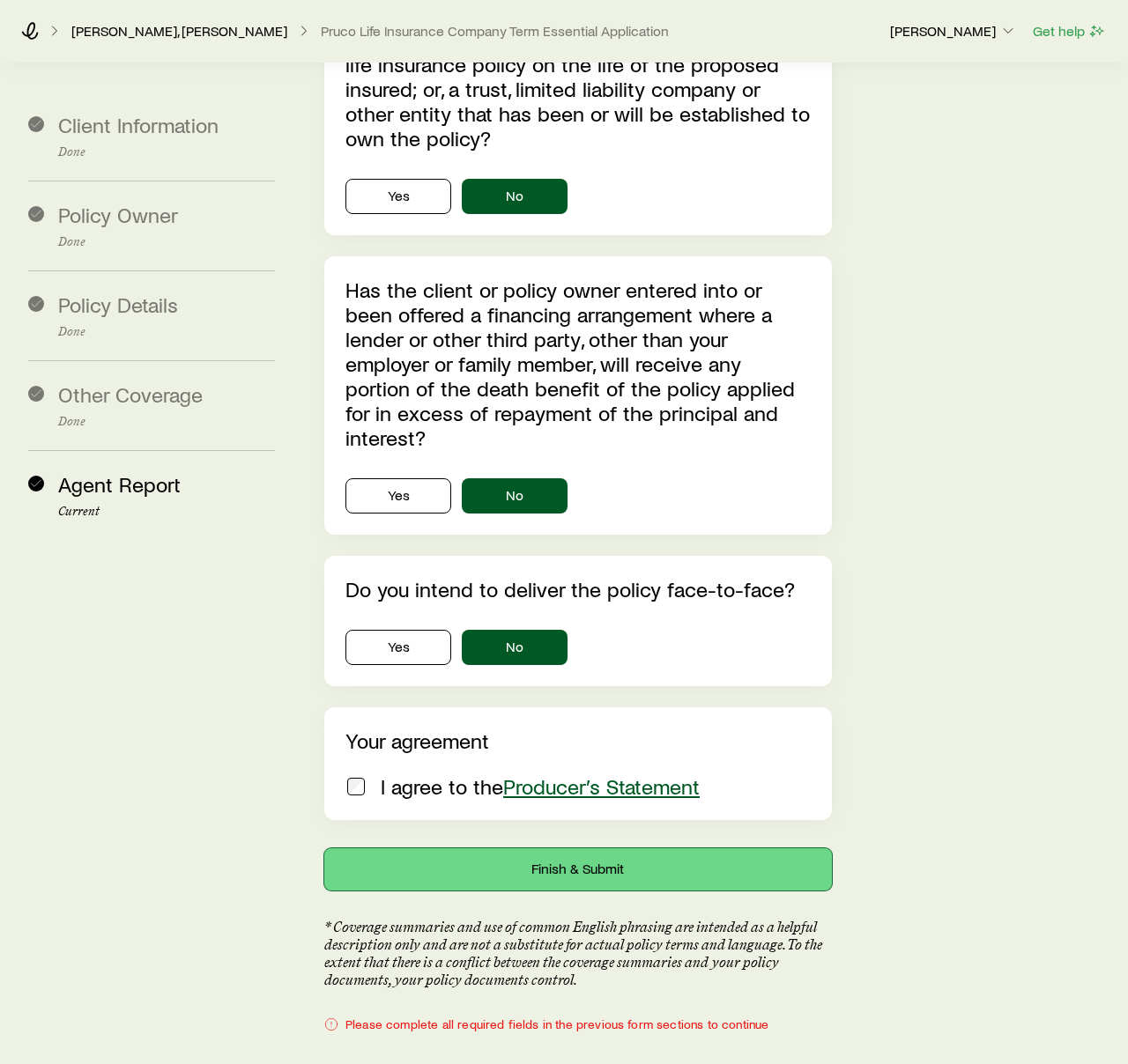
click at [549, 849] on button "Finish & Submit" at bounding box center [578, 870] width 508 height 42
